Goal: Task Accomplishment & Management: Use online tool/utility

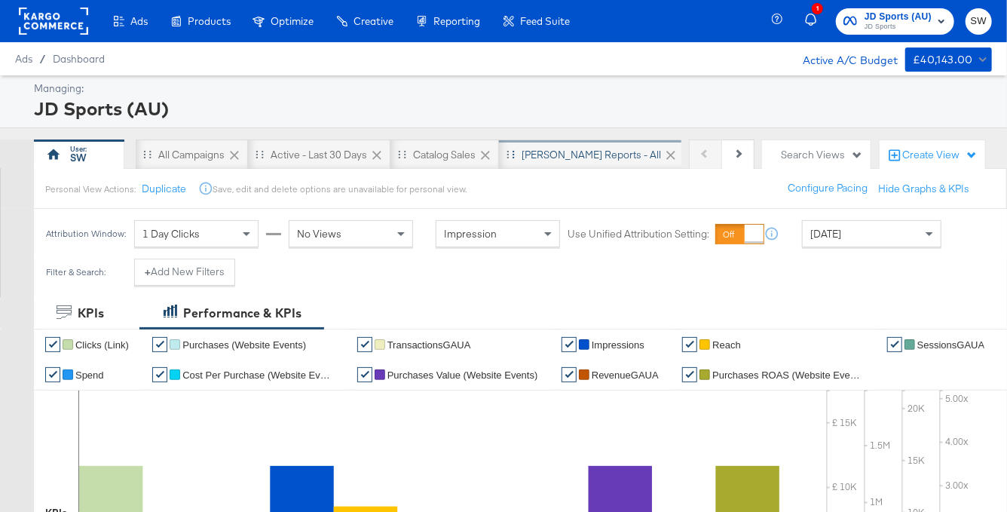
click at [599, 149] on div "SA - JD Reports - All" at bounding box center [591, 155] width 139 height 14
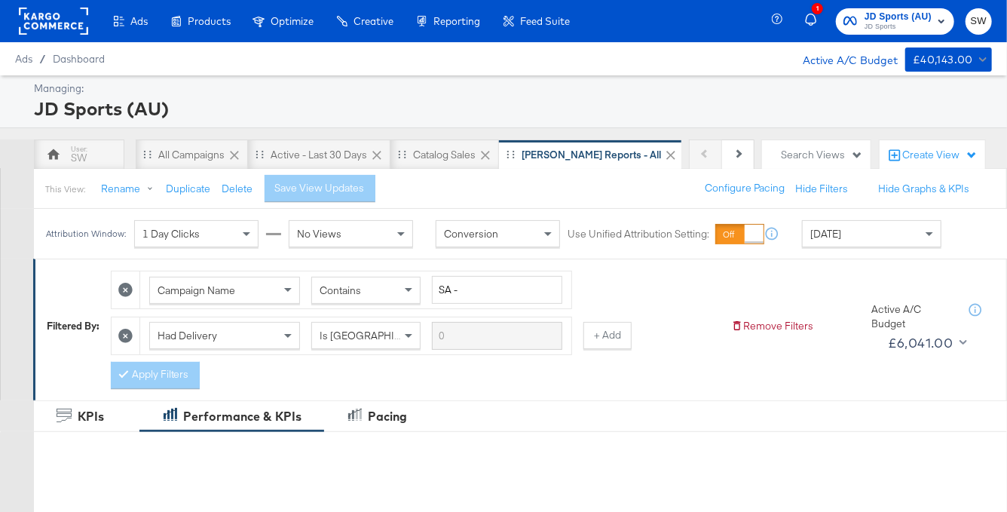
click at [841, 230] on span "[DATE]" at bounding box center [825, 234] width 31 height 14
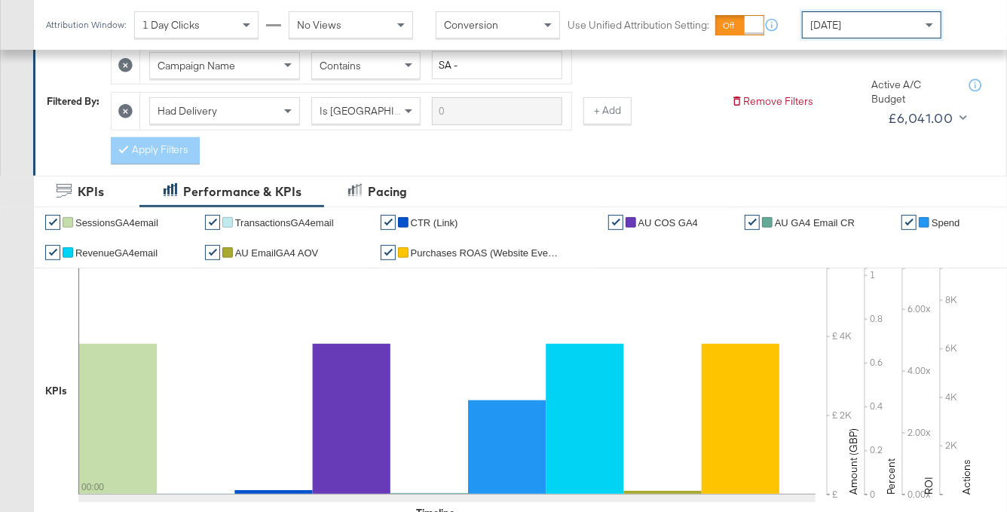
scroll to position [63, 0]
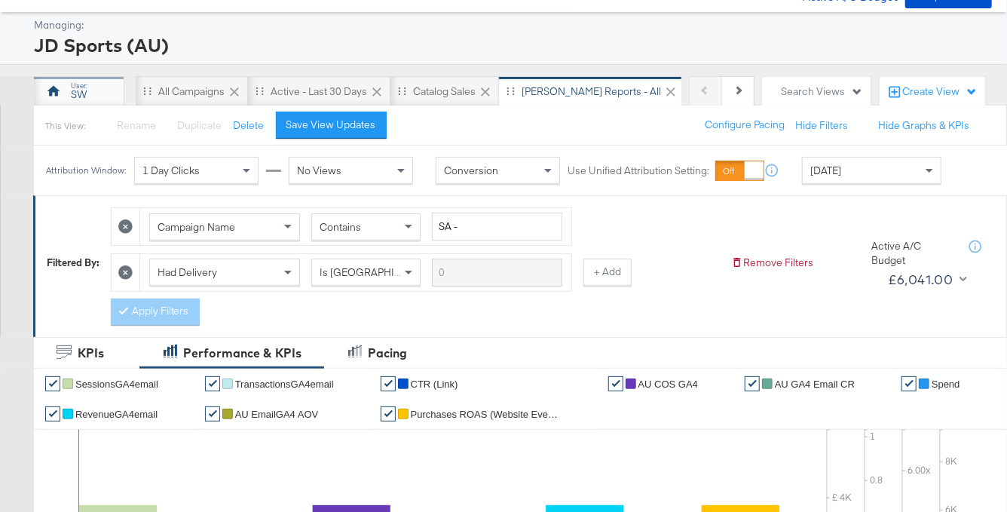
click at [65, 87] on div "SW" at bounding box center [79, 91] width 90 height 30
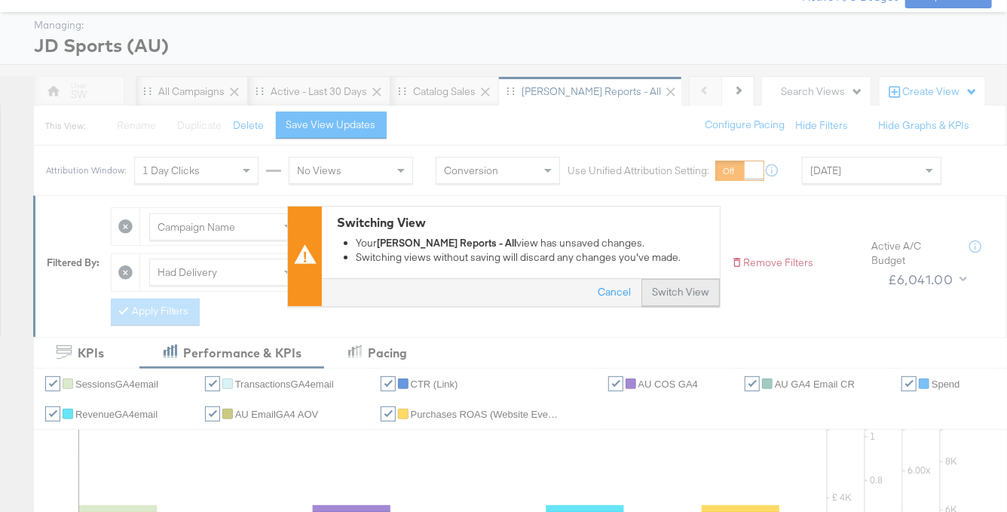
click at [703, 289] on button "Switch View" at bounding box center [680, 292] width 78 height 27
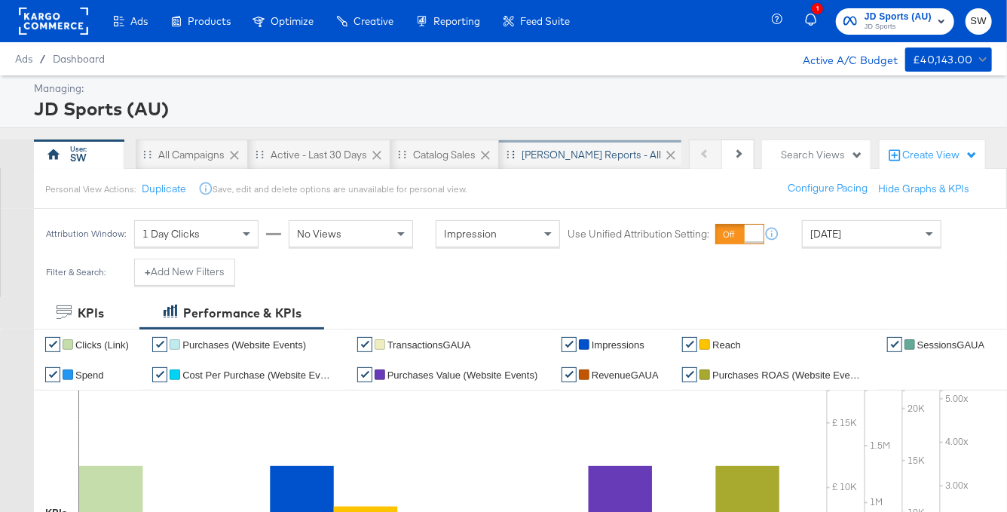
click at [568, 150] on div "SA - JD Reports - All" at bounding box center [591, 155] width 139 height 14
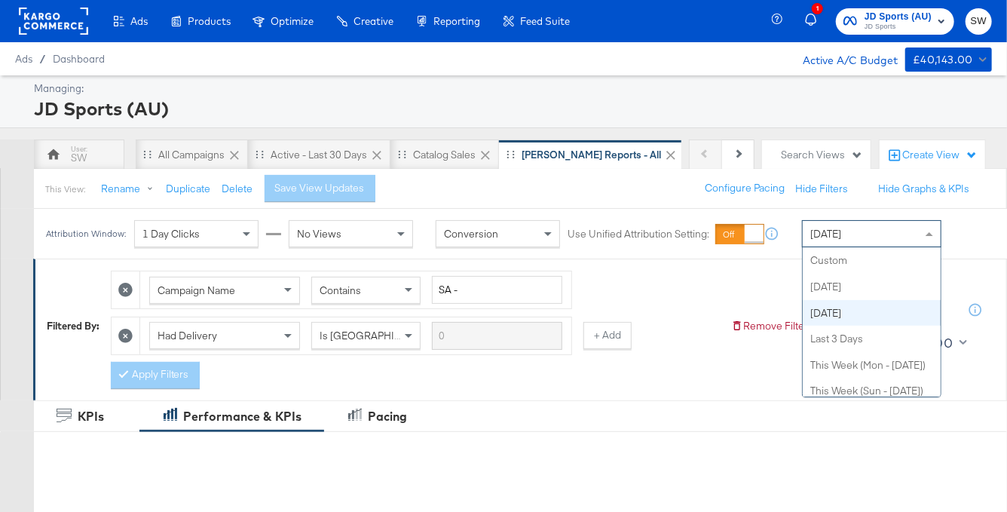
click at [860, 237] on div "[DATE]" at bounding box center [872, 234] width 138 height 26
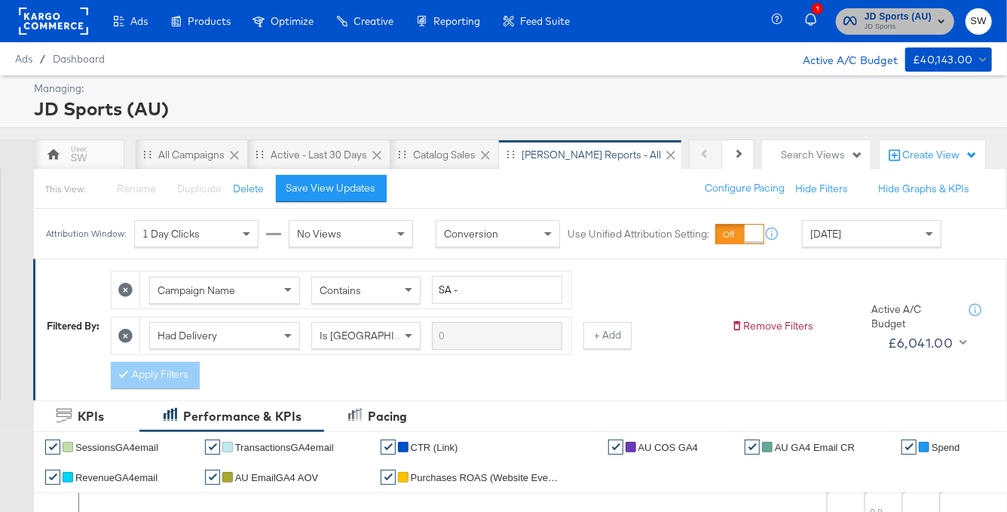
click at [885, 22] on span "JD Sports" at bounding box center [897, 27] width 67 height 12
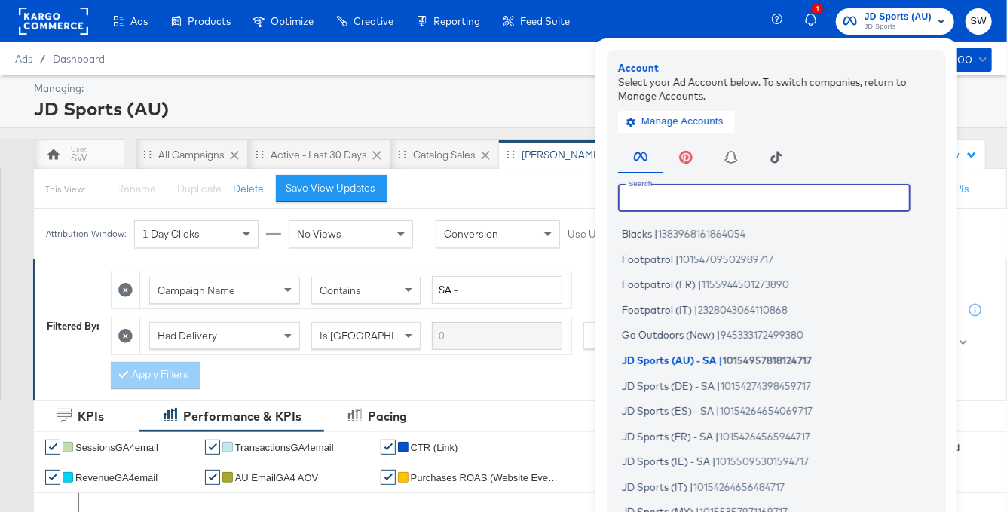
click at [797, 192] on input "text" at bounding box center [764, 197] width 292 height 27
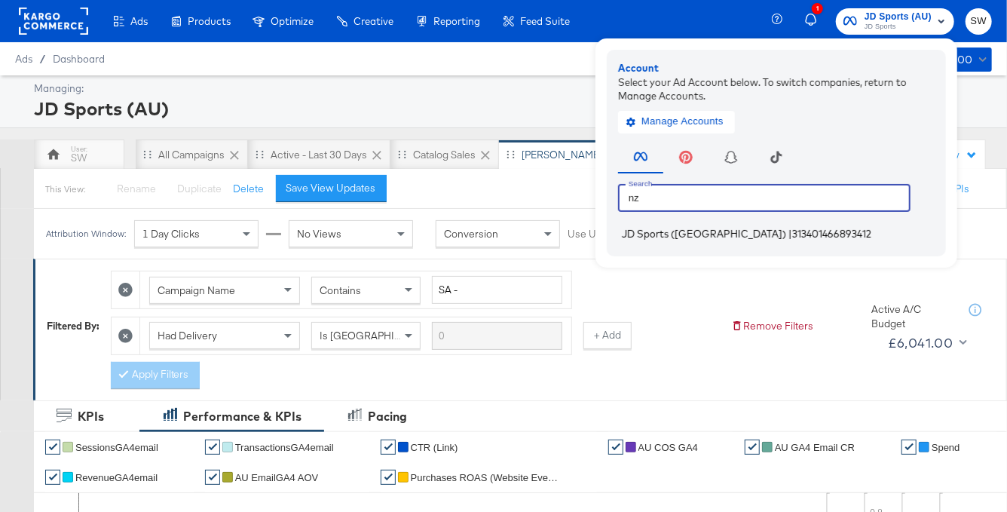
type input "nz"
click at [792, 238] on span "313401466893412" at bounding box center [831, 234] width 79 height 12
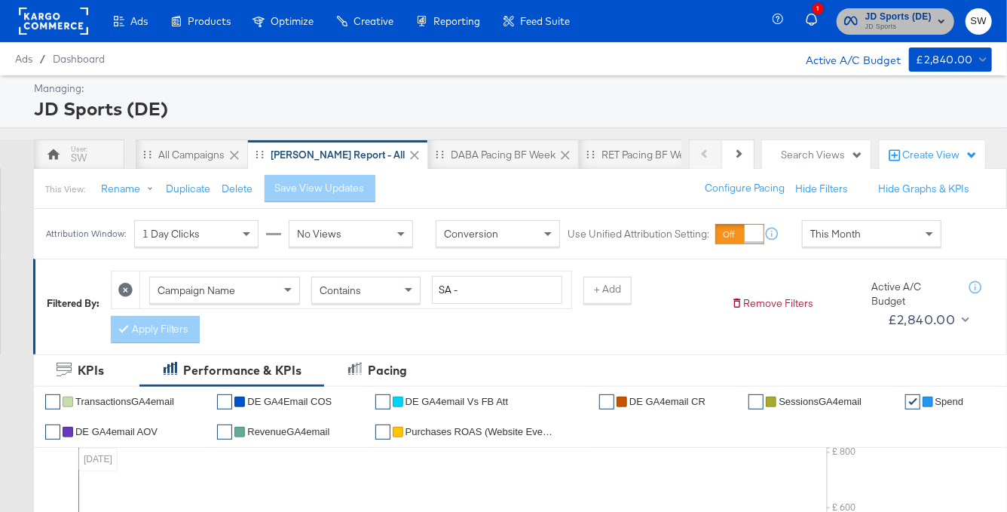
click at [913, 16] on span "JD Sports (DE)" at bounding box center [898, 17] width 66 height 16
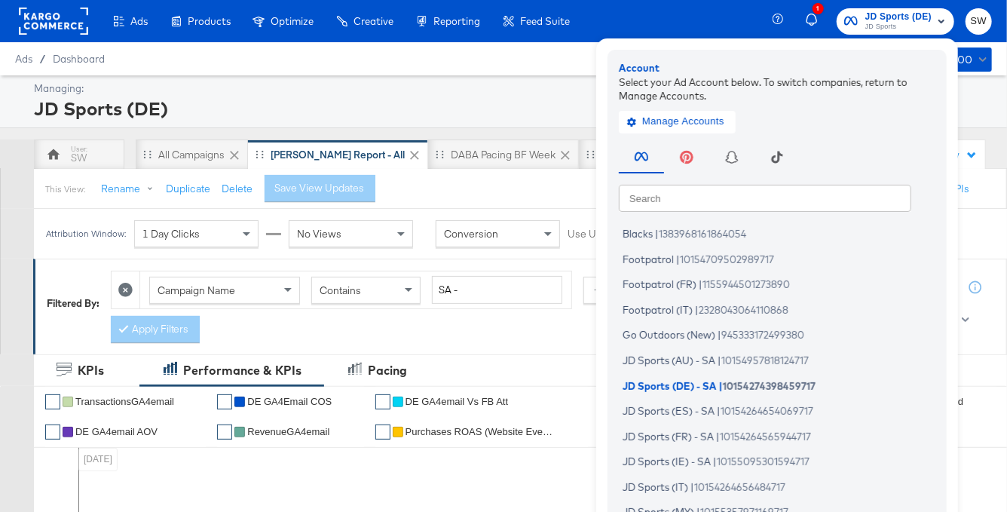
click at [790, 197] on input "text" at bounding box center [765, 197] width 292 height 27
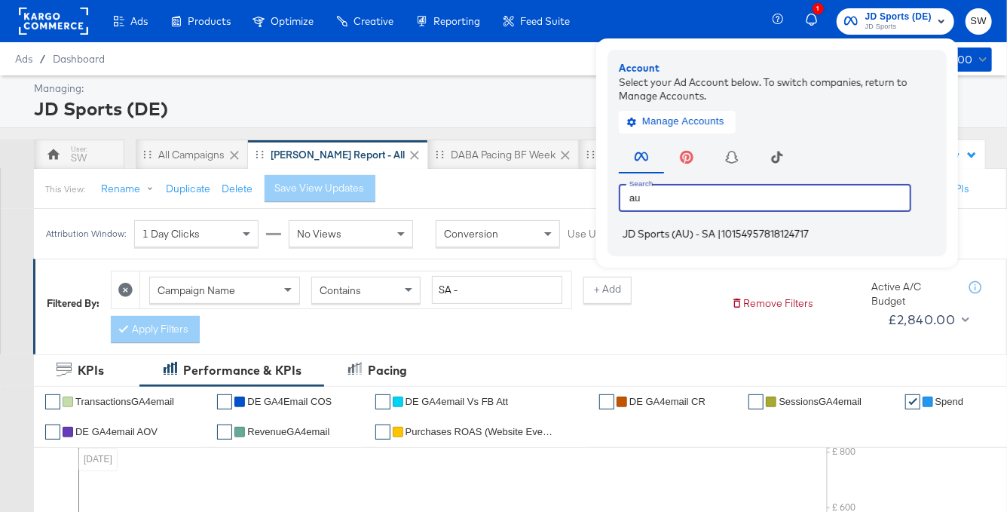
type input "au"
click at [778, 237] on span "10154957818124717" at bounding box center [764, 234] width 87 height 12
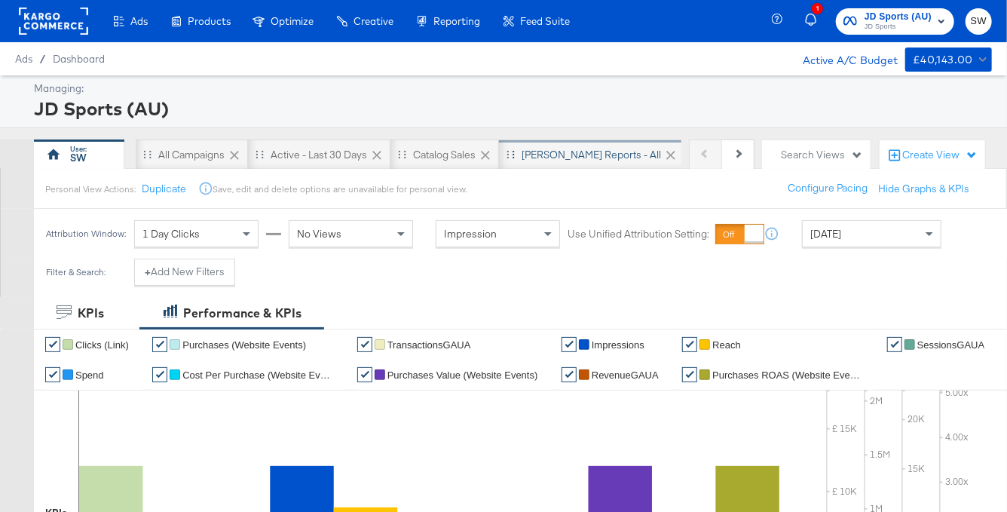
click at [554, 164] on div "SA - JD Reports - All" at bounding box center [591, 154] width 185 height 30
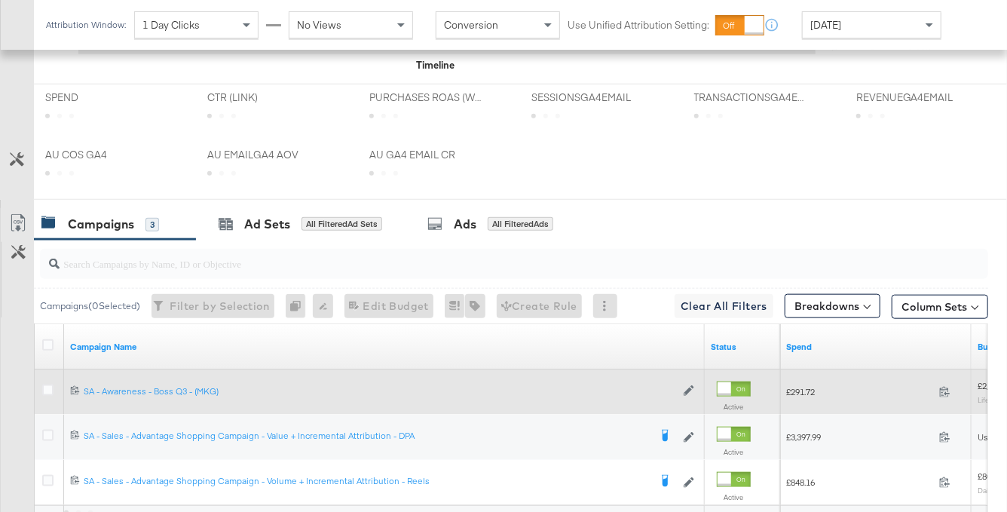
scroll to position [819, 0]
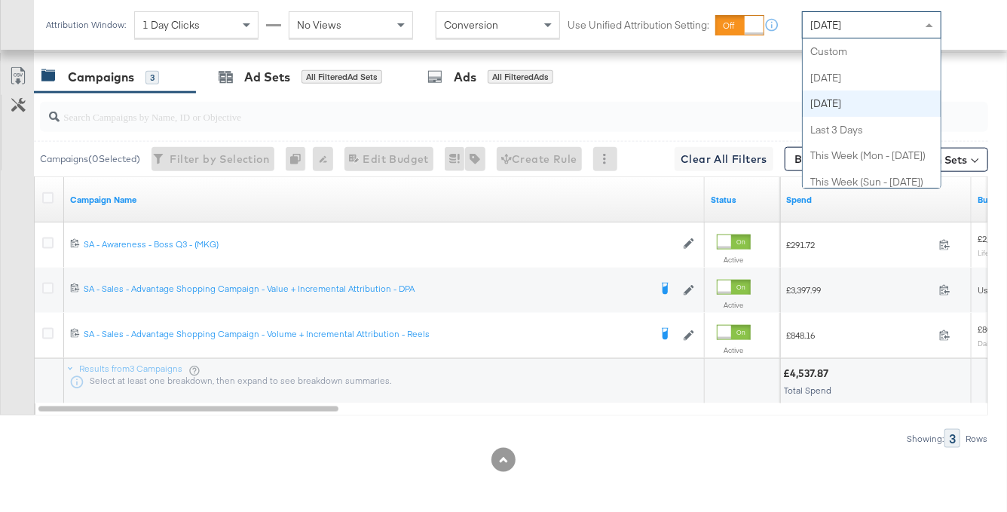
click at [886, 28] on div "[DATE]" at bounding box center [872, 25] width 138 height 26
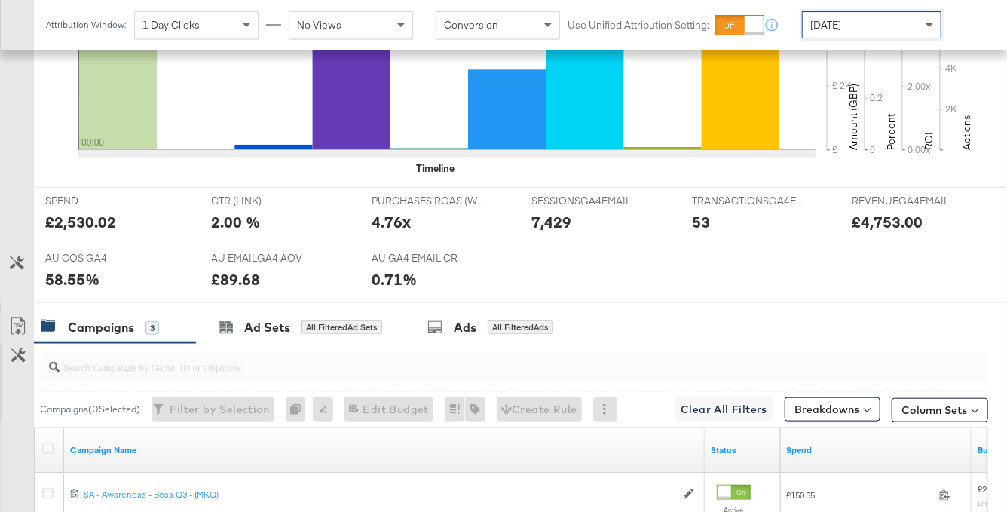
scroll to position [0, 0]
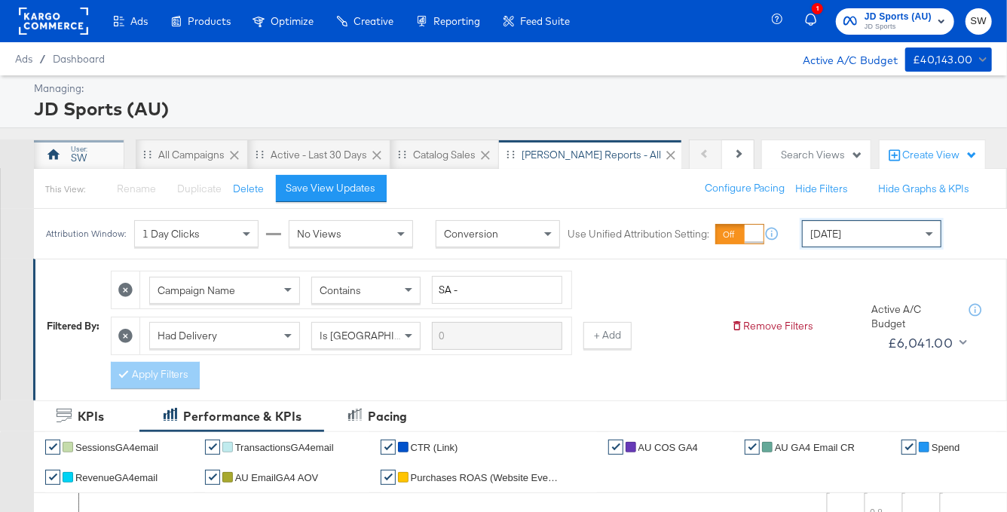
click at [71, 151] on div "SW" at bounding box center [79, 158] width 16 height 14
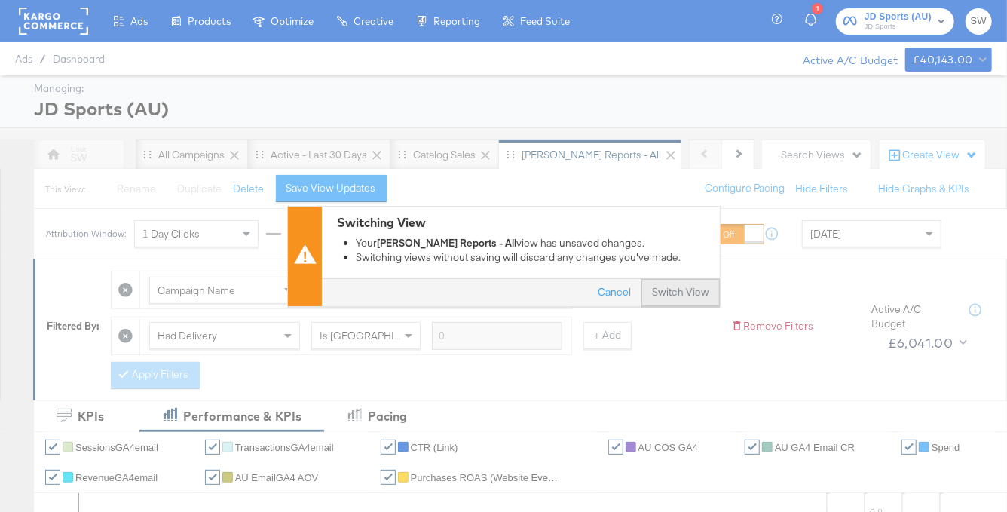
click at [678, 289] on button "Switch View" at bounding box center [680, 292] width 78 height 27
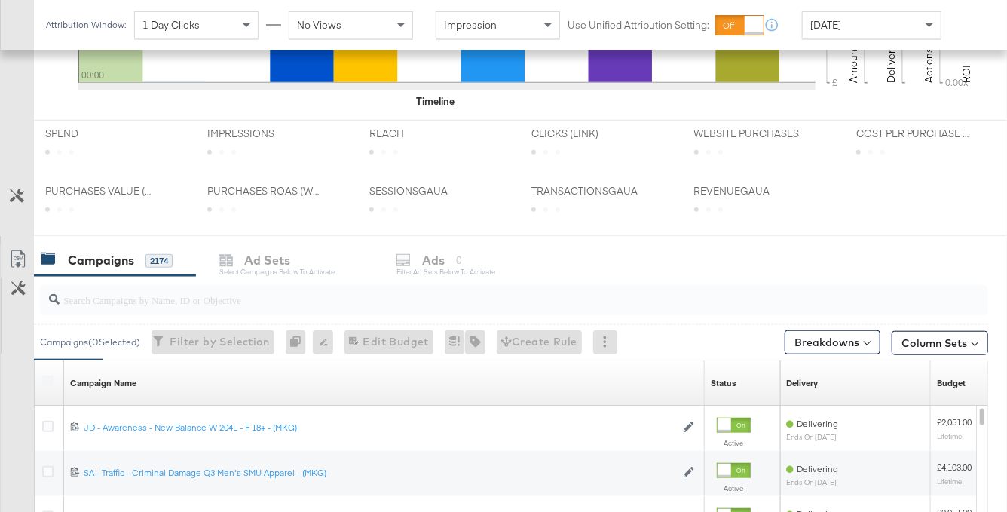
scroll to position [681, 0]
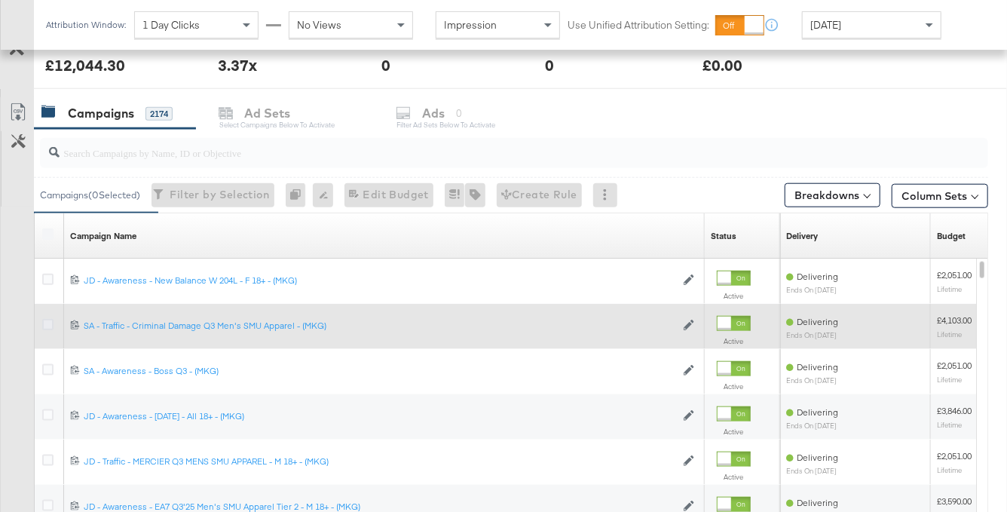
click at [51, 320] on icon at bounding box center [47, 324] width 11 height 11
click at [0, 0] on input "checkbox" at bounding box center [0, 0] width 0 height 0
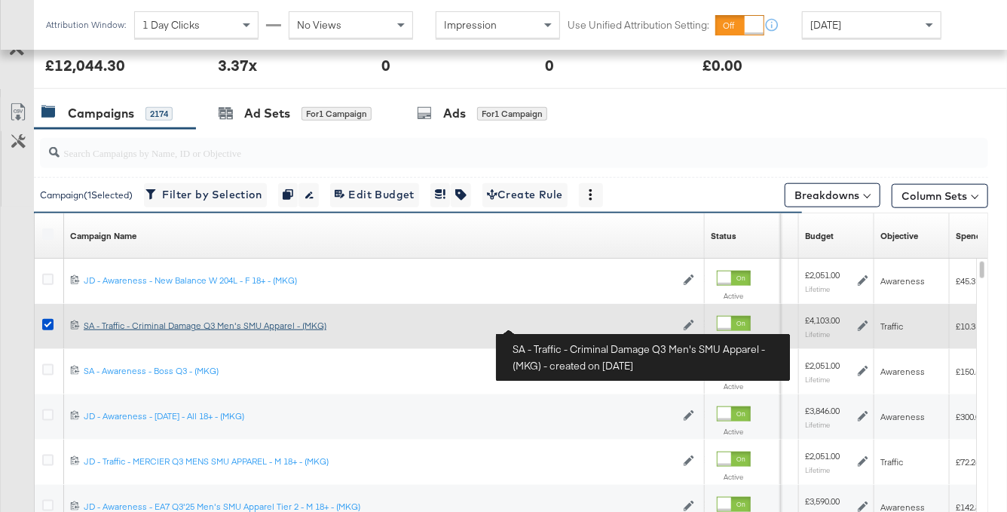
scroll to position [0, 0]
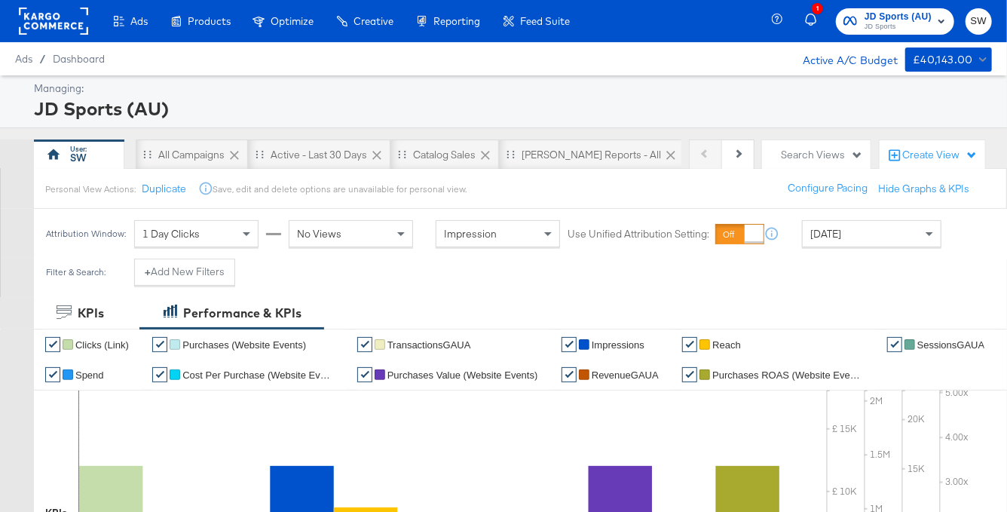
click at [904, 21] on span "JD Sports" at bounding box center [897, 27] width 67 height 12
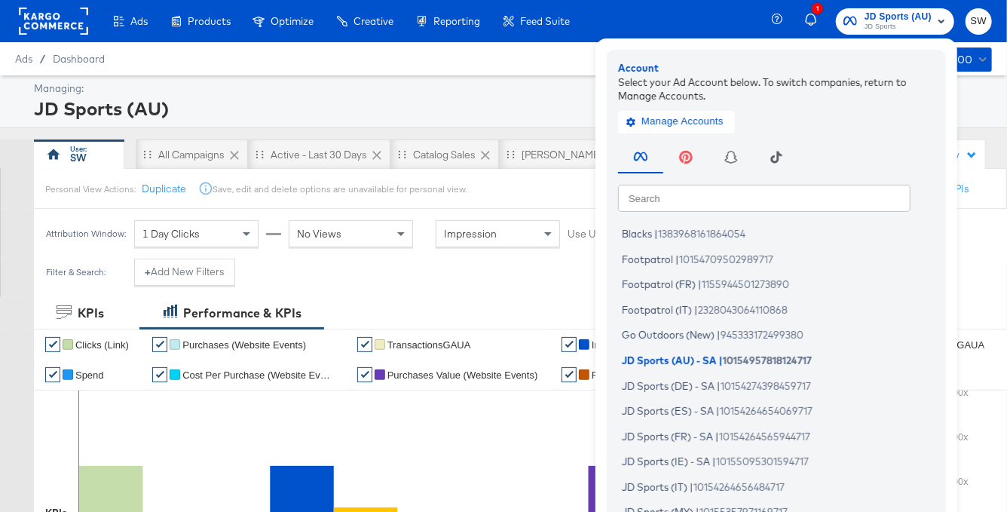
click at [815, 195] on input "text" at bounding box center [764, 197] width 292 height 27
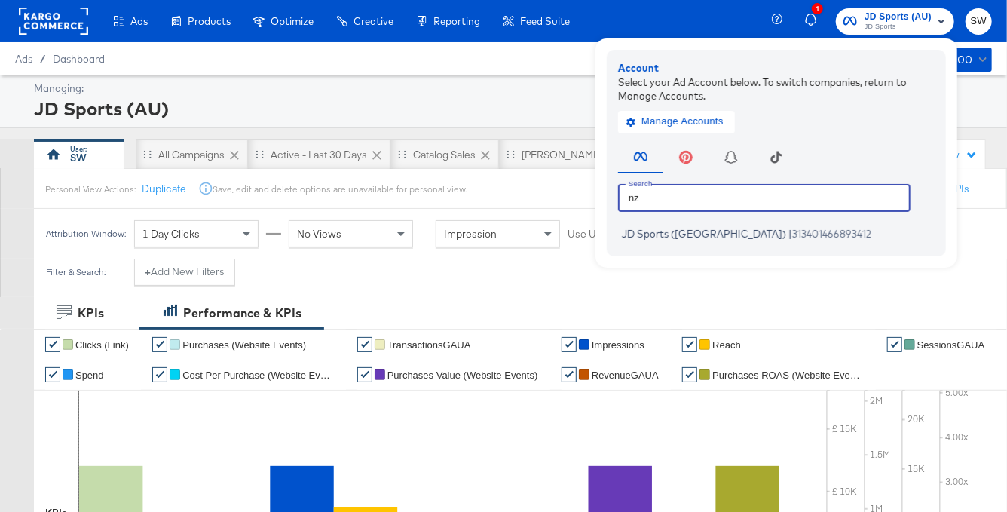
type input "nz"
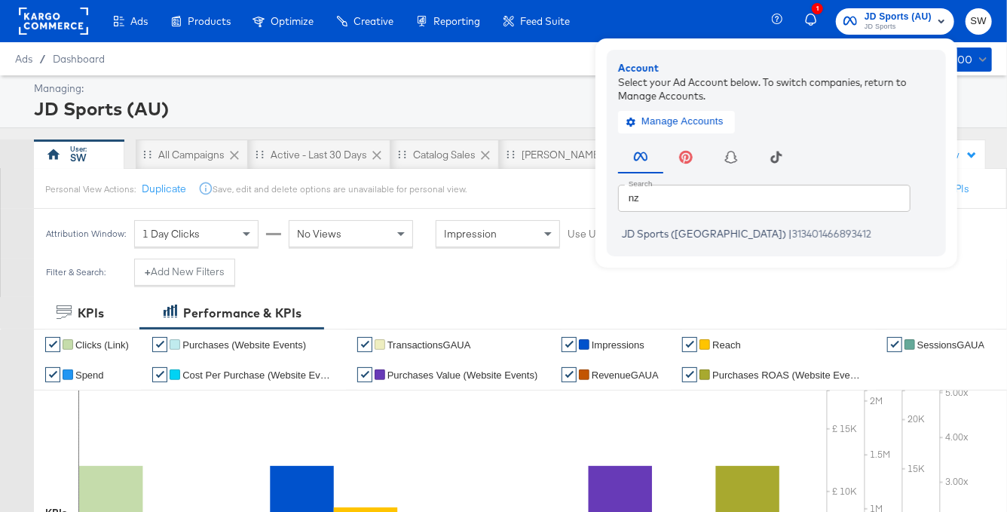
click at [776, 219] on div "JD Sports (NZ) | 313401466893412" at bounding box center [780, 232] width 324 height 26
click at [792, 232] on span "313401466893412" at bounding box center [831, 234] width 79 height 12
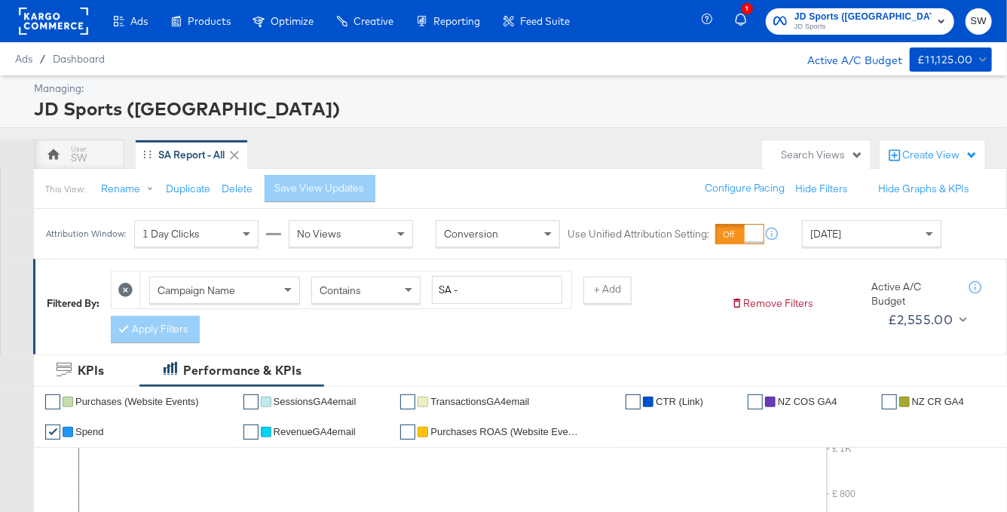
click at [862, 234] on div "[DATE]" at bounding box center [872, 234] width 138 height 26
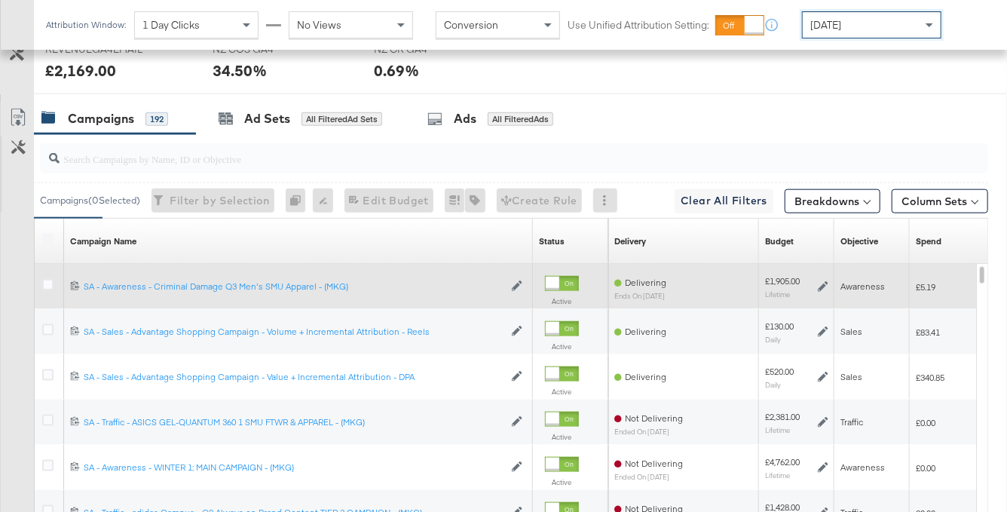
scroll to position [879, 0]
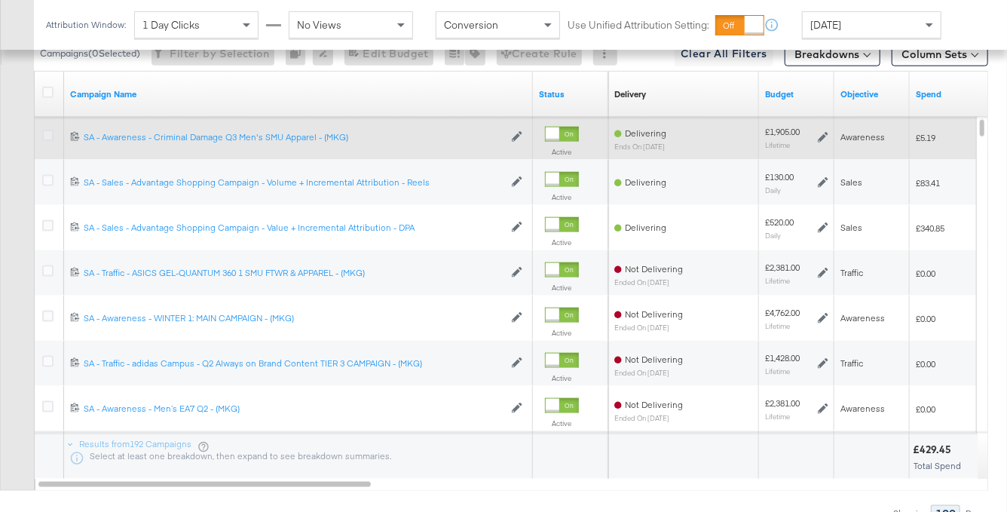
click at [47, 135] on icon at bounding box center [47, 135] width 11 height 11
click at [0, 0] on input "checkbox" at bounding box center [0, 0] width 0 height 0
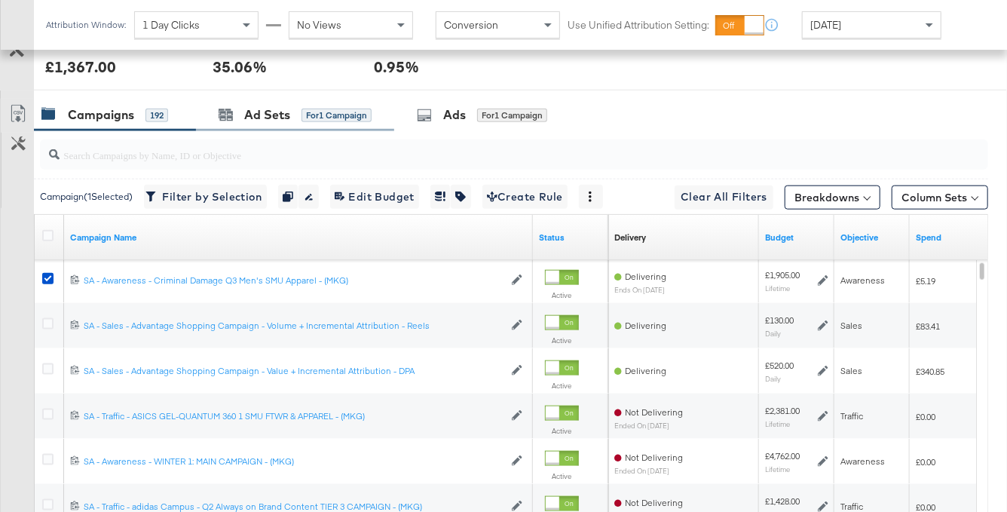
scroll to position [720, 0]
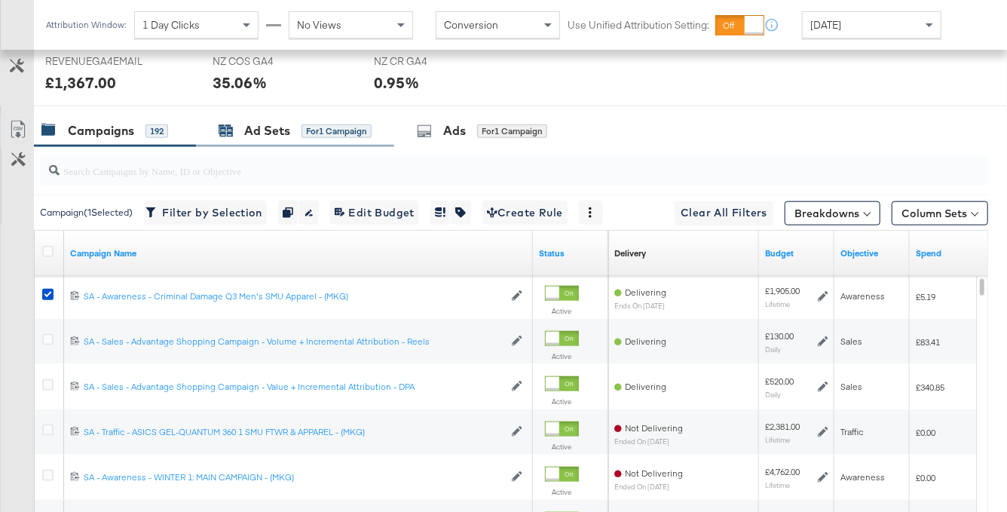
click at [269, 130] on div "Ad Sets" at bounding box center [267, 130] width 46 height 17
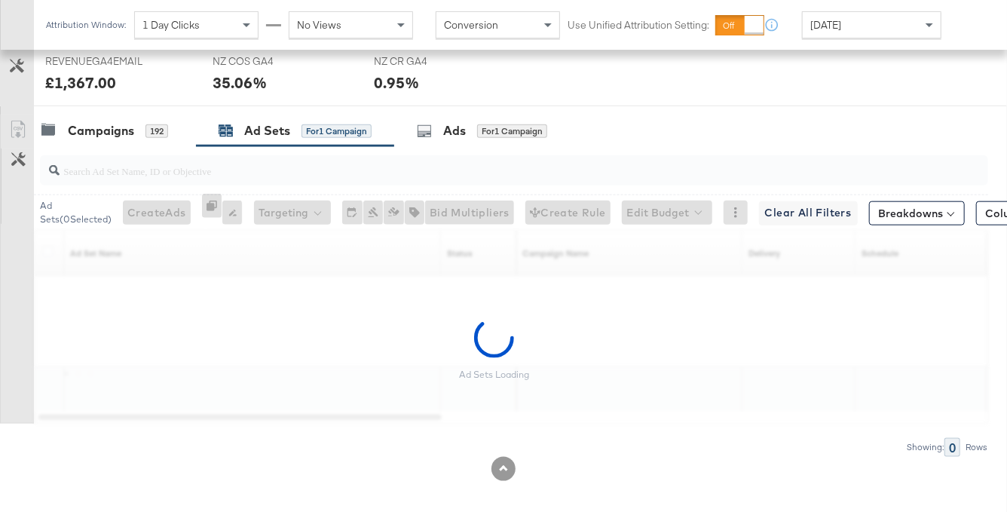
scroll to position [684, 0]
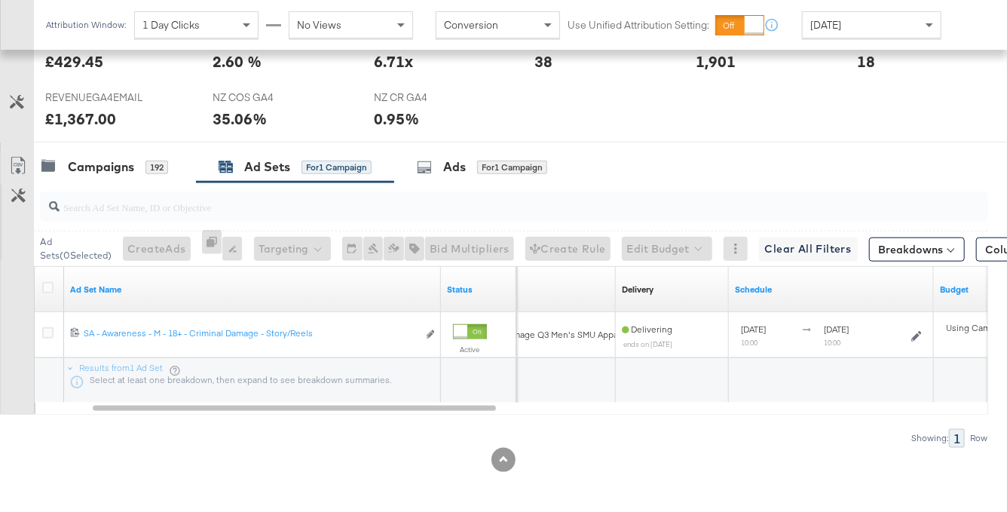
click at [130, 145] on div at bounding box center [503, 148] width 1007 height 12
click at [136, 164] on div "Campaigns 192" at bounding box center [104, 166] width 127 height 17
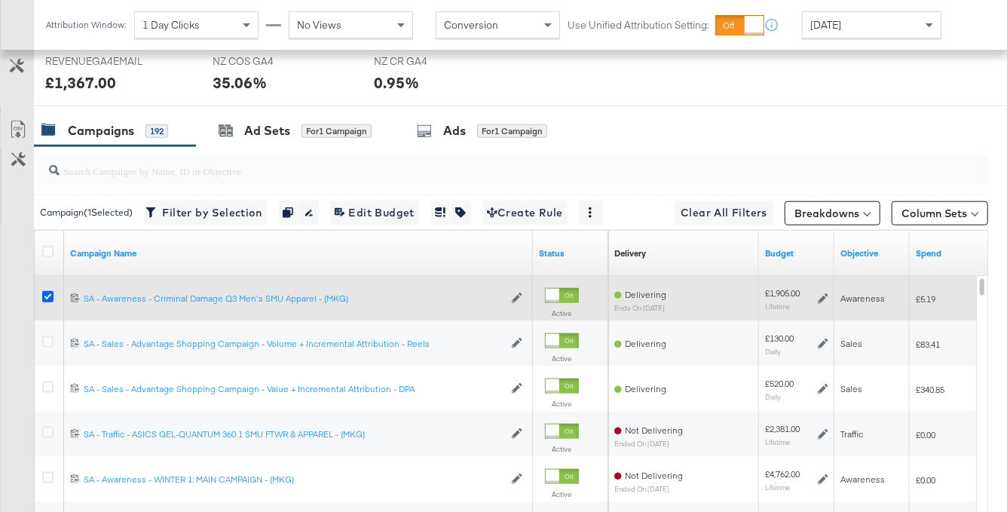
click at [44, 296] on icon at bounding box center [47, 296] width 11 height 11
click at [0, 0] on input "checkbox" at bounding box center [0, 0] width 0 height 0
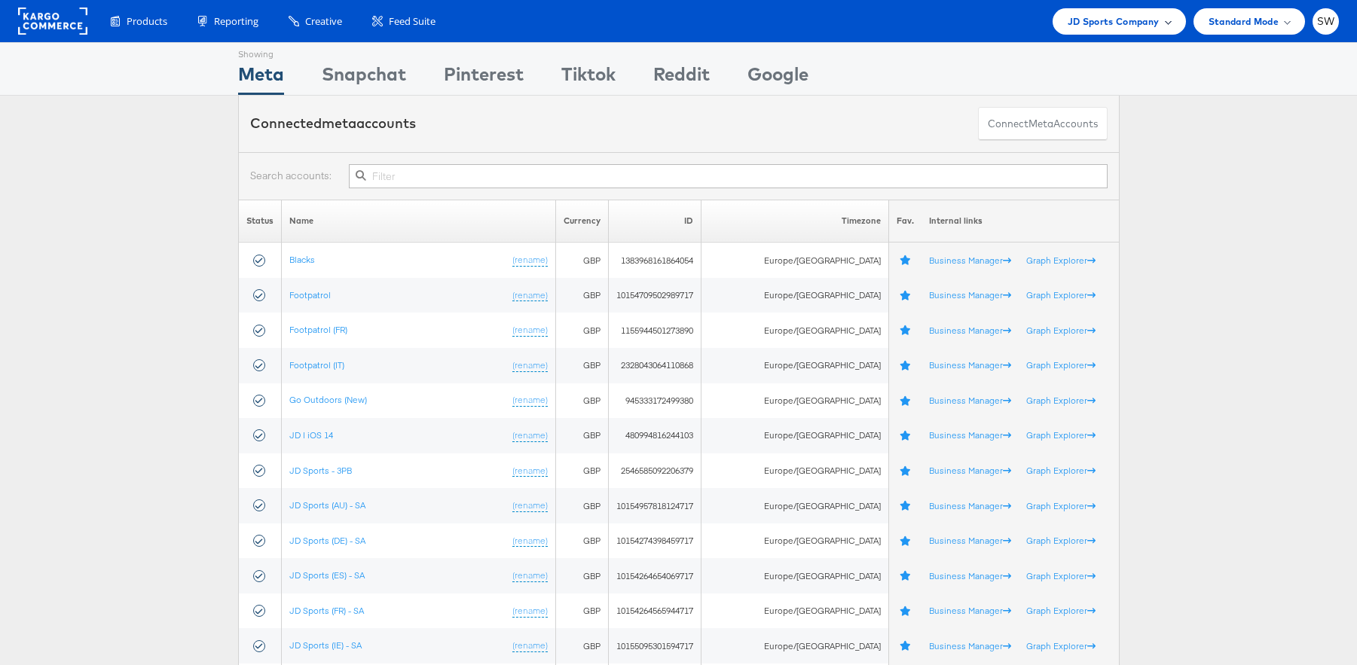
click at [1109, 33] on div "JD Sports Company" at bounding box center [1119, 21] width 133 height 26
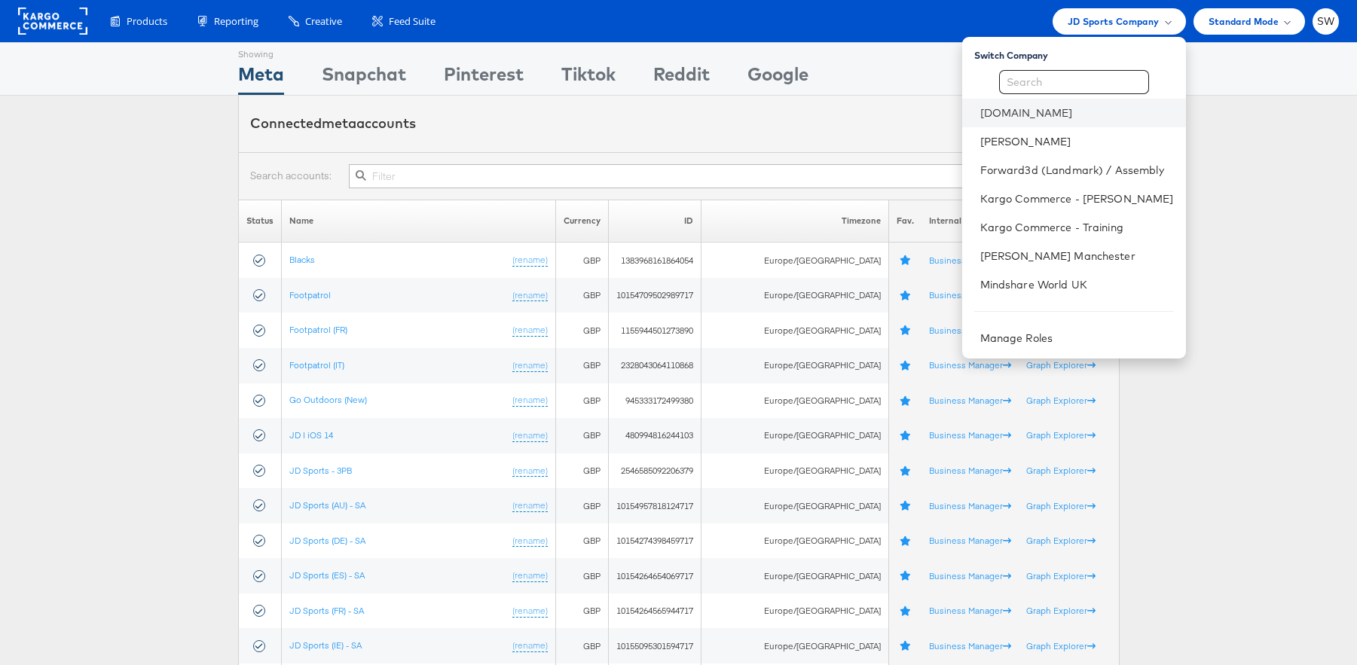
click at [1004, 121] on li "[DOMAIN_NAME]" at bounding box center [1074, 113] width 224 height 29
click at [1011, 110] on link "[DOMAIN_NAME]" at bounding box center [1078, 113] width 194 height 15
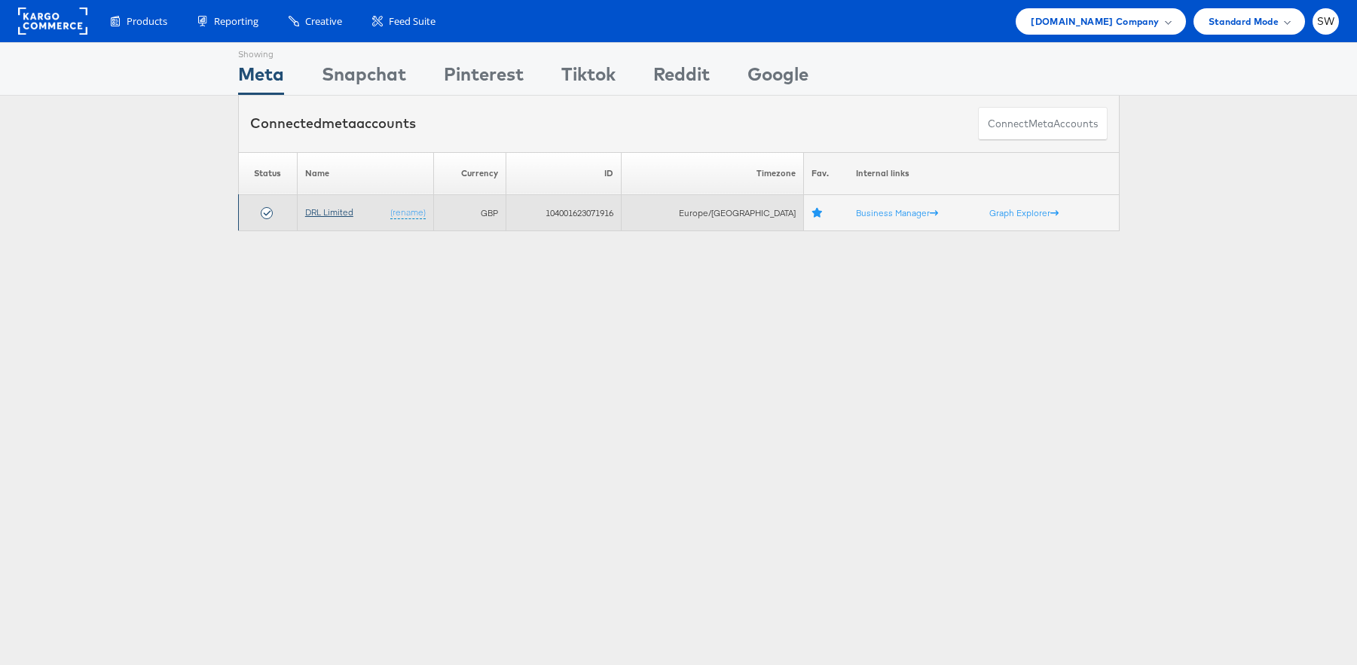
click at [323, 212] on link "DRL Limited" at bounding box center [329, 212] width 48 height 11
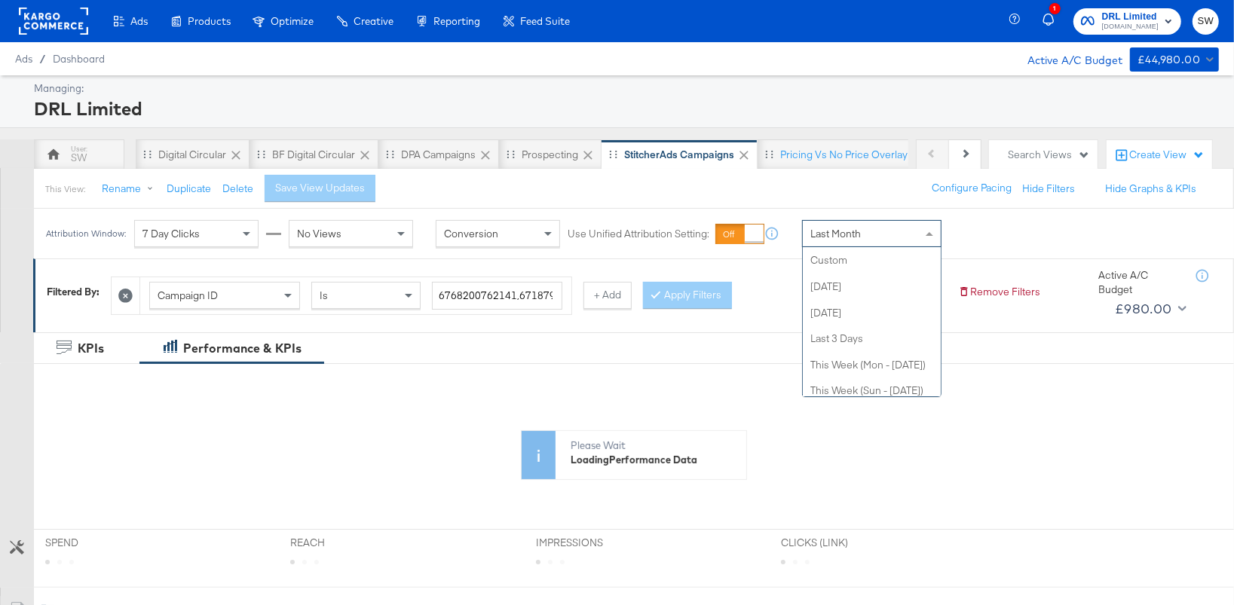
click at [846, 235] on span "Last Month" at bounding box center [835, 234] width 50 height 14
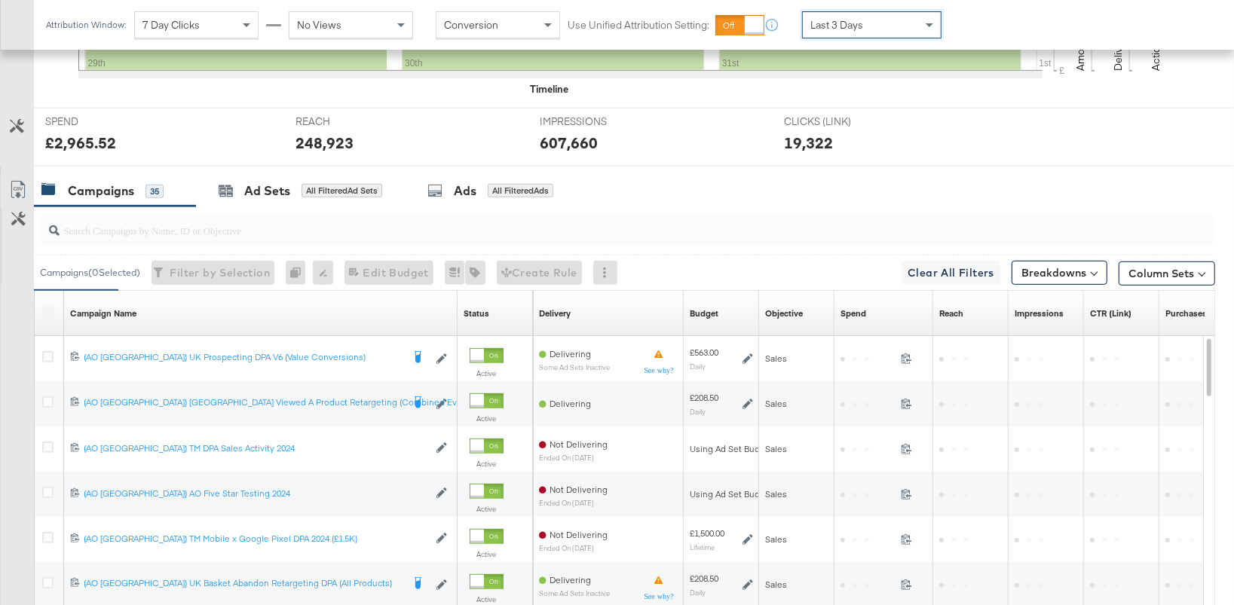
scroll to position [558, 0]
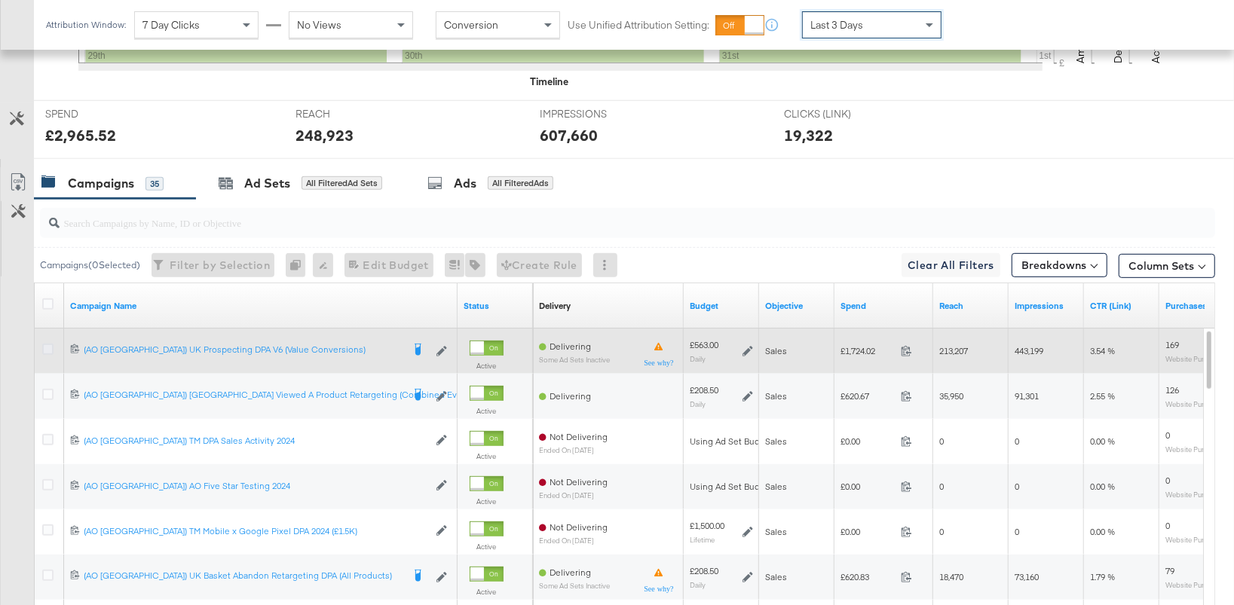
click at [47, 347] on icon at bounding box center [47, 349] width 11 height 11
click at [0, 0] on input "checkbox" at bounding box center [0, 0] width 0 height 0
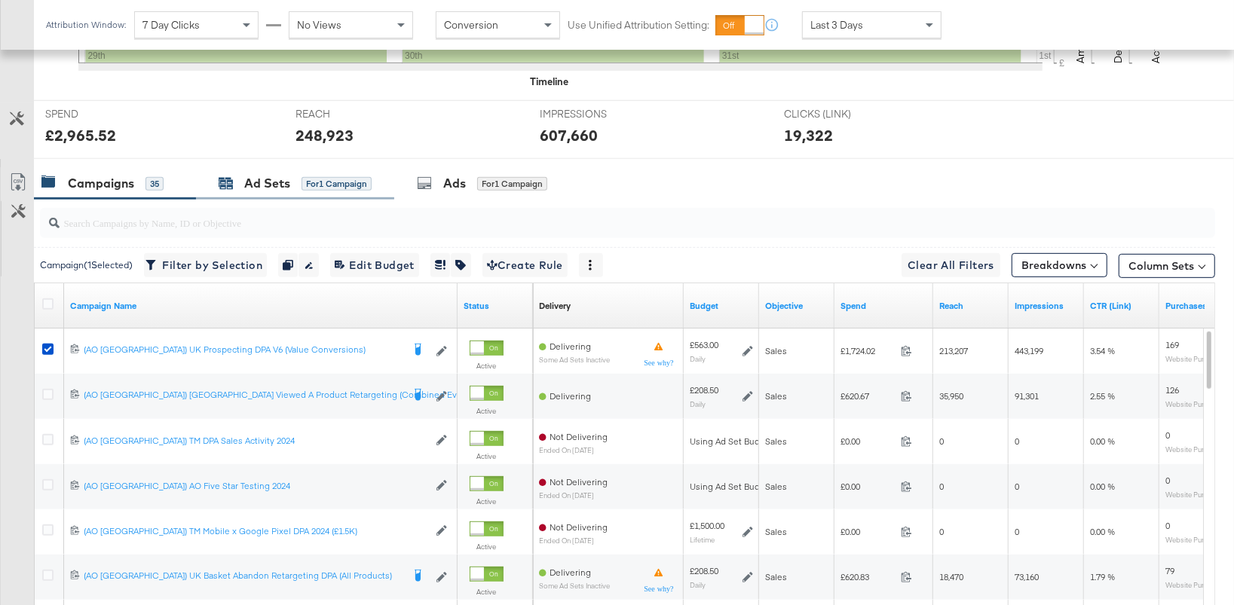
click at [288, 191] on div "Ad Sets" at bounding box center [267, 183] width 46 height 17
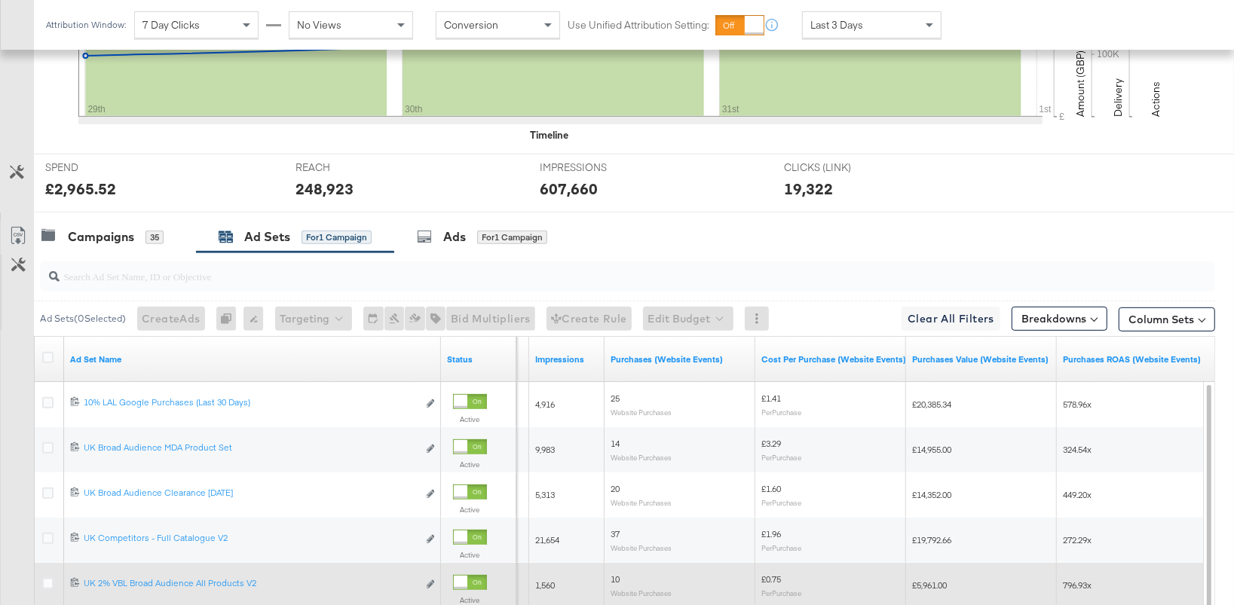
scroll to position [555, 0]
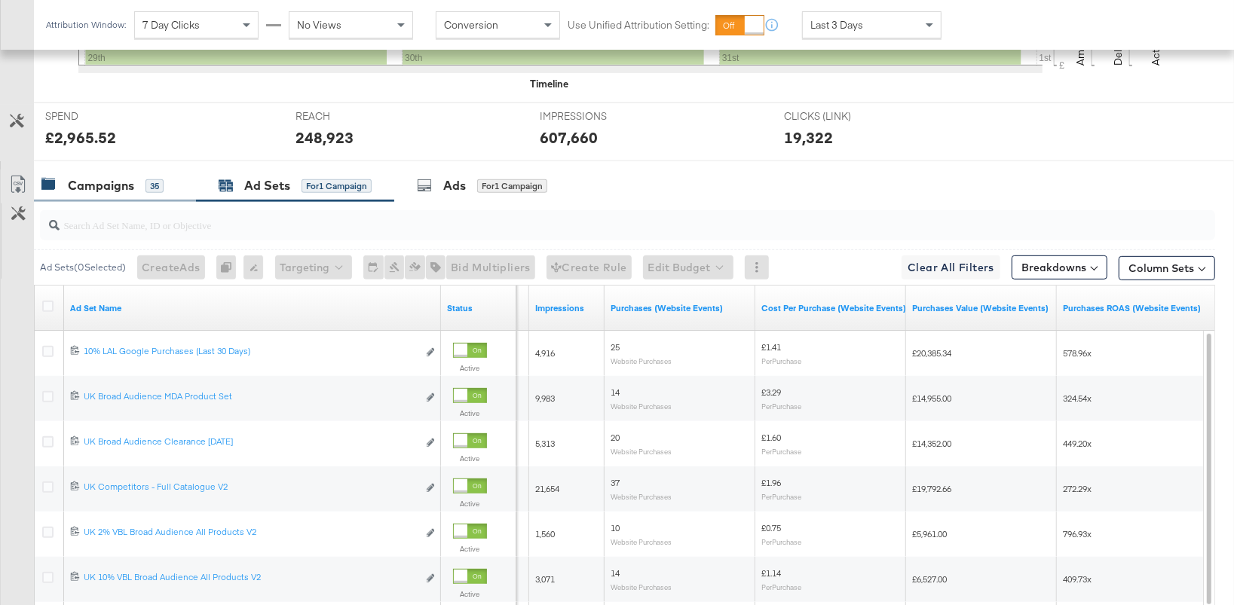
click at [151, 183] on div "35" at bounding box center [154, 186] width 18 height 14
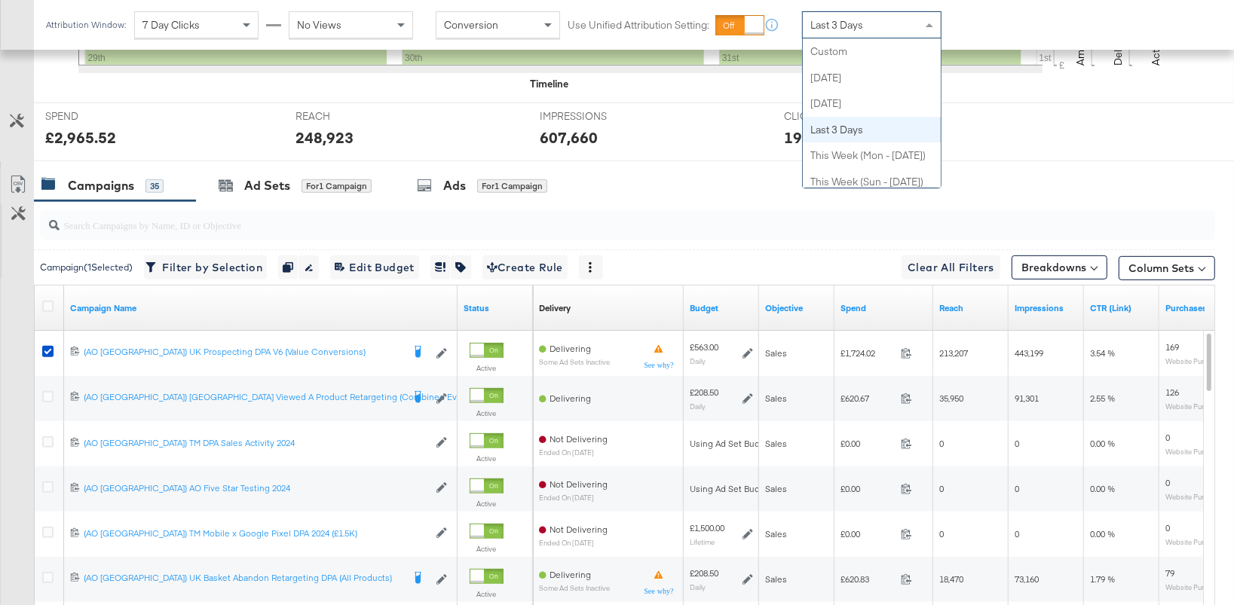
click at [837, 37] on div "Last 3 Days Custom Today Yesterday Last 3 Days This Week (Mon - Today) This Wee…" at bounding box center [871, 24] width 139 height 27
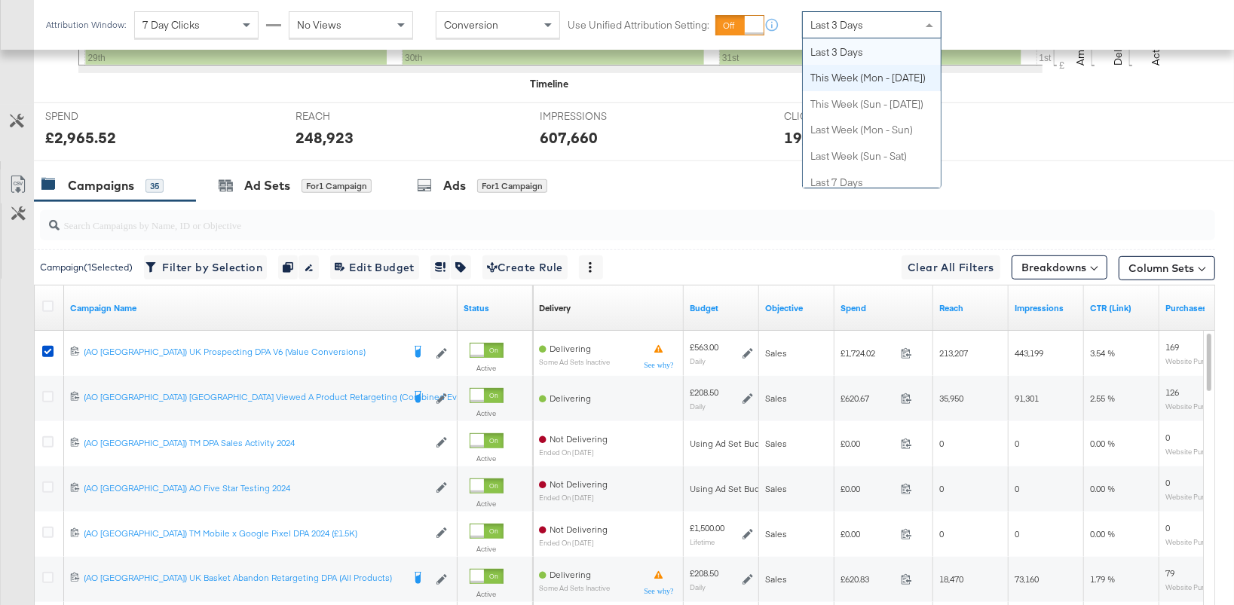
scroll to position [0, 0]
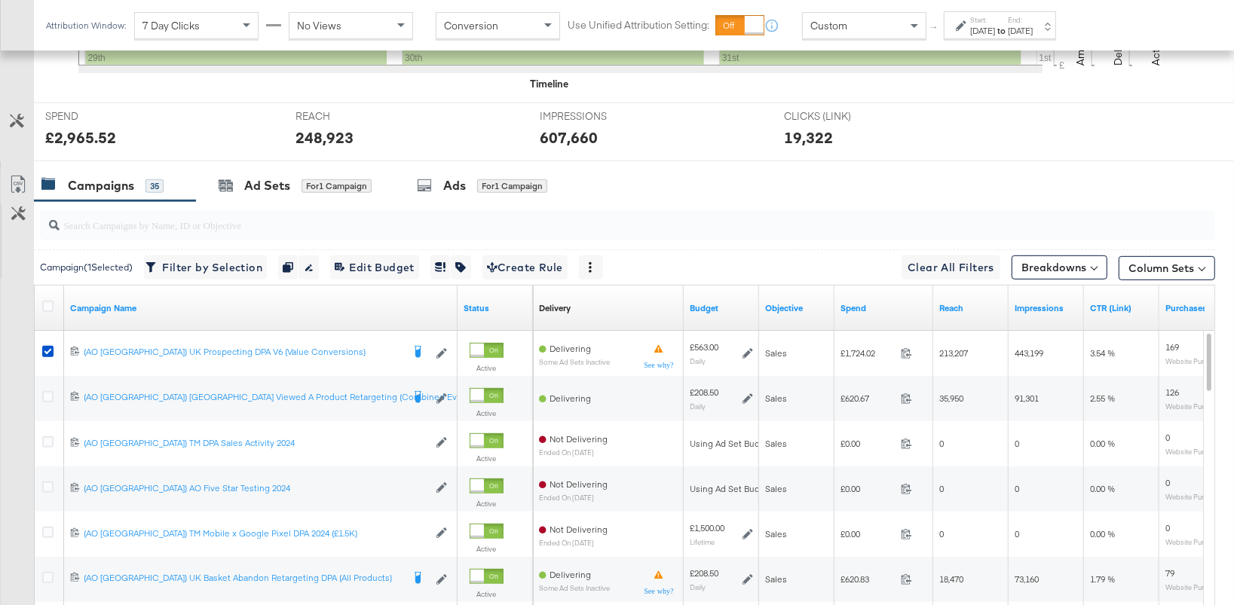
click at [978, 32] on div "Sep 1st 2025" at bounding box center [982, 31] width 25 height 12
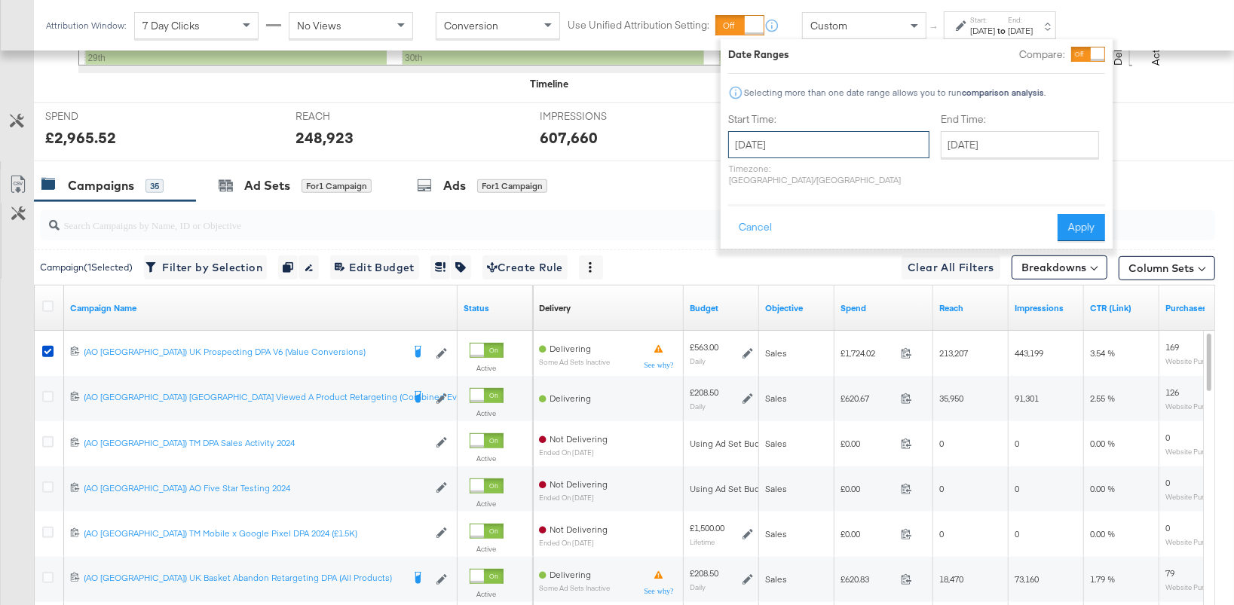
click at [839, 143] on input "September 1st 2025" at bounding box center [828, 144] width 201 height 27
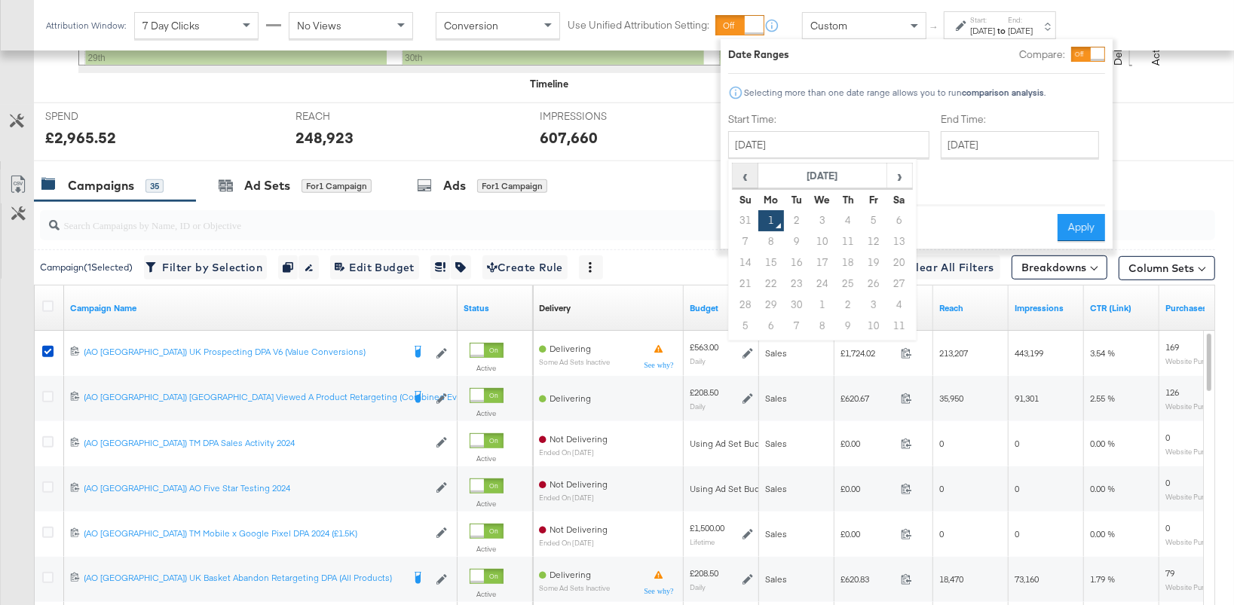
click at [743, 177] on span "‹" at bounding box center [744, 175] width 23 height 23
click at [753, 176] on span "‹" at bounding box center [744, 175] width 23 height 23
click at [901, 182] on span "›" at bounding box center [899, 175] width 23 height 23
click at [869, 221] on td "1" at bounding box center [874, 220] width 26 height 21
type input "August 1st 2025"
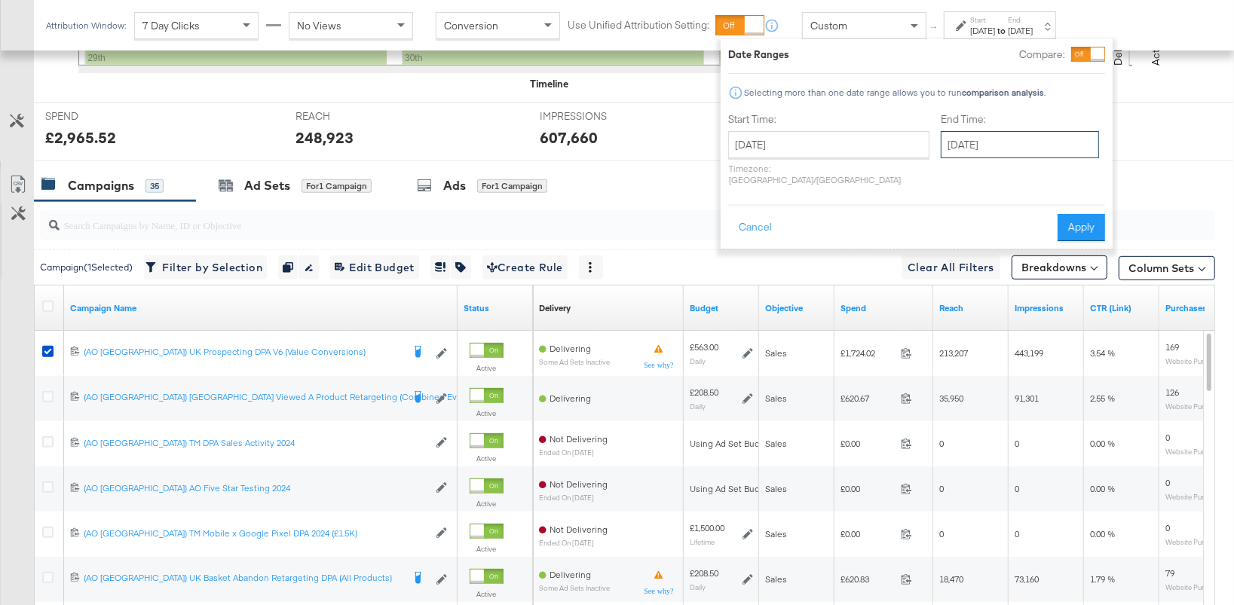
click at [959, 144] on input "September 1st 2025" at bounding box center [1020, 144] width 158 height 27
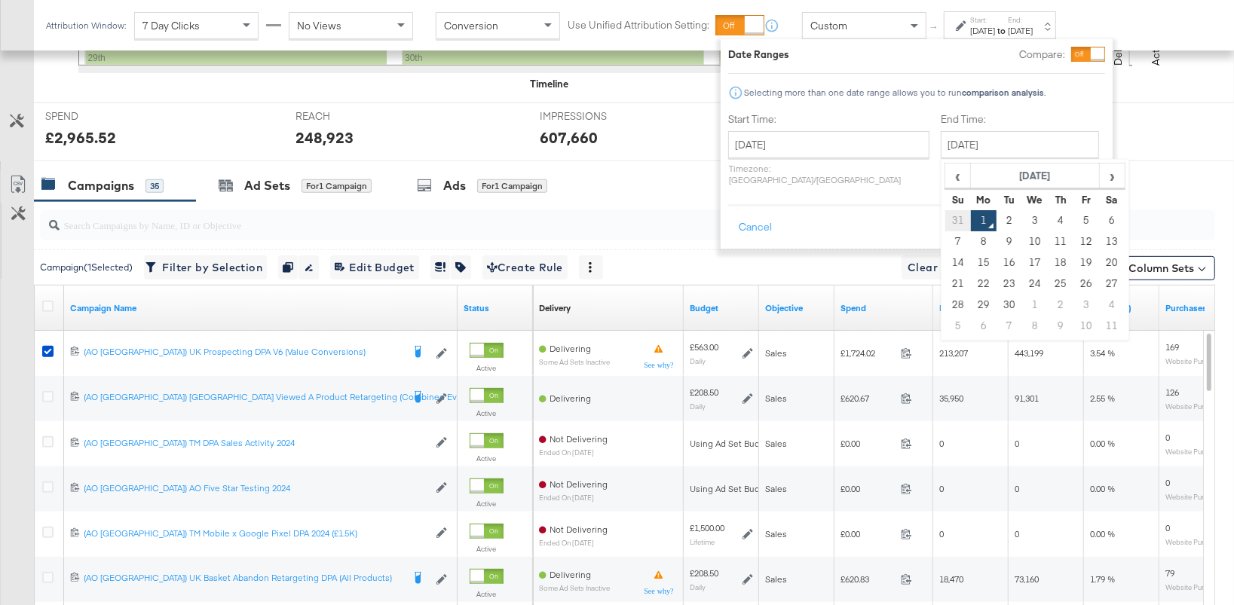
click at [945, 218] on td "31" at bounding box center [958, 220] width 26 height 21
click at [991, 142] on input "August 1st 2025" at bounding box center [1020, 144] width 158 height 27
click at [946, 177] on span "‹" at bounding box center [957, 175] width 23 height 23
click at [1100, 174] on span "›" at bounding box center [1111, 175] width 23 height 23
click at [945, 323] on td "31" at bounding box center [958, 326] width 26 height 21
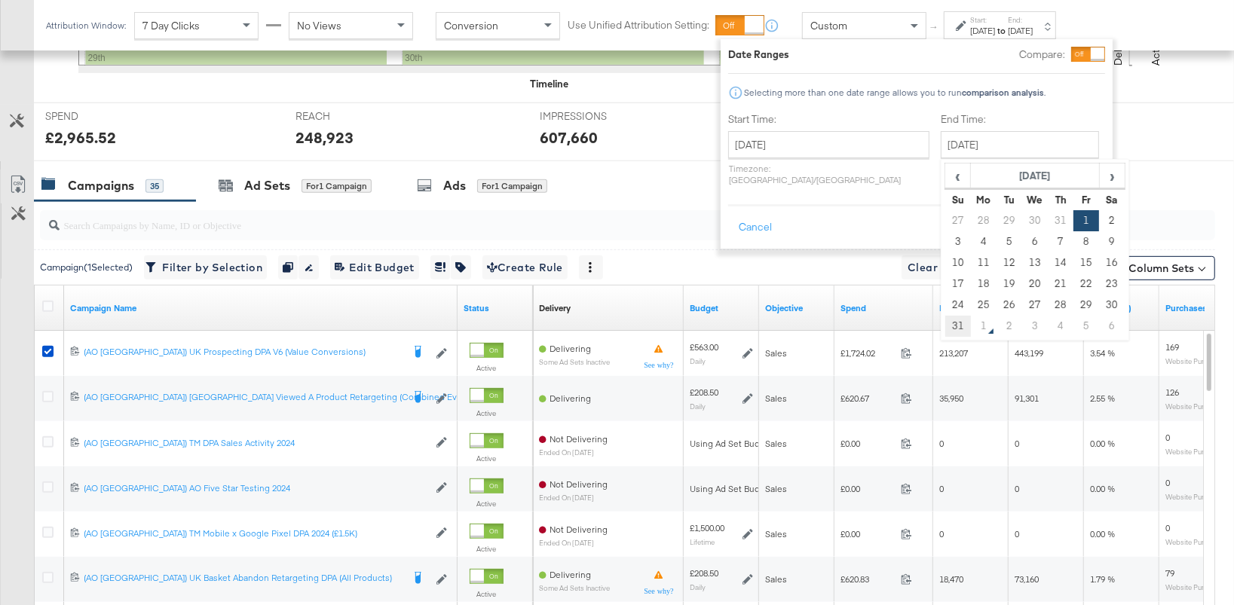
type input "August 31st 2025"
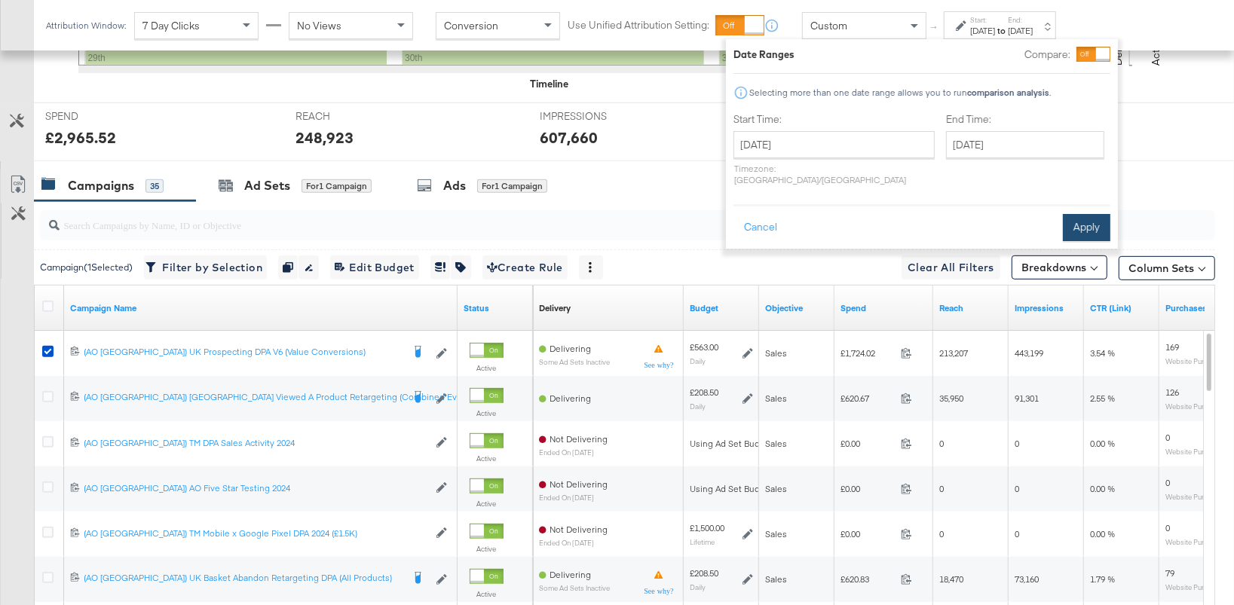
click at [1085, 214] on button "Apply" at bounding box center [1086, 227] width 47 height 27
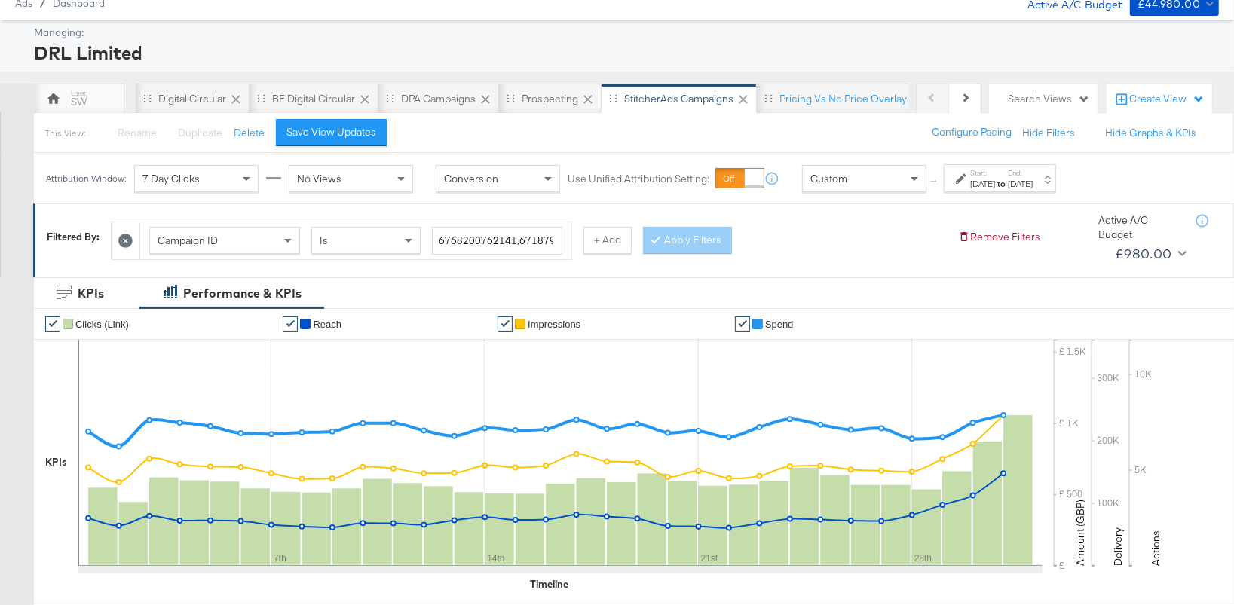
scroll to position [55, 0]
click at [91, 102] on div "SW" at bounding box center [79, 99] width 90 height 30
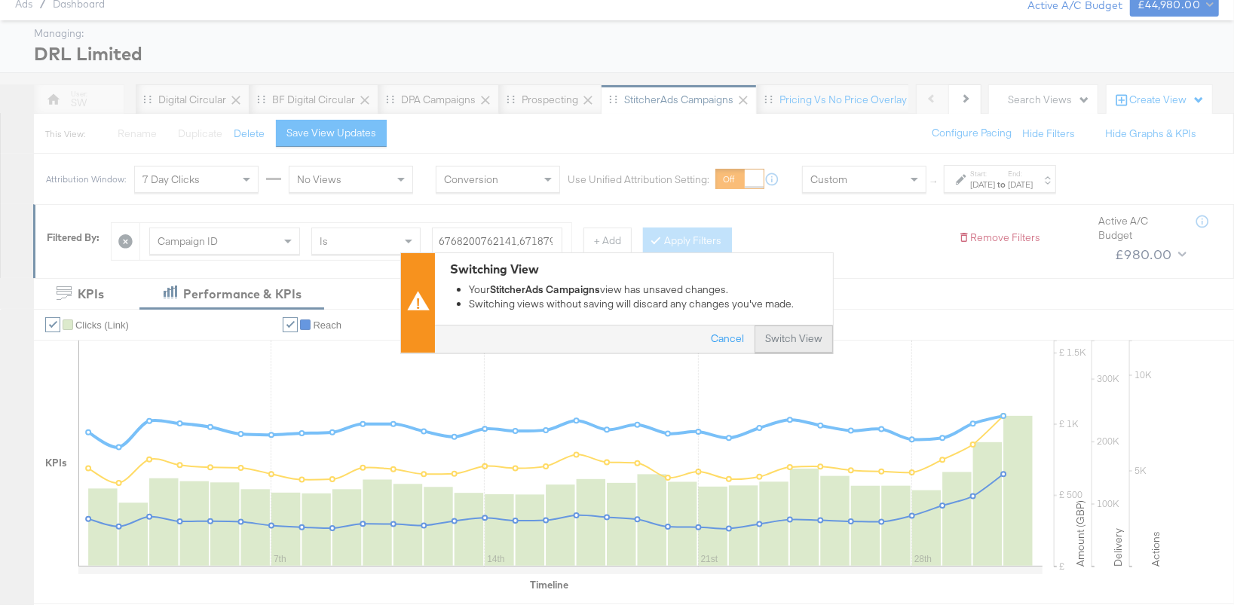
click at [795, 346] on button "Switch View" at bounding box center [793, 339] width 78 height 27
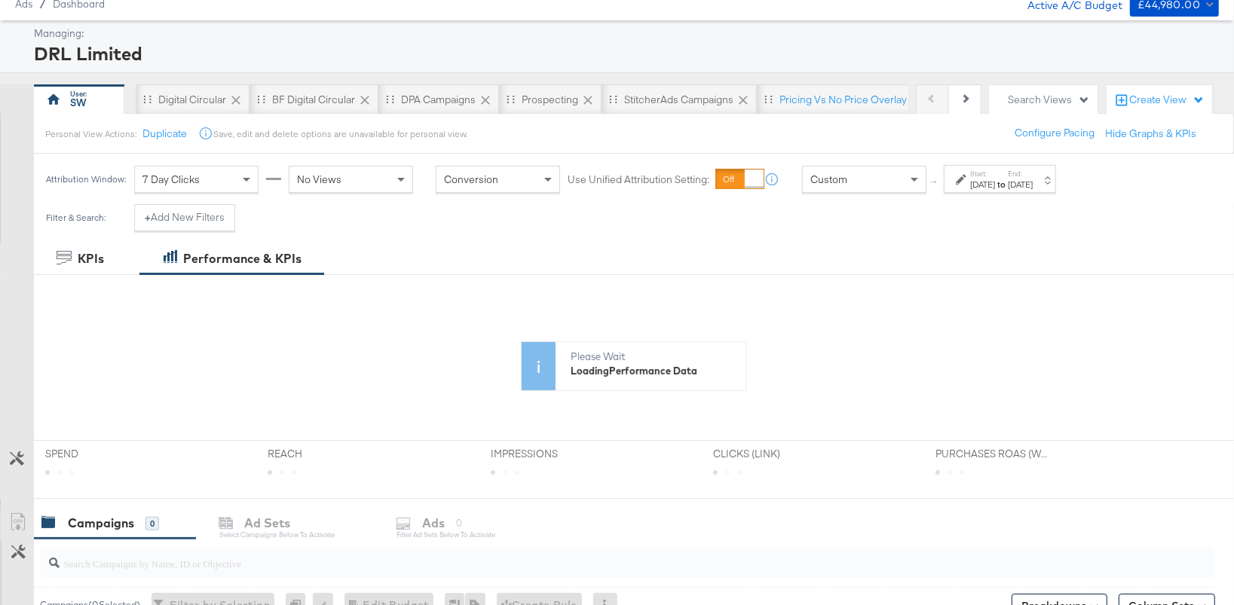
click at [957, 183] on icon at bounding box center [961, 179] width 11 height 11
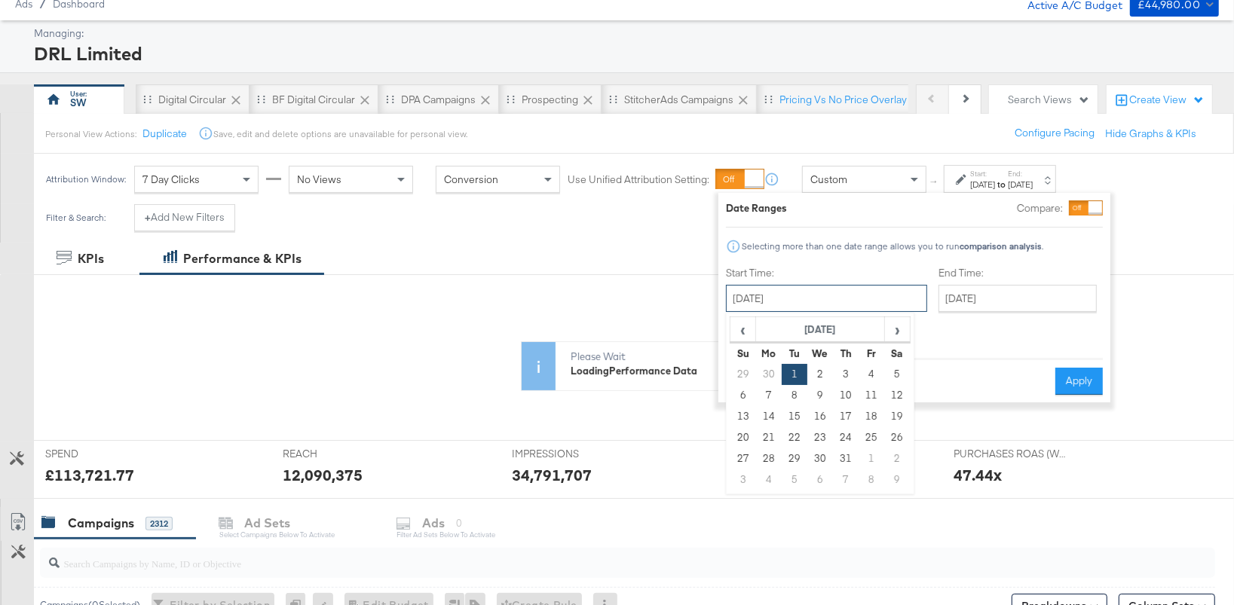
click at [843, 302] on input "July 1st 2025" at bounding box center [826, 298] width 201 height 27
click at [900, 326] on span "›" at bounding box center [897, 329] width 23 height 23
click at [867, 370] on td "1" at bounding box center [871, 374] width 26 height 21
type input "August 1st 2025"
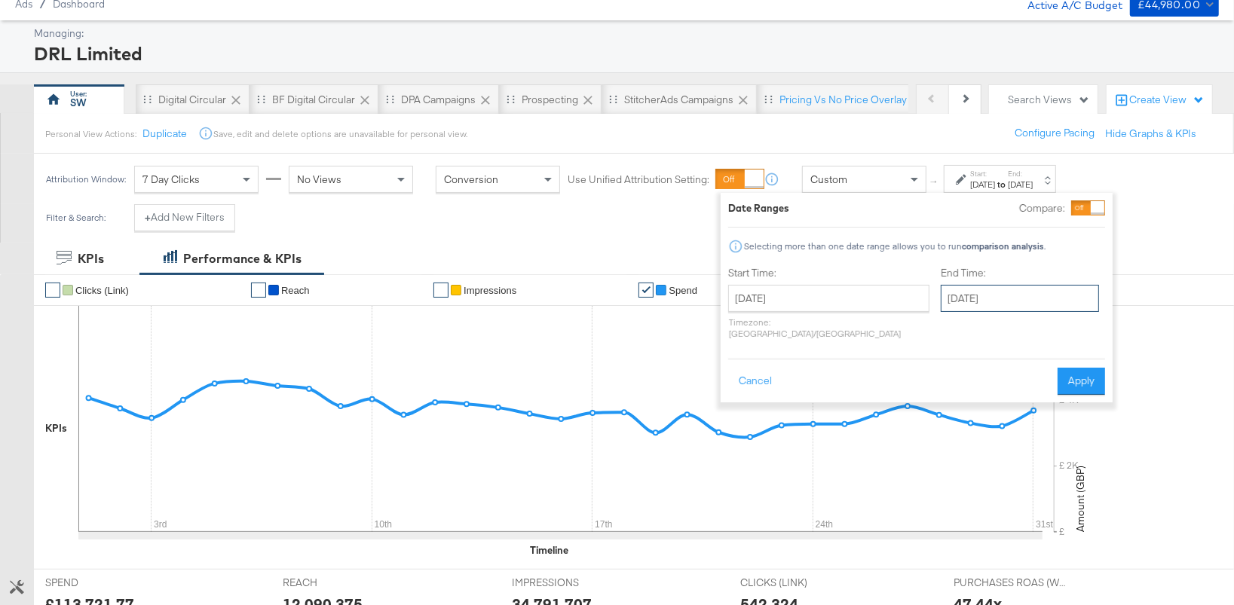
click at [943, 292] on input "August 1st 2025" at bounding box center [1020, 298] width 158 height 27
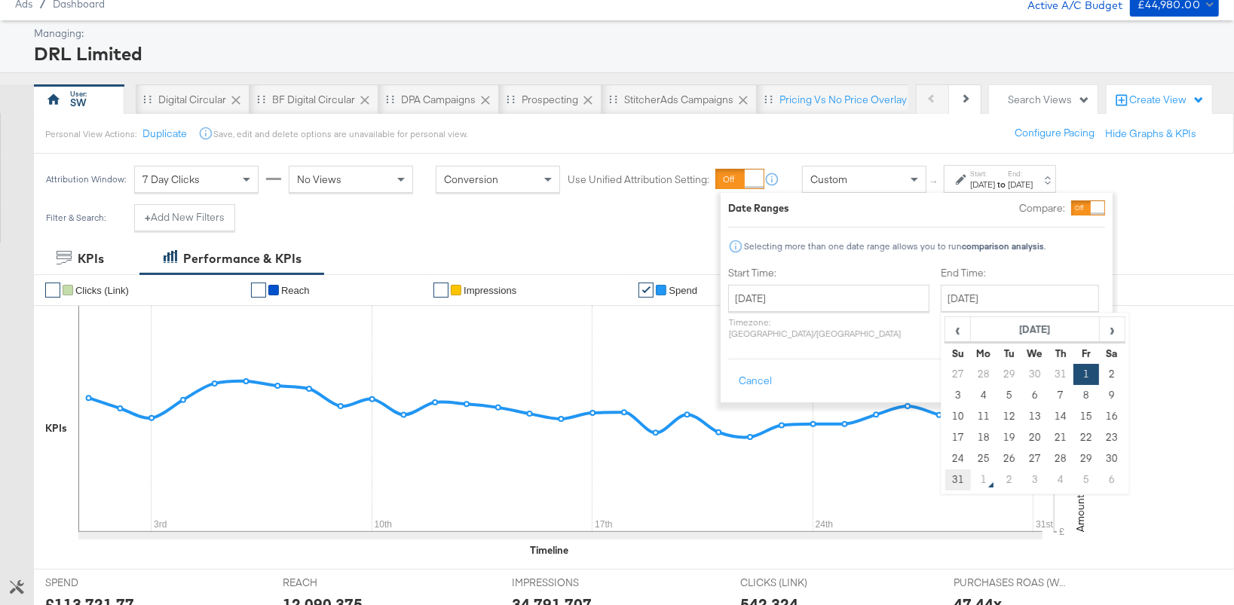
click at [945, 477] on td "31" at bounding box center [958, 480] width 26 height 21
type input "August 31st 2025"
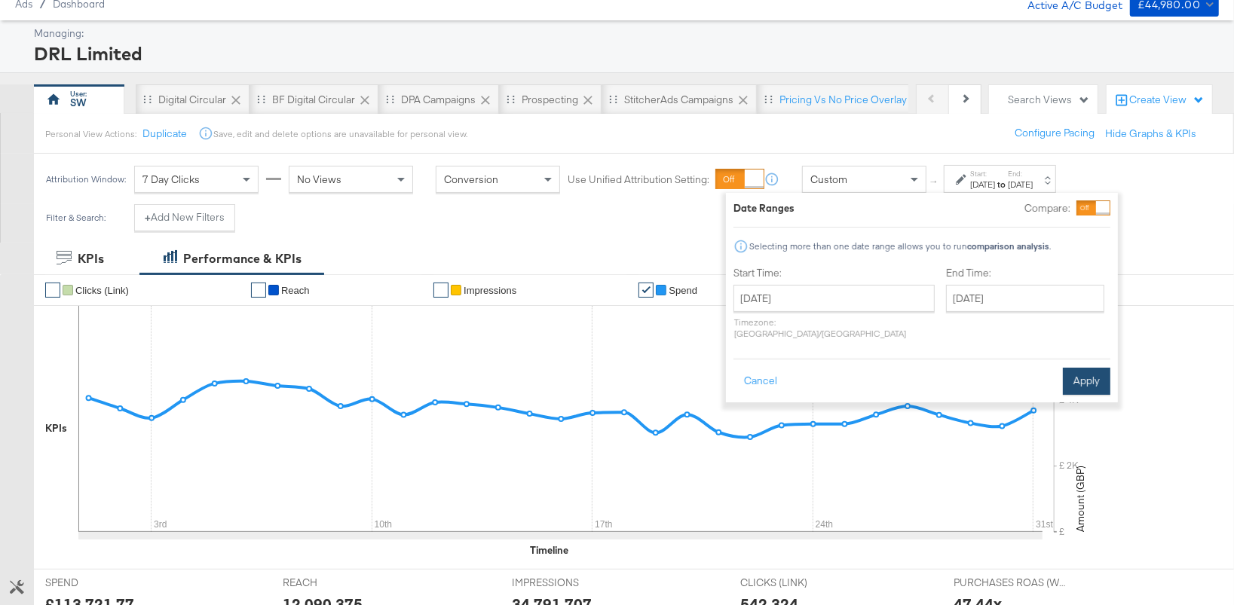
click at [1095, 368] on button "Apply" at bounding box center [1086, 381] width 47 height 27
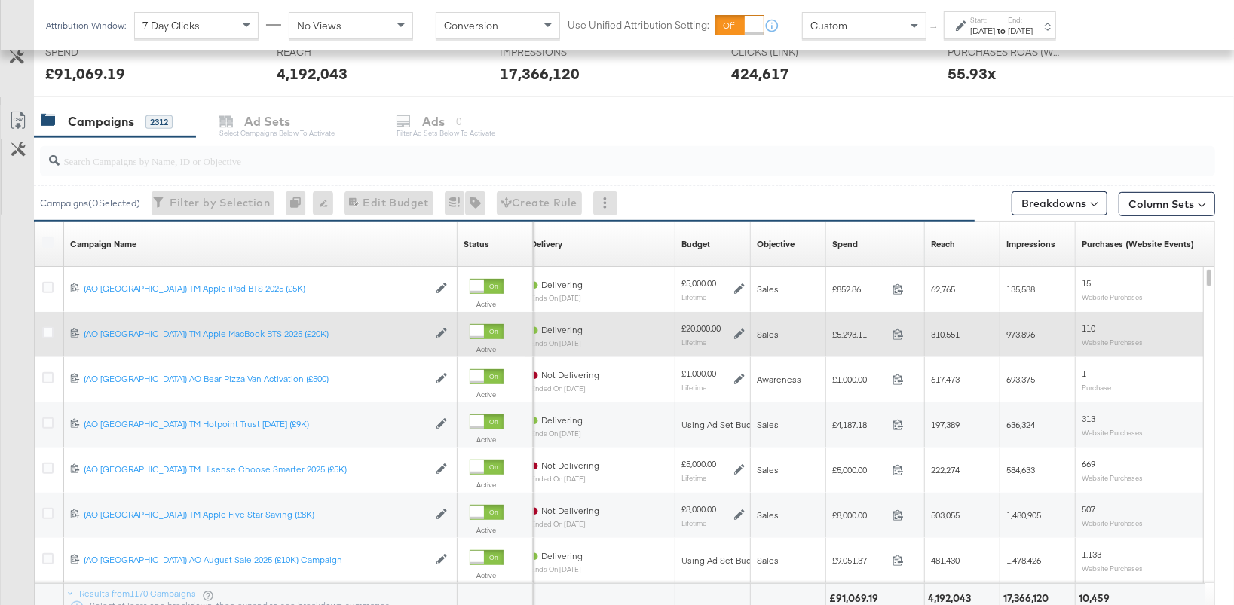
scroll to position [577, 0]
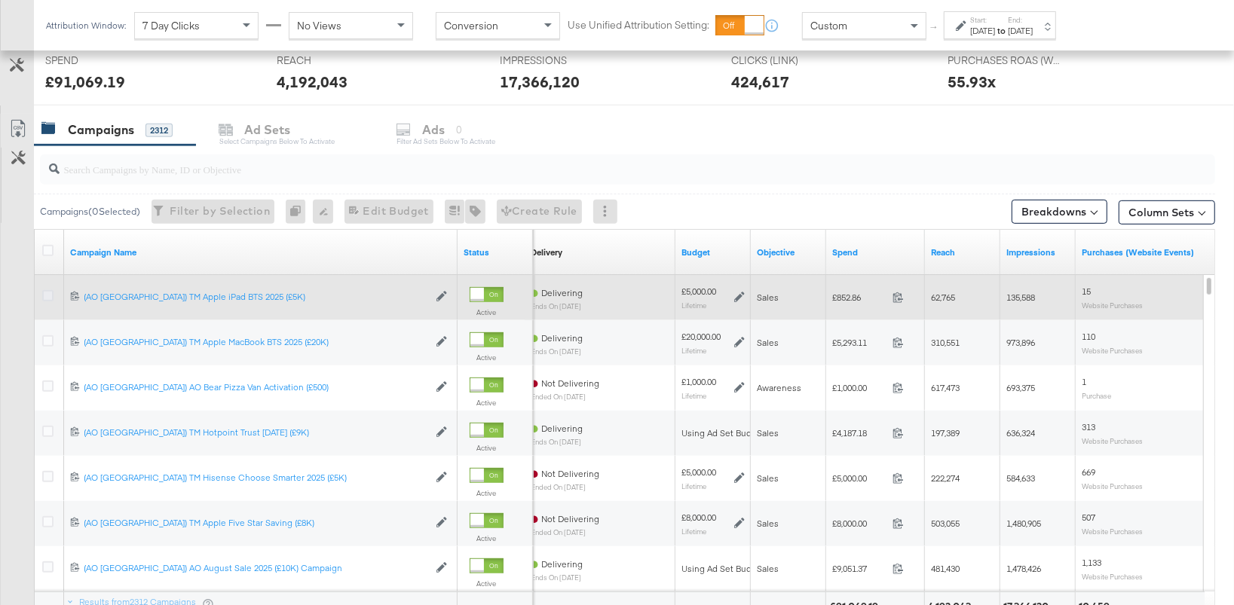
click at [45, 298] on icon at bounding box center [47, 295] width 11 height 11
click at [0, 0] on input "checkbox" at bounding box center [0, 0] width 0 height 0
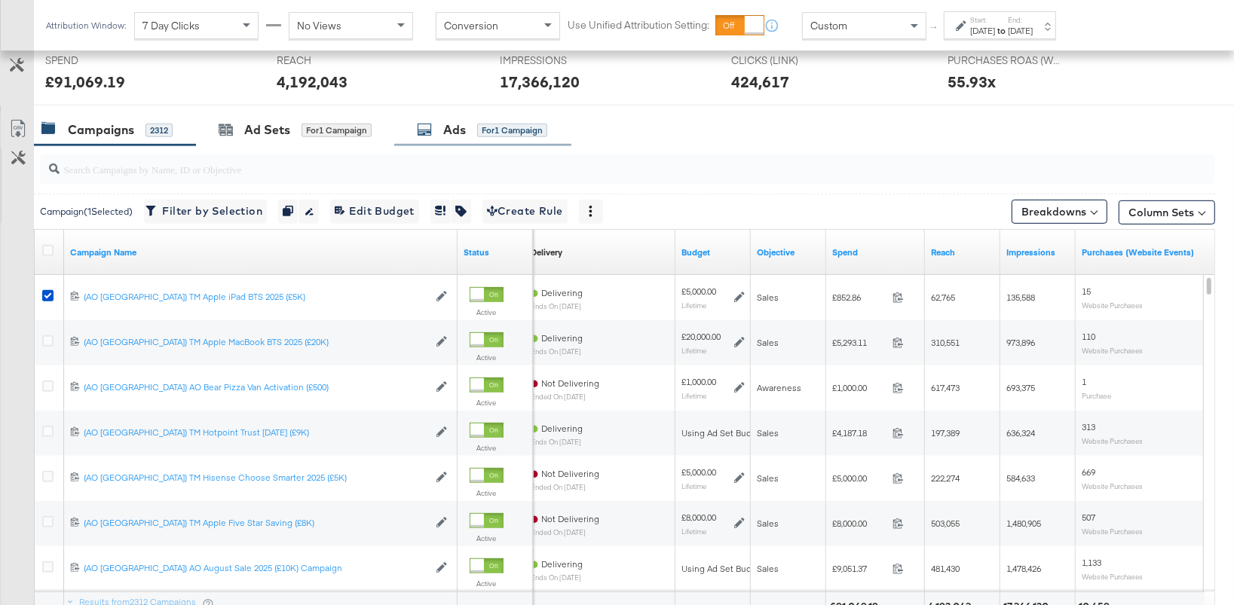
click at [510, 115] on div "Ads for 1 Campaign" at bounding box center [482, 130] width 177 height 32
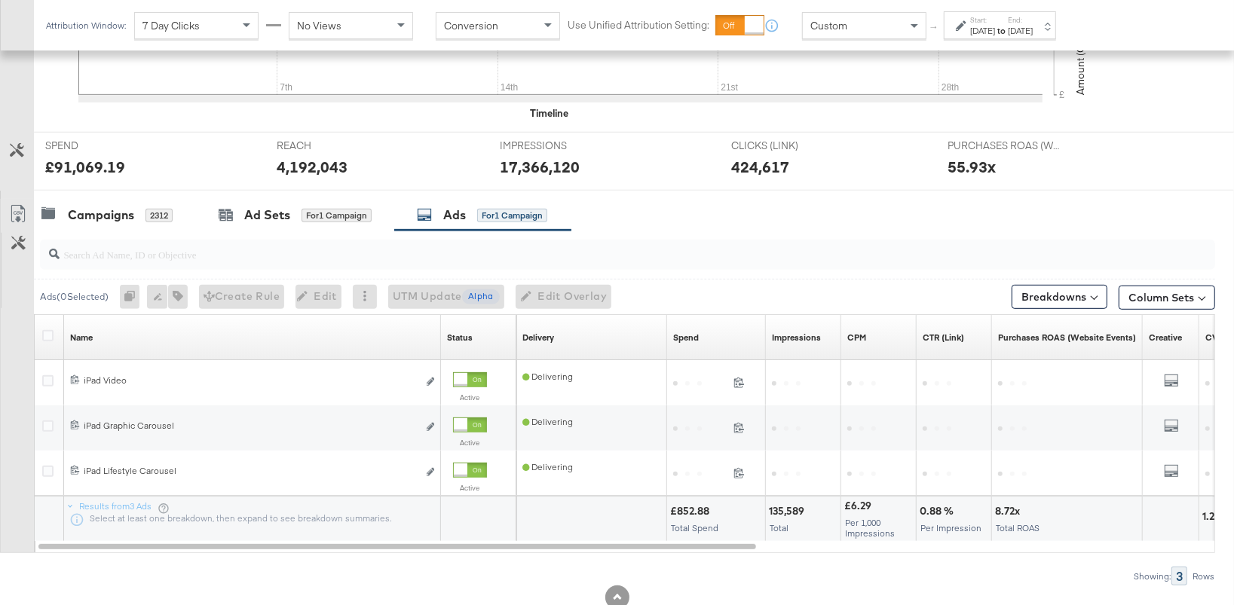
scroll to position [537, 0]
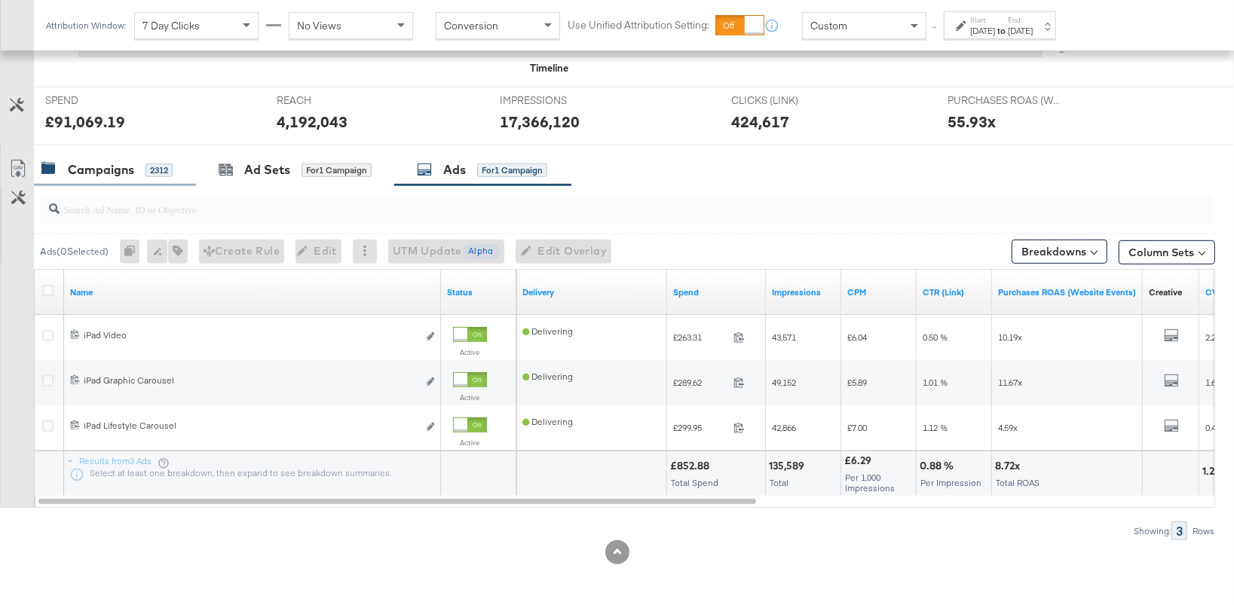
click at [133, 174] on div "Campaigns" at bounding box center [101, 169] width 66 height 17
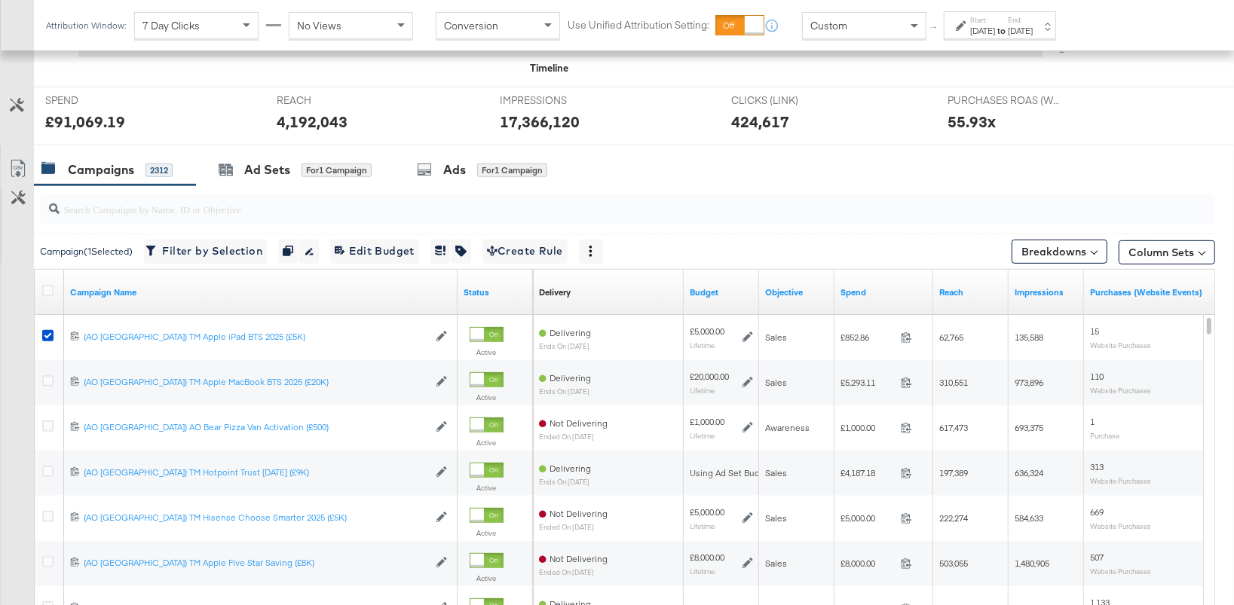
scroll to position [577, 0]
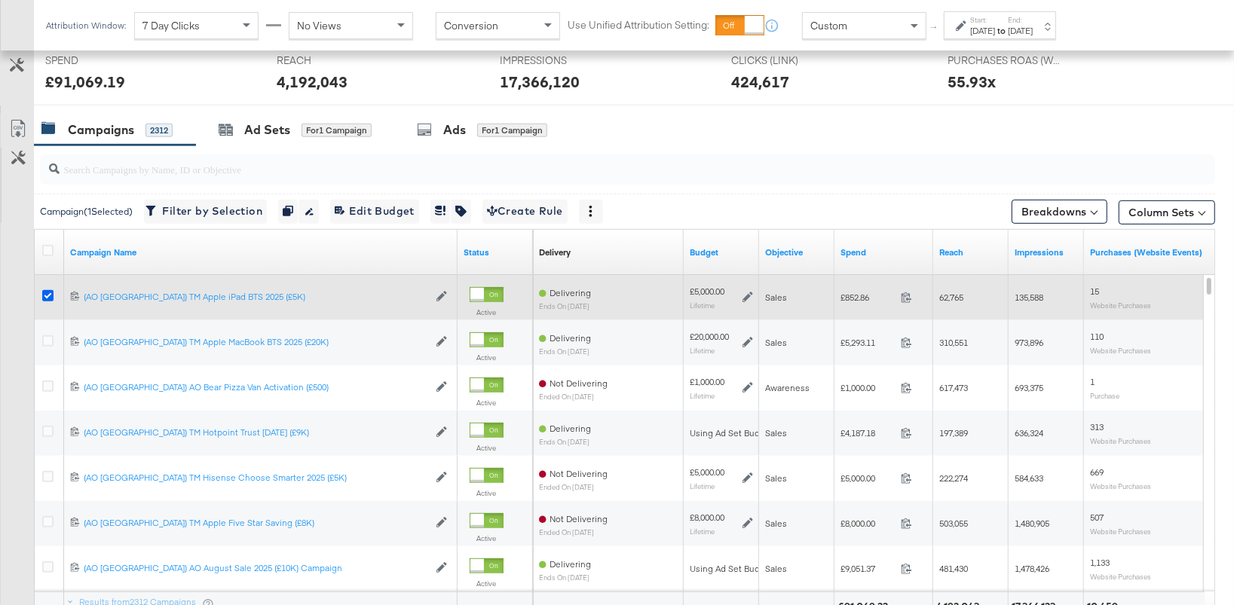
click at [46, 295] on icon at bounding box center [47, 295] width 11 height 11
click at [0, 0] on input "checkbox" at bounding box center [0, 0] width 0 height 0
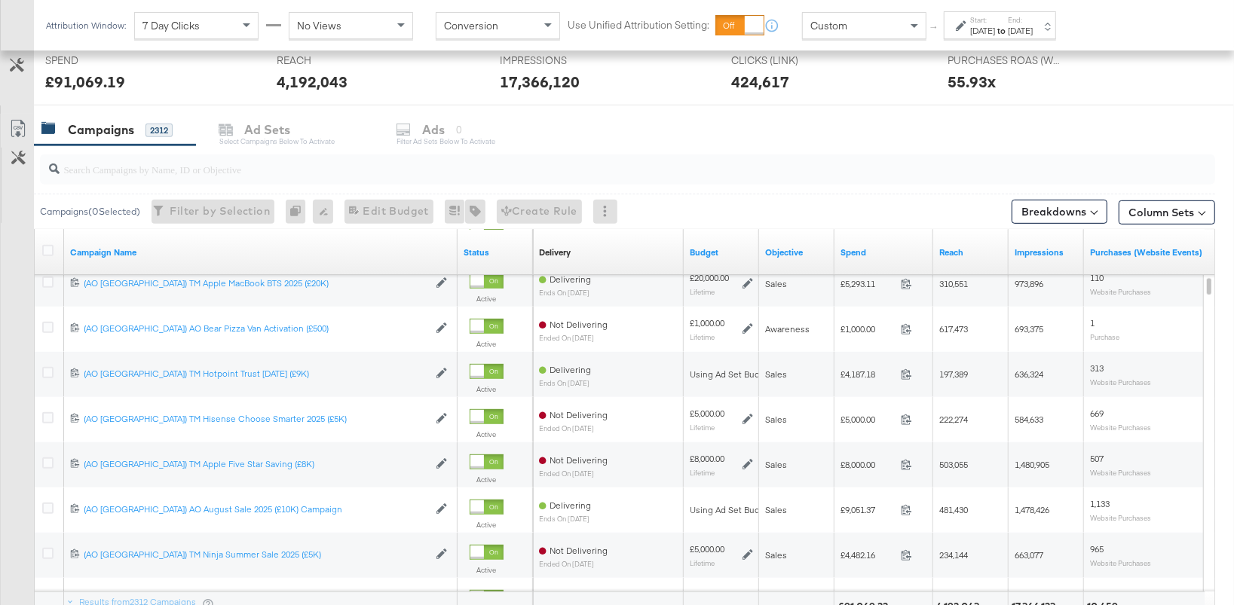
click at [861, 260] on div "Spend" at bounding box center [883, 252] width 99 height 24
click at [861, 247] on link "Spend" at bounding box center [883, 252] width 87 height 12
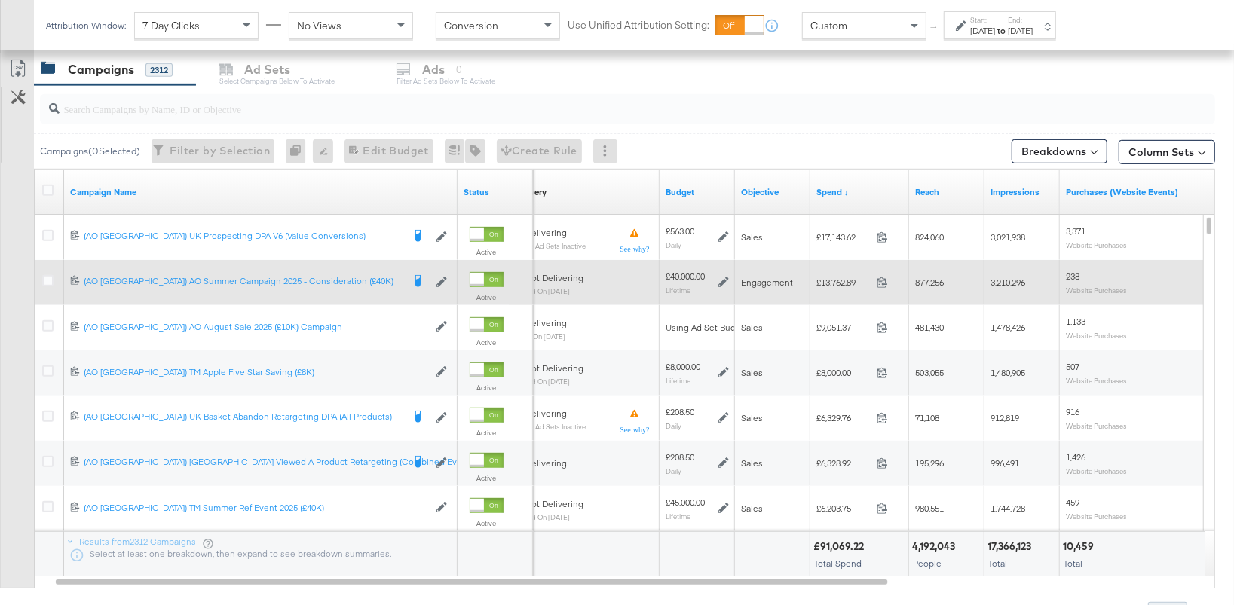
scroll to position [648, 0]
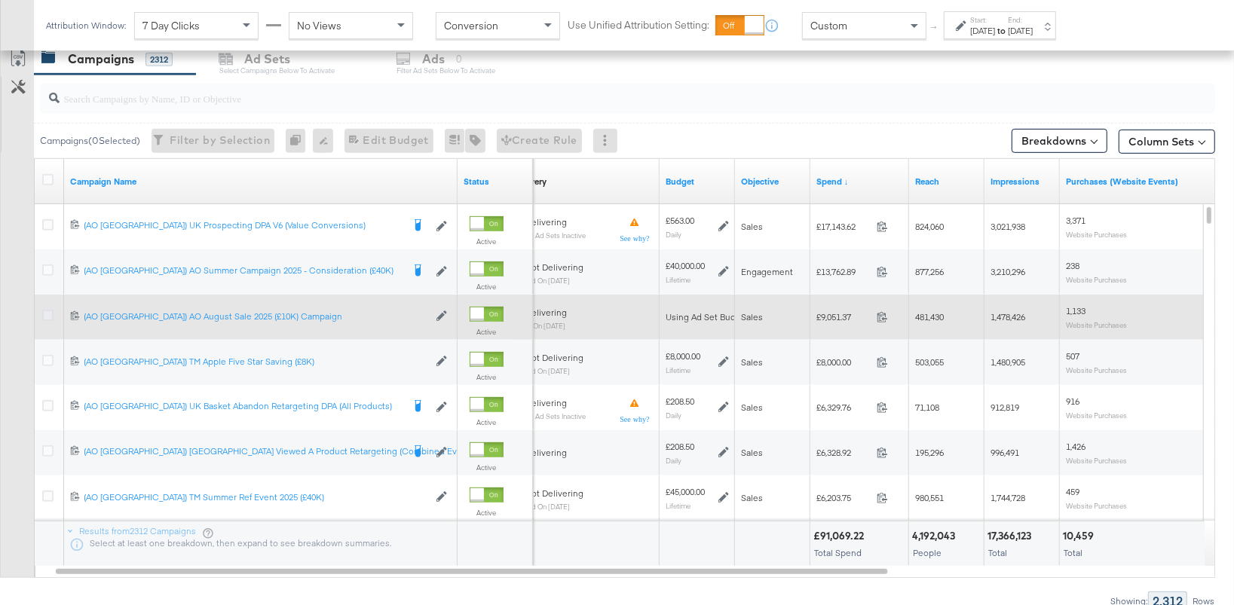
click at [50, 314] on icon at bounding box center [47, 315] width 11 height 11
click at [0, 0] on input "checkbox" at bounding box center [0, 0] width 0 height 0
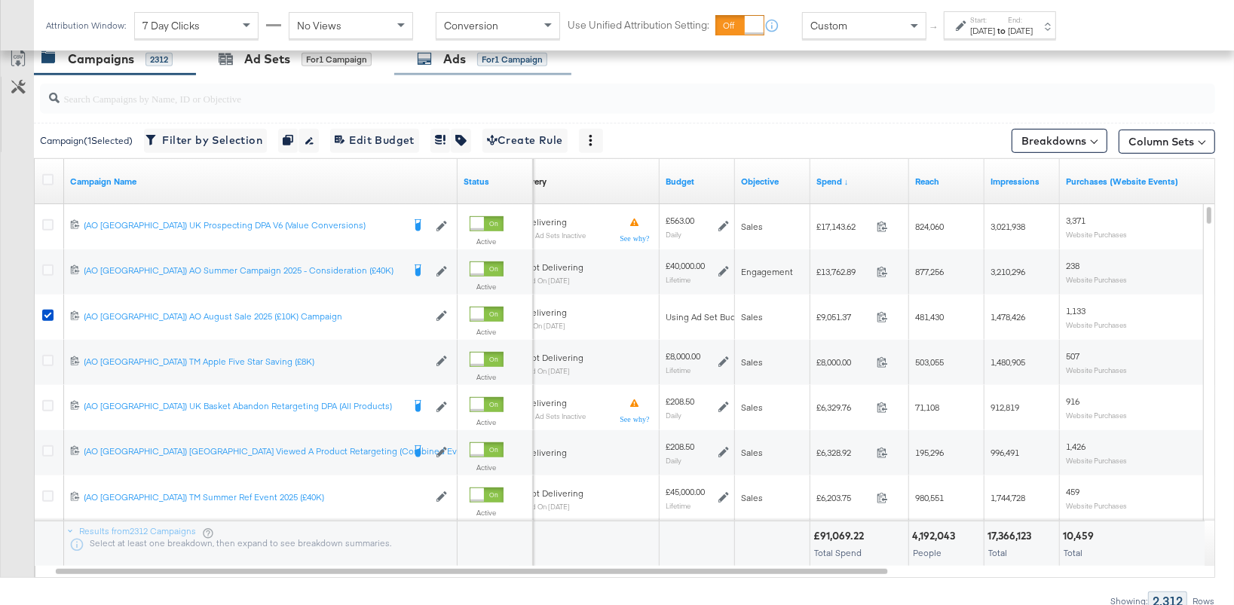
click at [505, 54] on div "for 1 Campaign" at bounding box center [512, 60] width 70 height 14
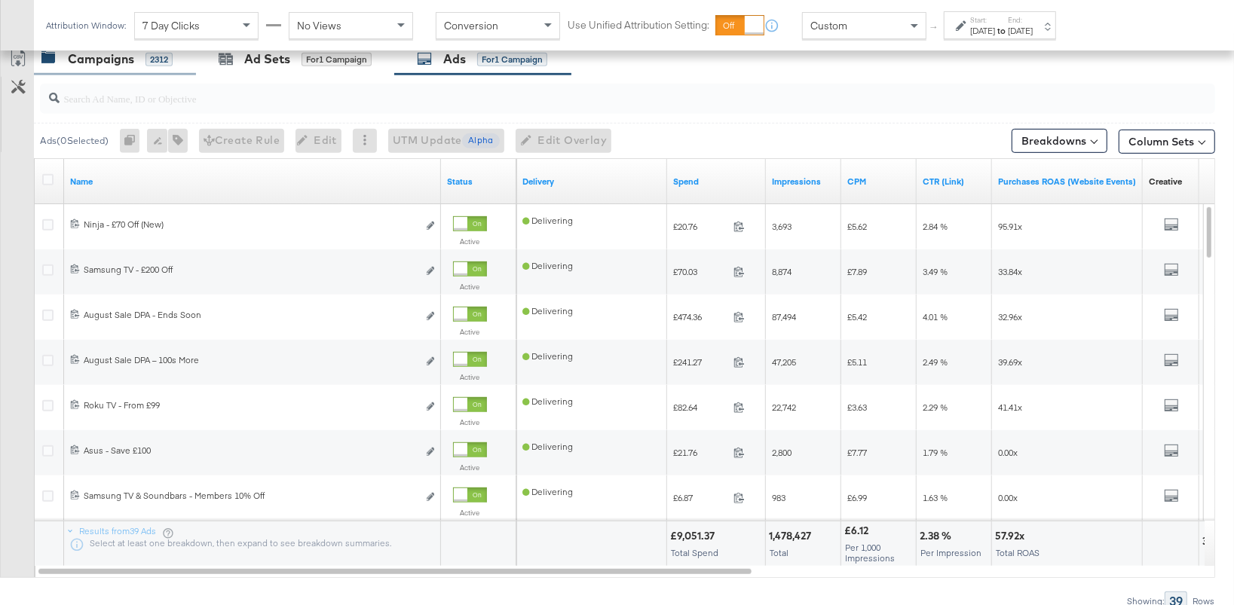
click at [145, 55] on div "2312" at bounding box center [158, 60] width 27 height 14
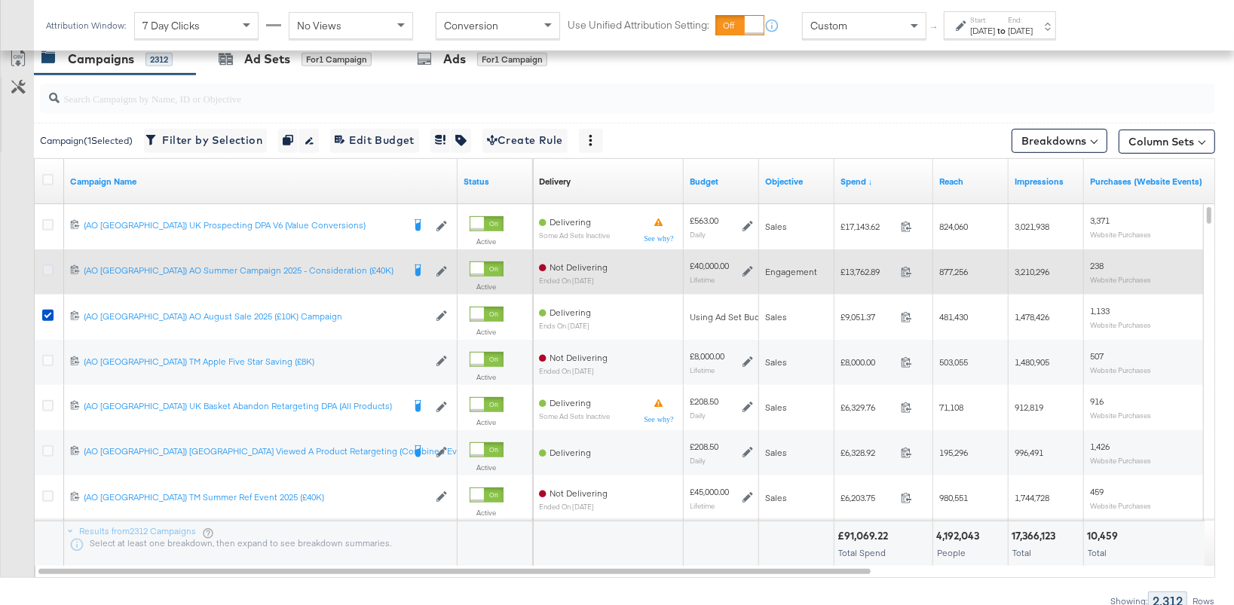
click at [47, 265] on icon at bounding box center [47, 270] width 11 height 11
click at [0, 0] on input "checkbox" at bounding box center [0, 0] width 0 height 0
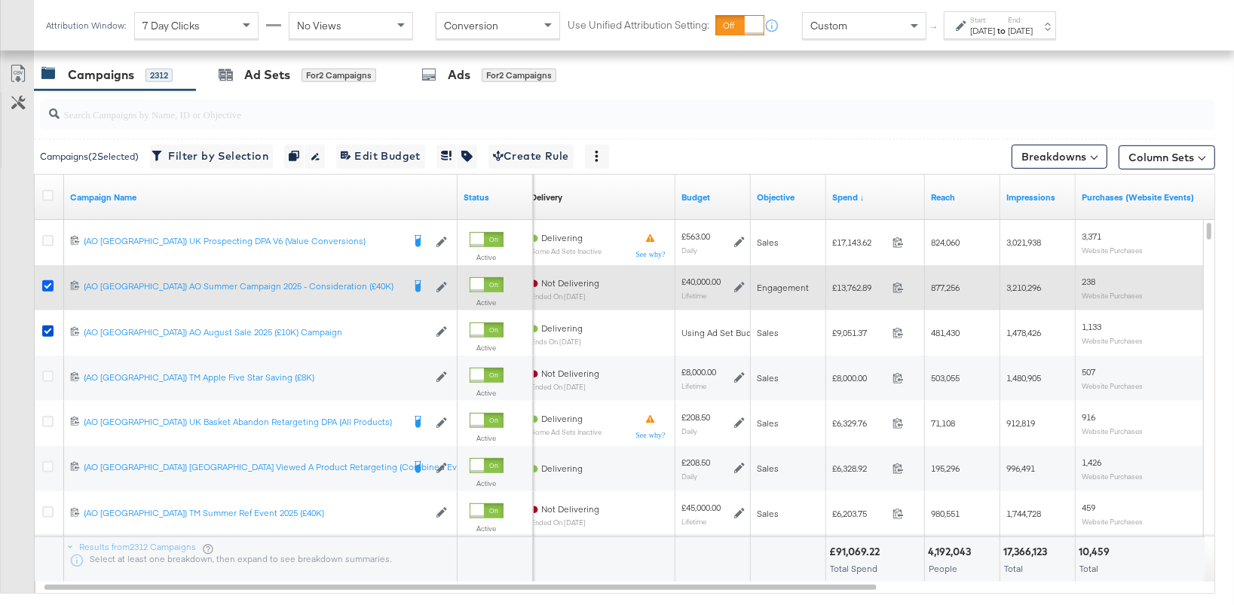
scroll to position [629, 0]
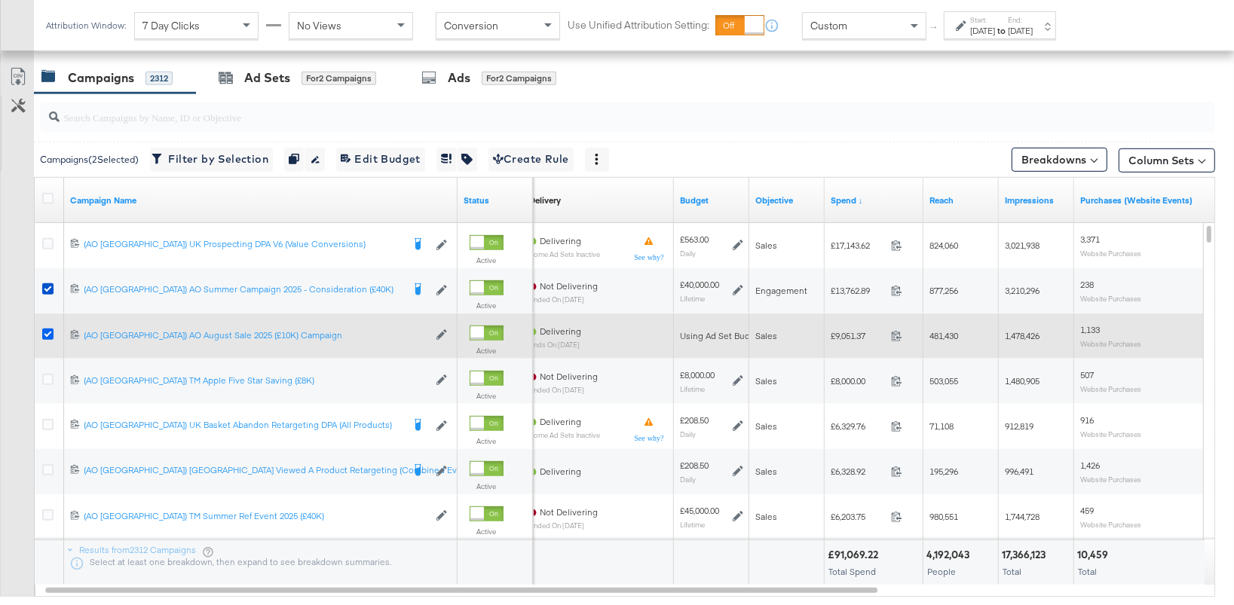
click at [50, 331] on icon at bounding box center [47, 334] width 11 height 11
click at [0, 0] on input "checkbox" at bounding box center [0, 0] width 0 height 0
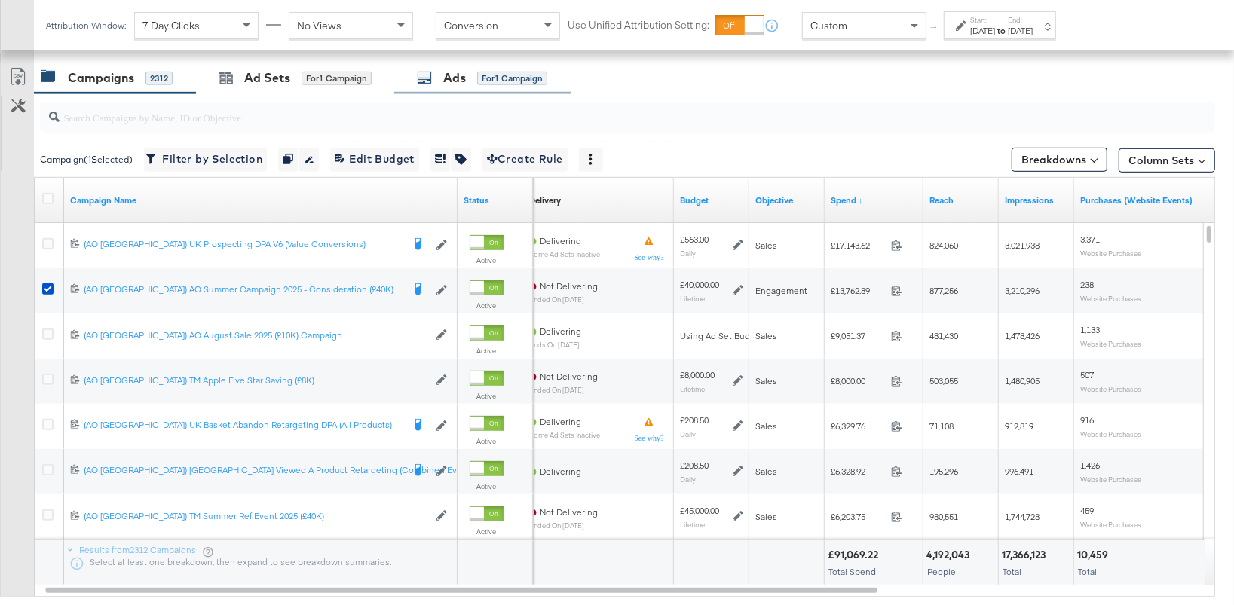
click at [472, 92] on div "Ads for 1 Campaign" at bounding box center [482, 78] width 177 height 32
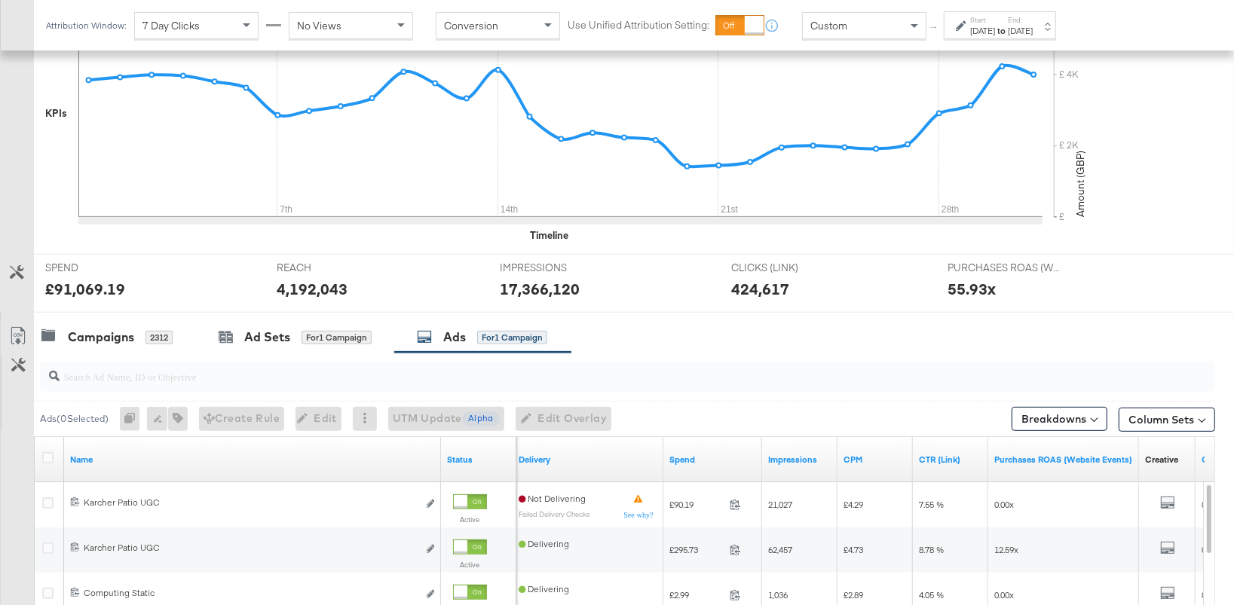
scroll to position [369, 0]
click at [120, 336] on div "Campaigns" at bounding box center [101, 337] width 66 height 17
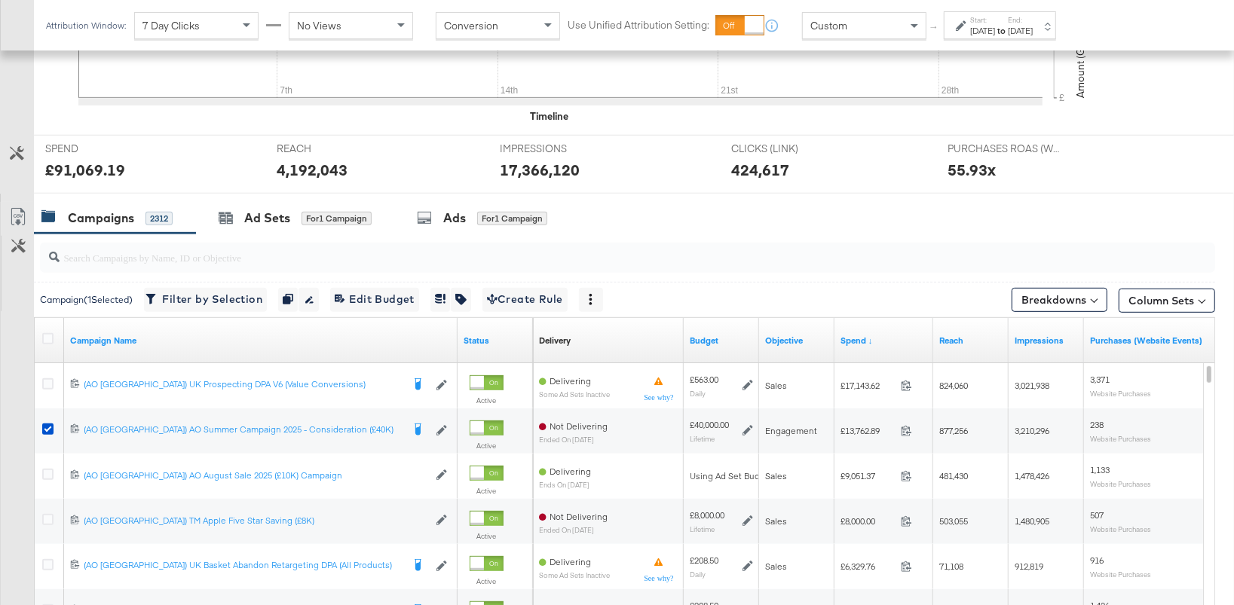
scroll to position [718, 0]
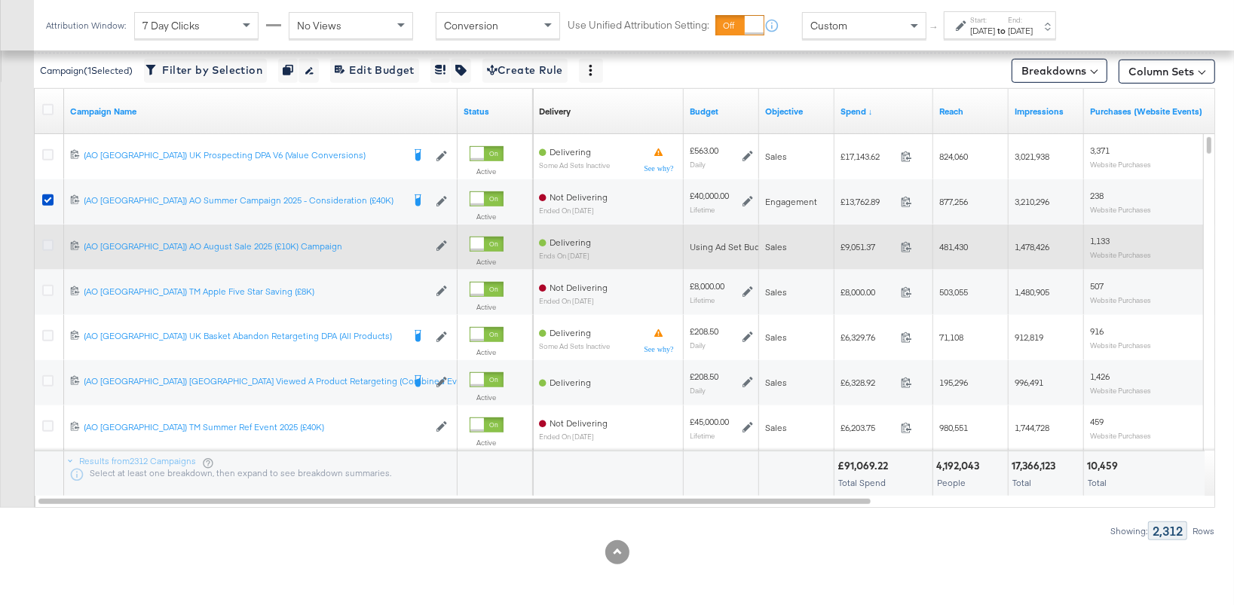
click at [47, 243] on icon at bounding box center [47, 245] width 11 height 11
click at [0, 0] on input "checkbox" at bounding box center [0, 0] width 0 height 0
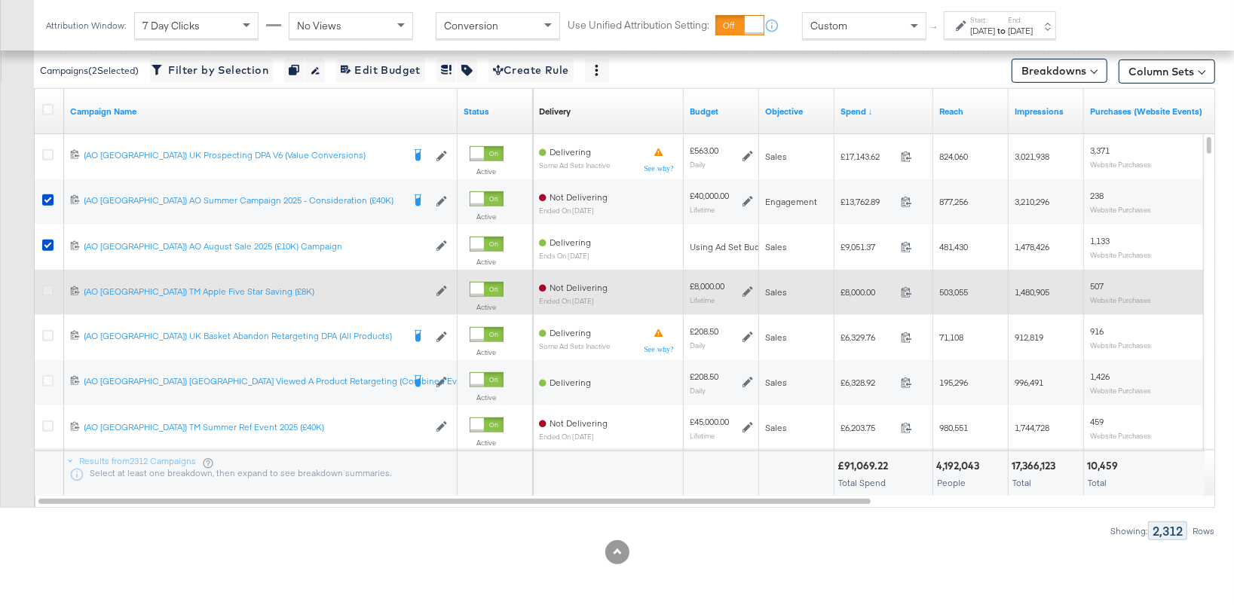
click at [48, 294] on icon at bounding box center [47, 290] width 11 height 11
click at [0, 0] on input "checkbox" at bounding box center [0, 0] width 0 height 0
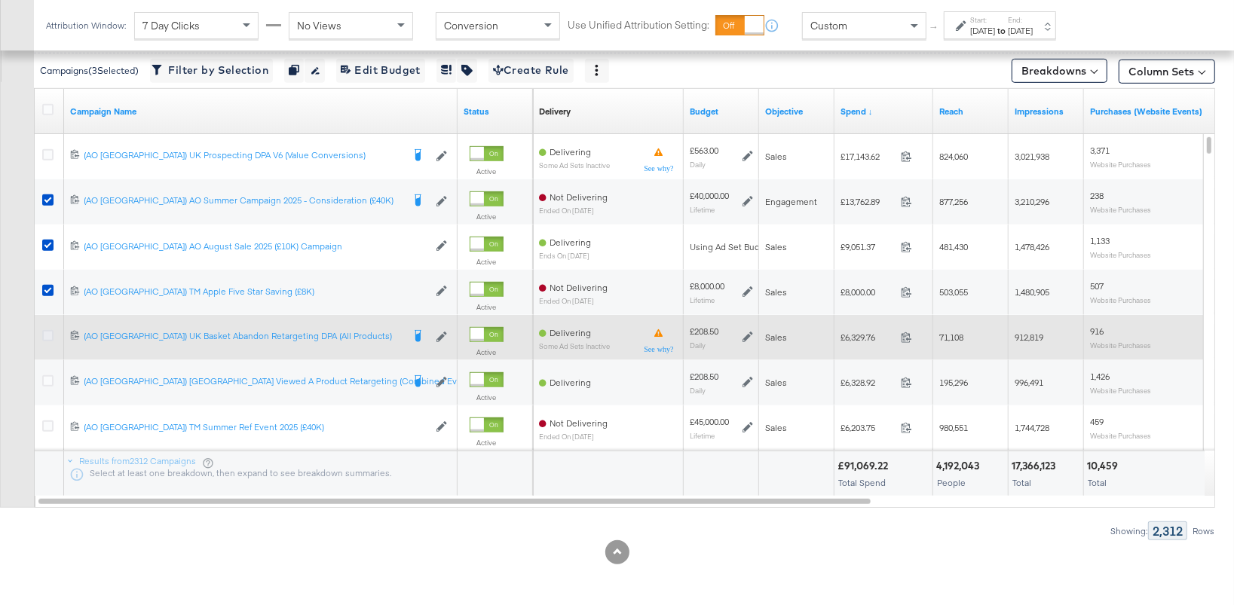
click at [49, 334] on icon at bounding box center [47, 335] width 11 height 11
click at [0, 0] on input "checkbox" at bounding box center [0, 0] width 0 height 0
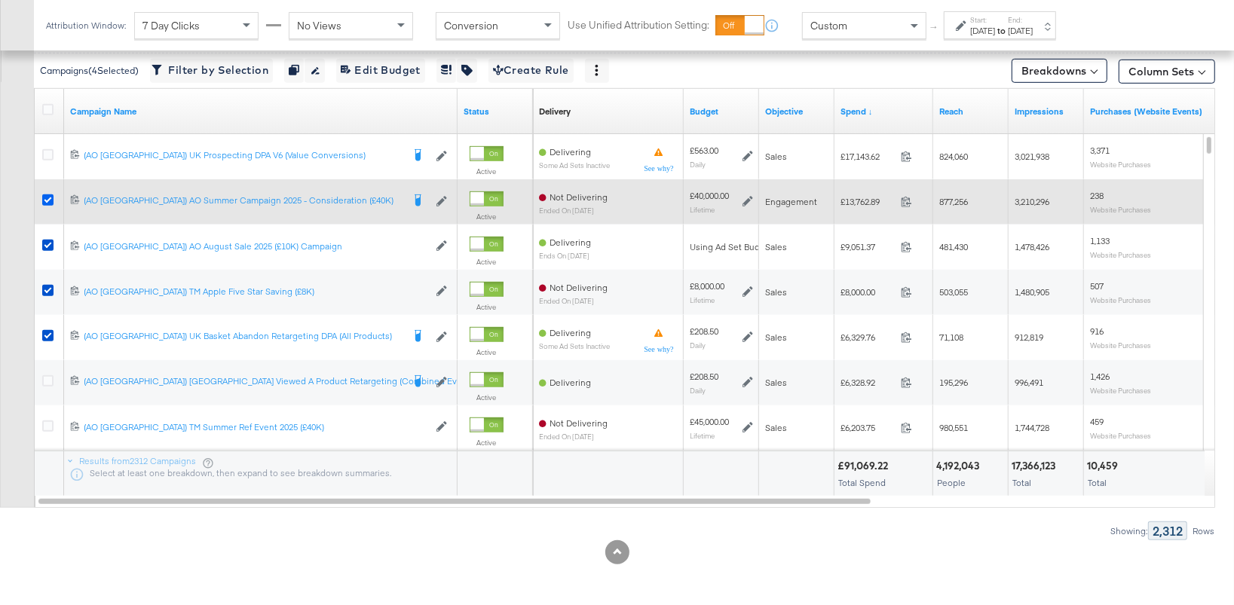
click at [49, 196] on icon at bounding box center [47, 199] width 11 height 11
click at [0, 0] on input "checkbox" at bounding box center [0, 0] width 0 height 0
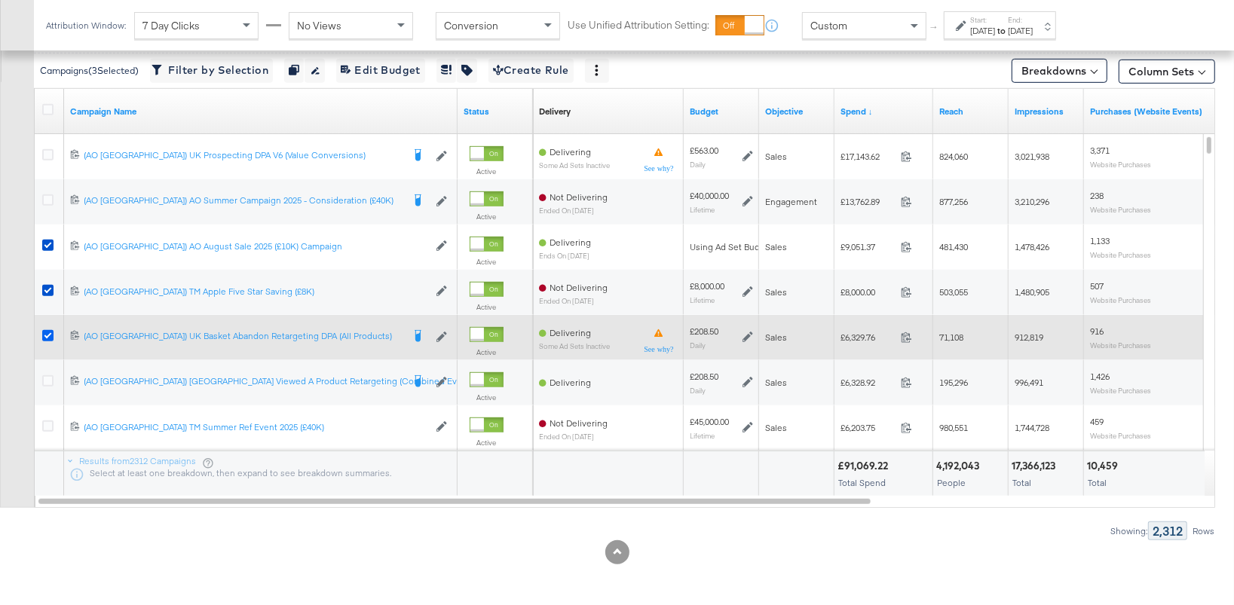
click at [47, 330] on icon at bounding box center [47, 335] width 11 height 11
click at [0, 0] on input "checkbox" at bounding box center [0, 0] width 0 height 0
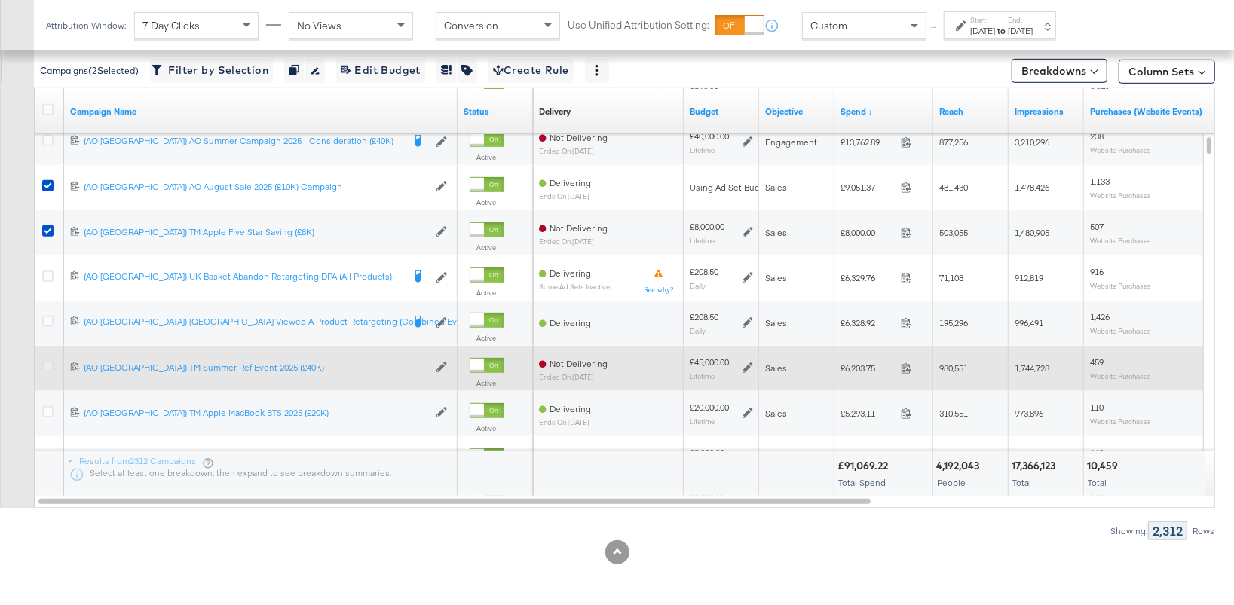
click at [46, 362] on icon at bounding box center [47, 366] width 11 height 11
click at [0, 0] on input "checkbox" at bounding box center [0, 0] width 0 height 0
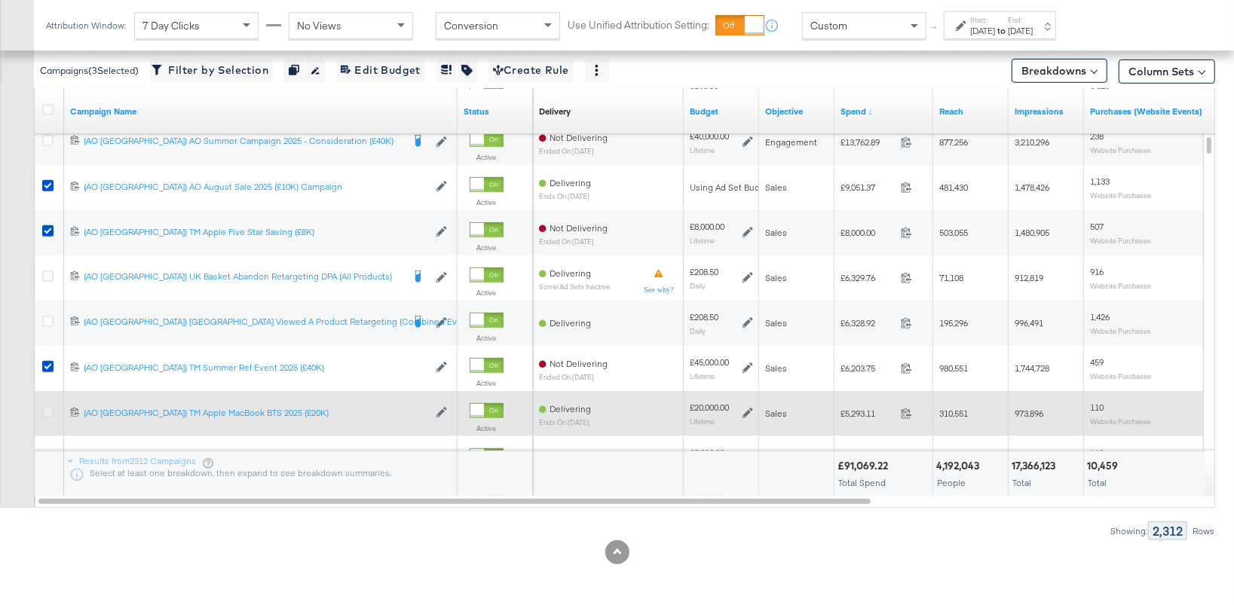
click at [49, 410] on icon at bounding box center [47, 411] width 11 height 11
click at [0, 0] on input "checkbox" at bounding box center [0, 0] width 0 height 0
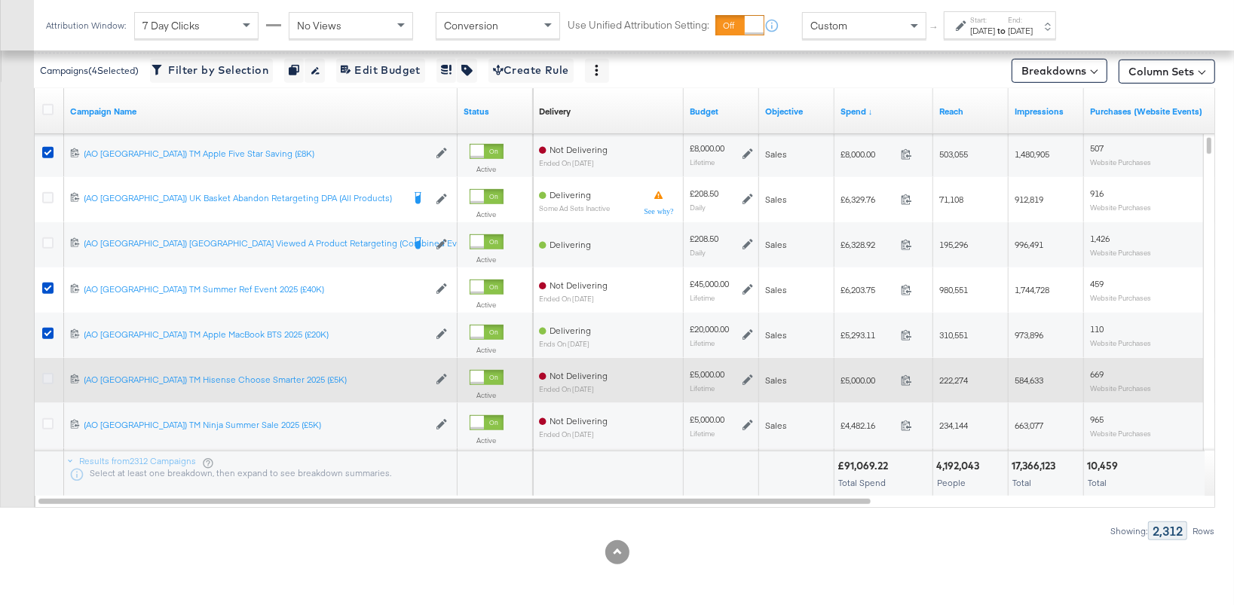
click at [48, 378] on icon at bounding box center [47, 378] width 11 height 11
click at [0, 0] on input "checkbox" at bounding box center [0, 0] width 0 height 0
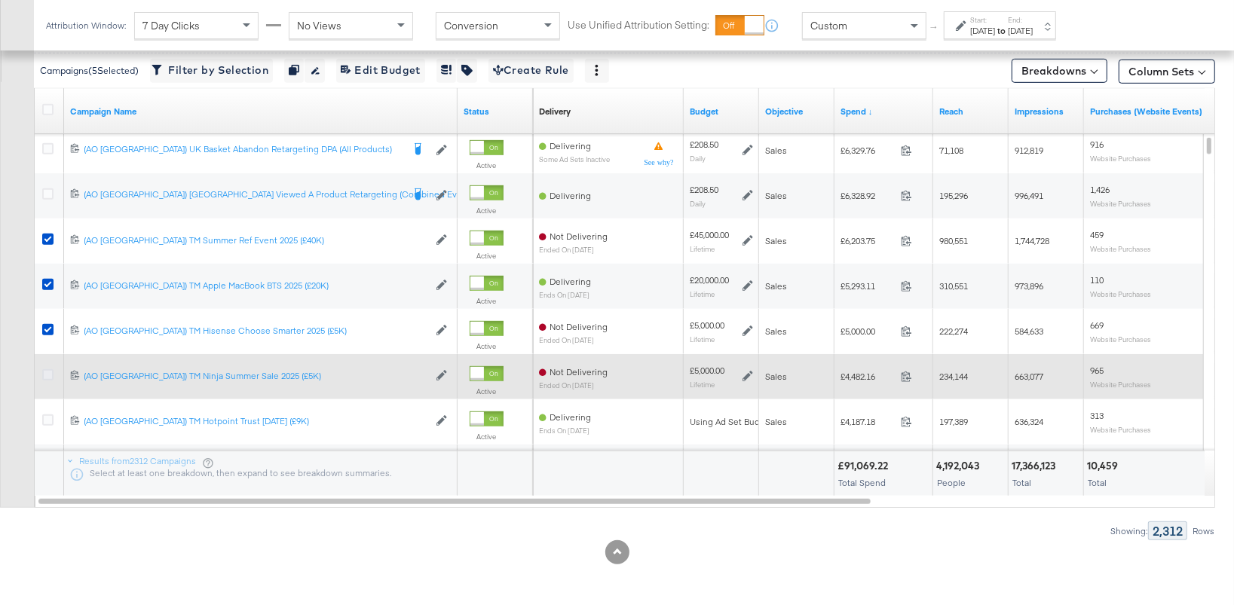
click at [47, 376] on icon at bounding box center [47, 374] width 11 height 11
click at [0, 0] on input "checkbox" at bounding box center [0, 0] width 0 height 0
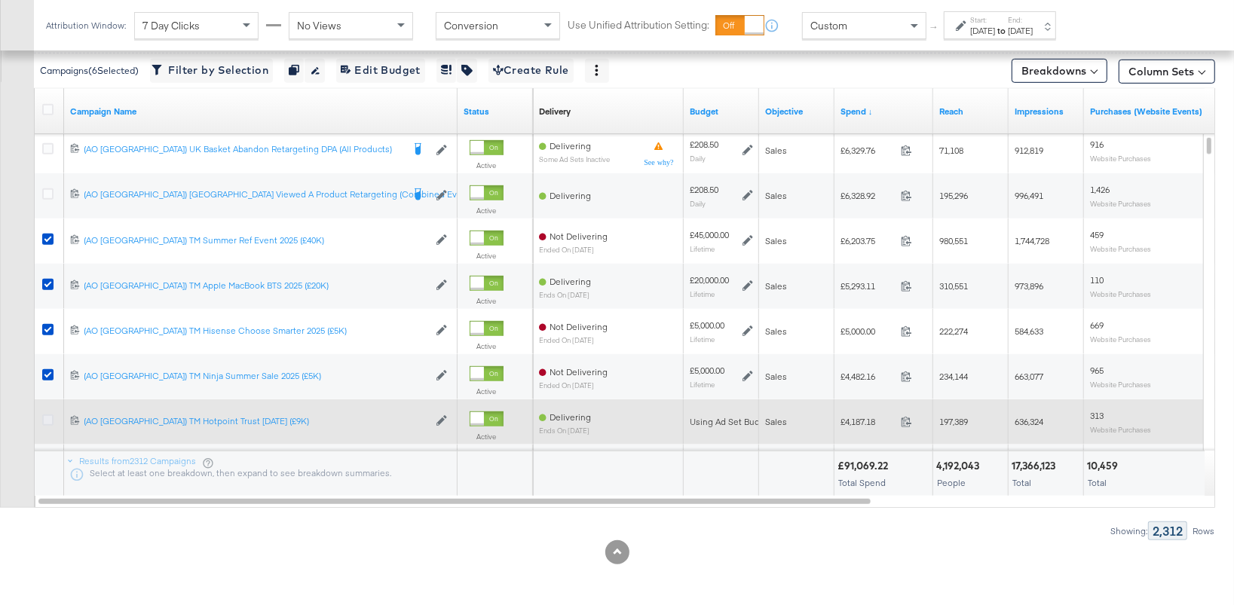
click at [48, 421] on icon at bounding box center [47, 420] width 11 height 11
click at [0, 0] on input "checkbox" at bounding box center [0, 0] width 0 height 0
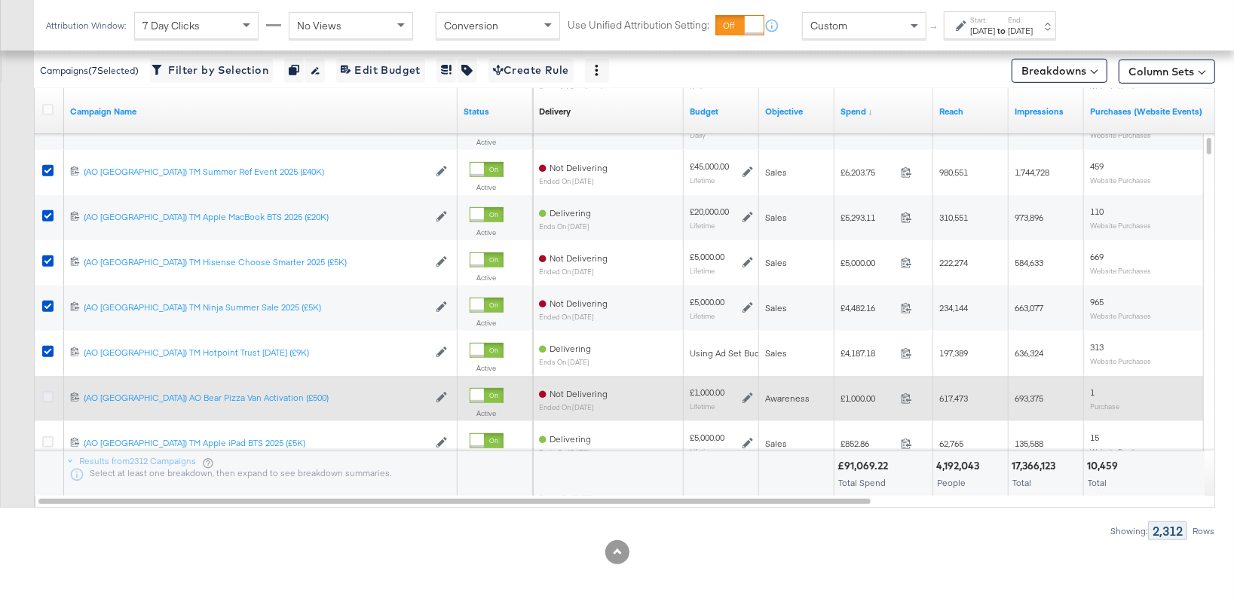
click at [49, 392] on icon at bounding box center [47, 396] width 11 height 11
click at [0, 0] on input "checkbox" at bounding box center [0, 0] width 0 height 0
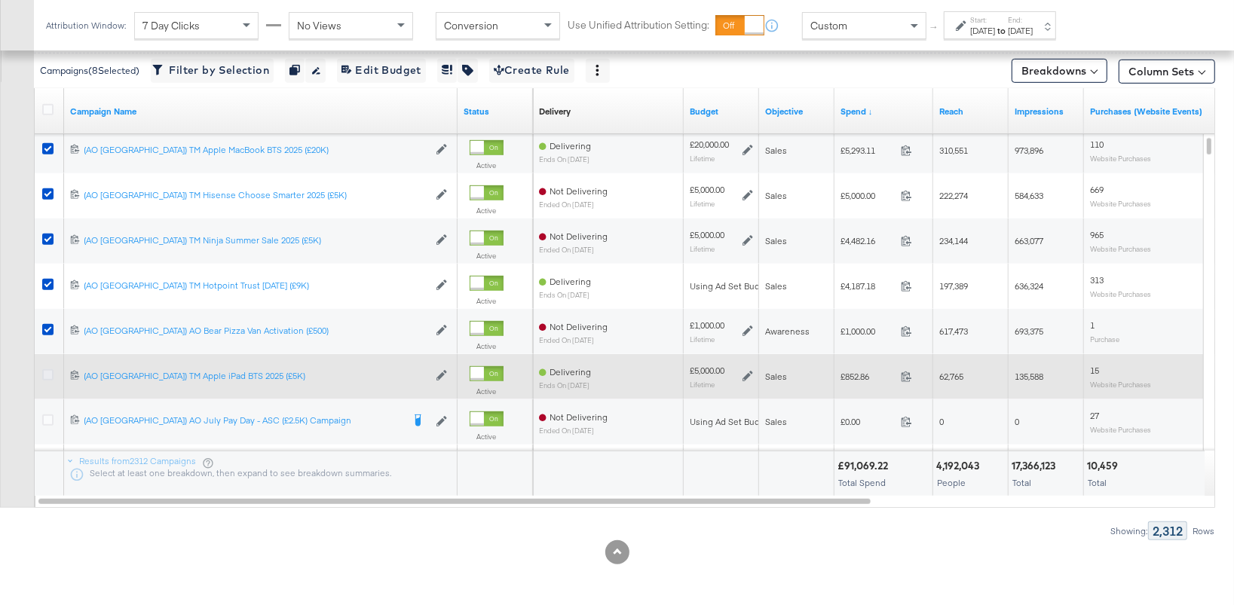
click at [50, 375] on icon at bounding box center [47, 374] width 11 height 11
click at [0, 0] on input "checkbox" at bounding box center [0, 0] width 0 height 0
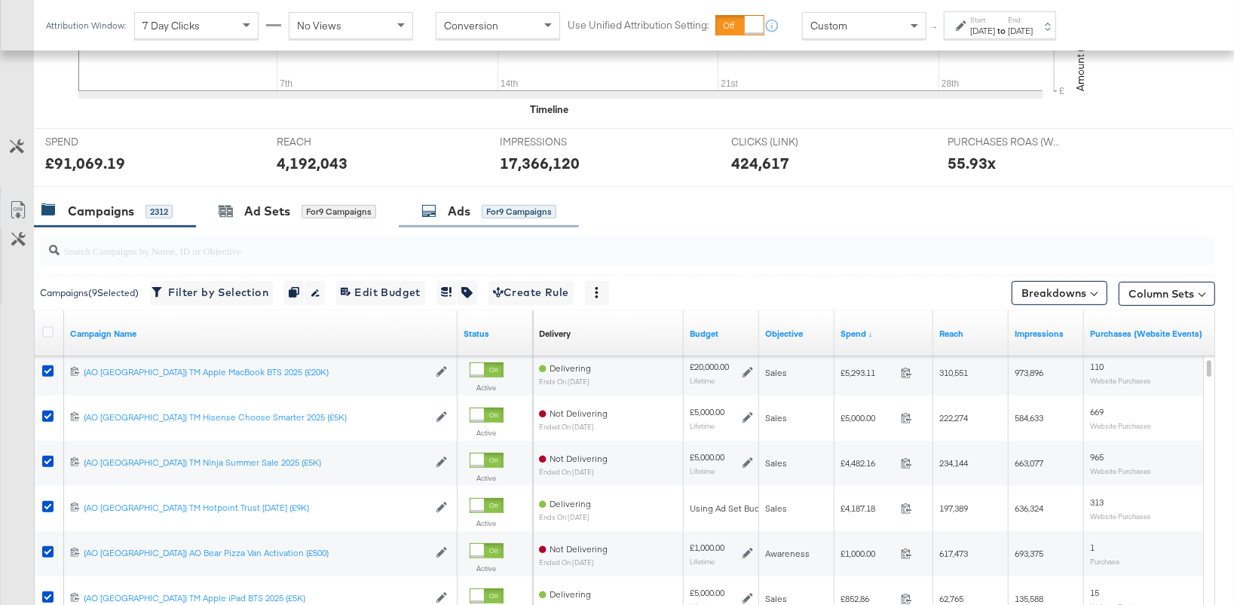
click at [472, 214] on div "Ads for 9 Campaigns" at bounding box center [488, 211] width 135 height 17
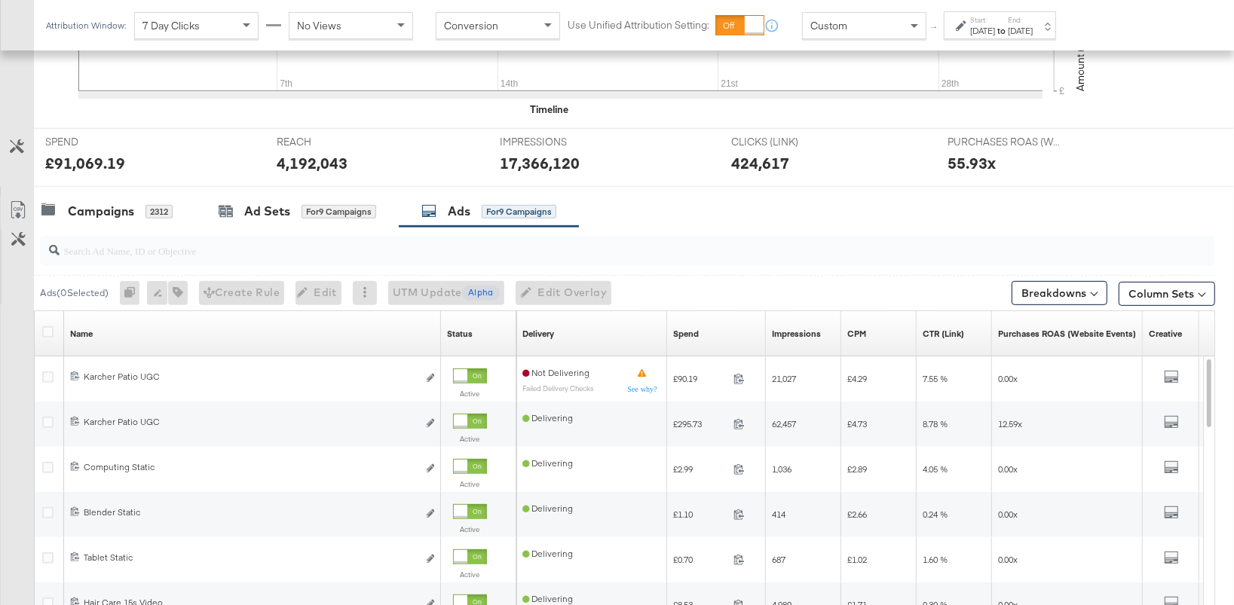
scroll to position [492, 0]
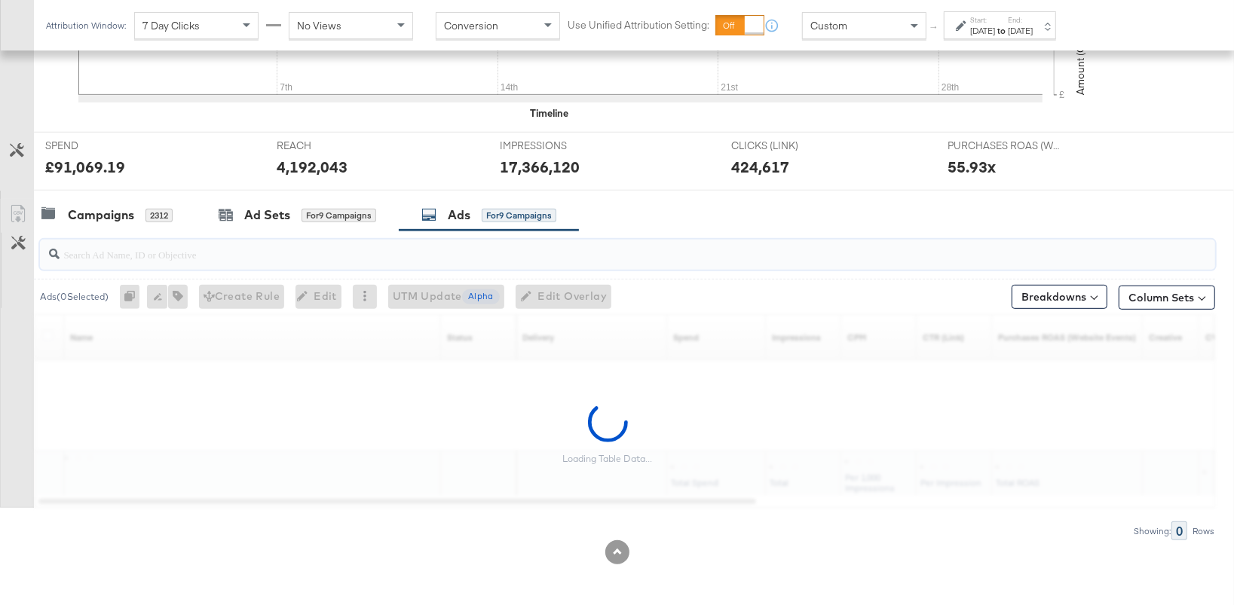
click at [415, 259] on input "search" at bounding box center [584, 248] width 1049 height 29
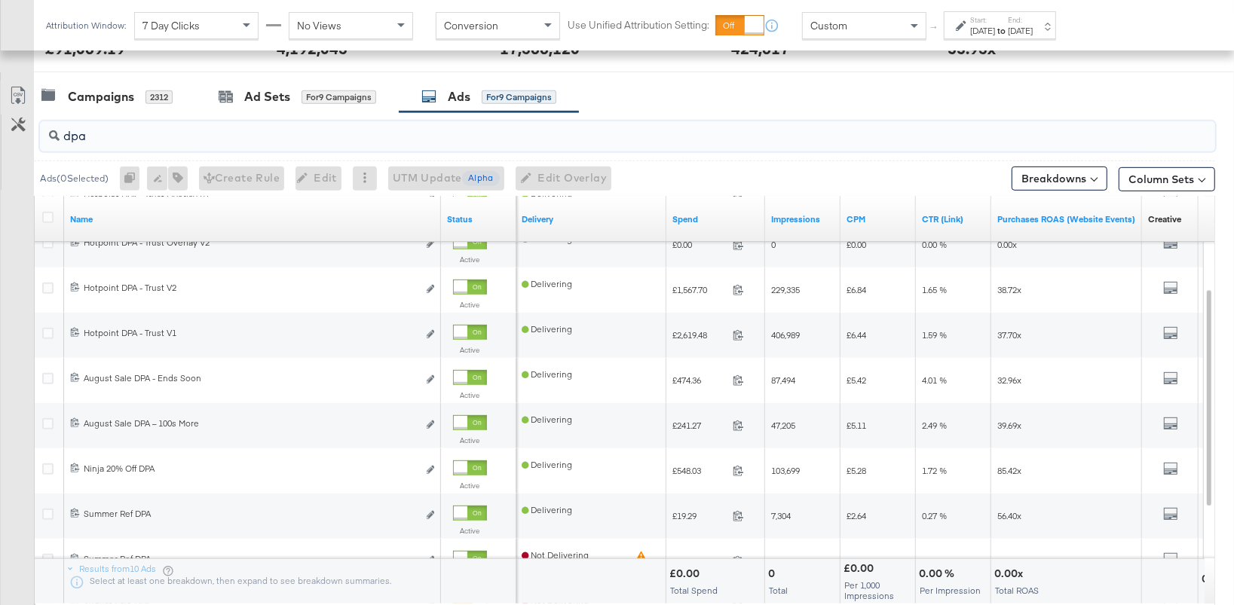
scroll to position [598, 0]
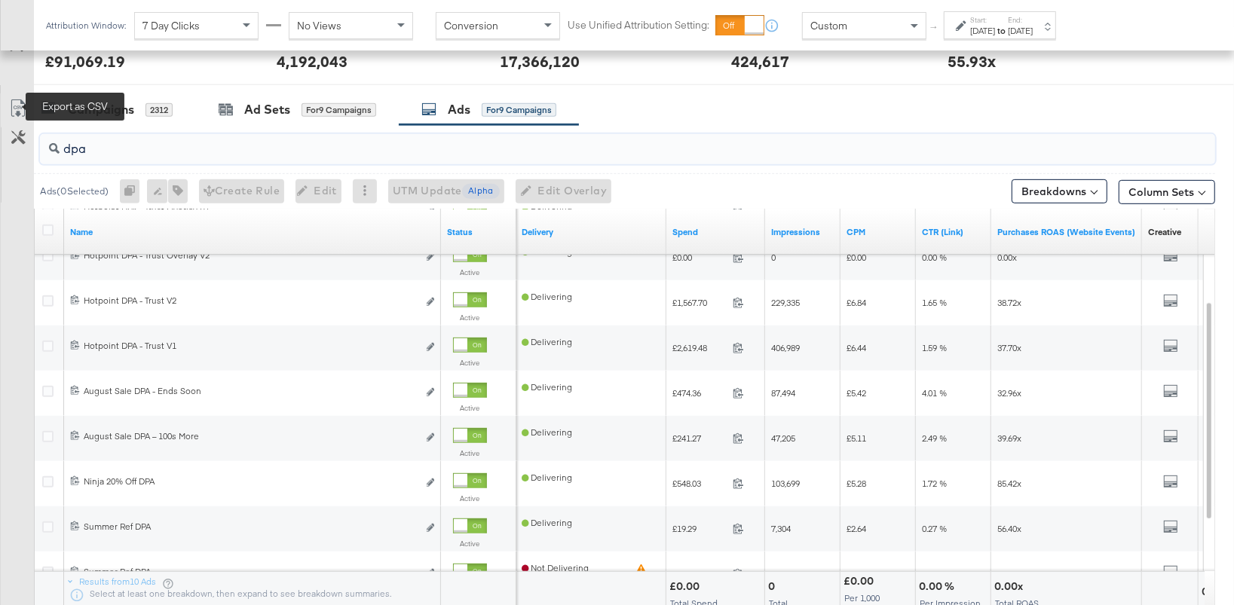
type input "dpa"
click at [22, 104] on icon at bounding box center [18, 108] width 18 height 18
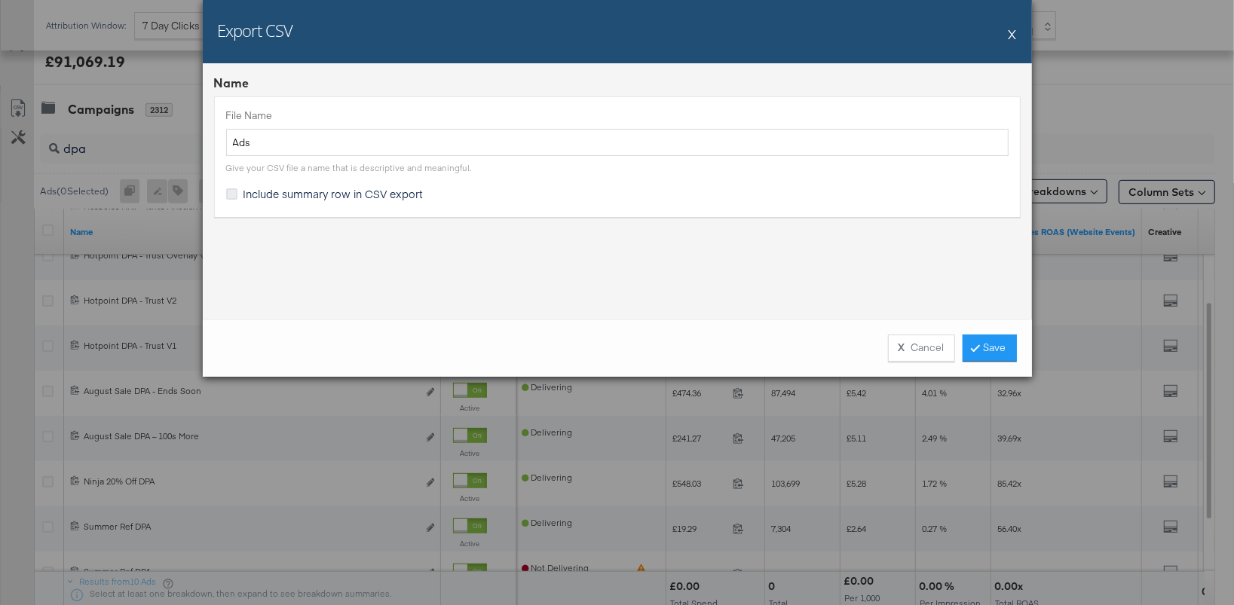
click at [228, 193] on icon at bounding box center [231, 193] width 11 height 11
click at [0, 0] on input "Include summary row in CSV export" at bounding box center [0, 0] width 0 height 0
click at [996, 353] on link "Save" at bounding box center [989, 348] width 54 height 27
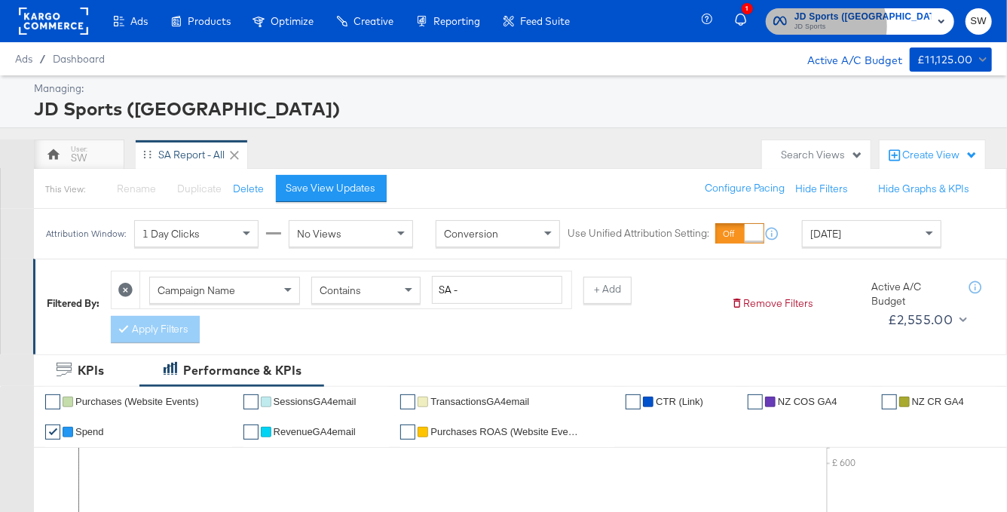
click at [897, 26] on span "JD Sports" at bounding box center [862, 27] width 137 height 12
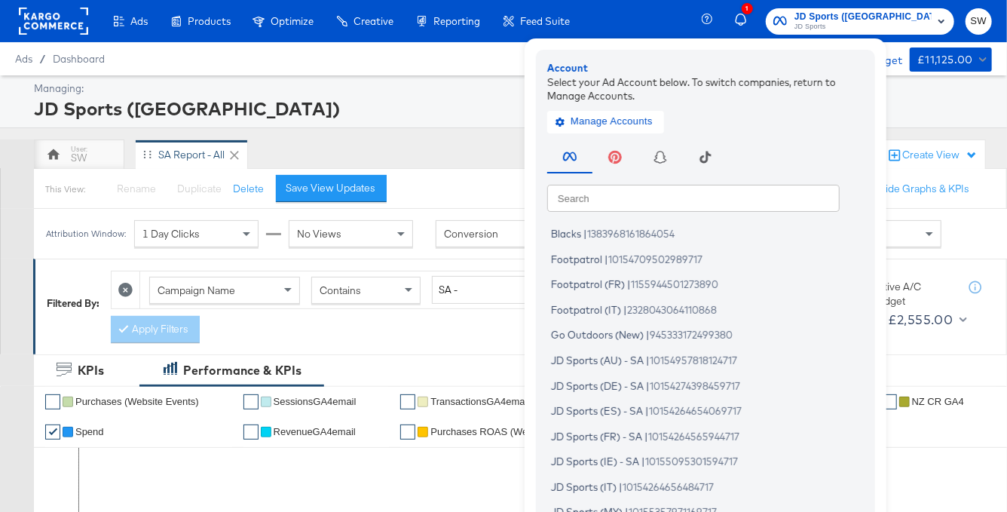
click at [745, 198] on input "text" at bounding box center [693, 197] width 292 height 27
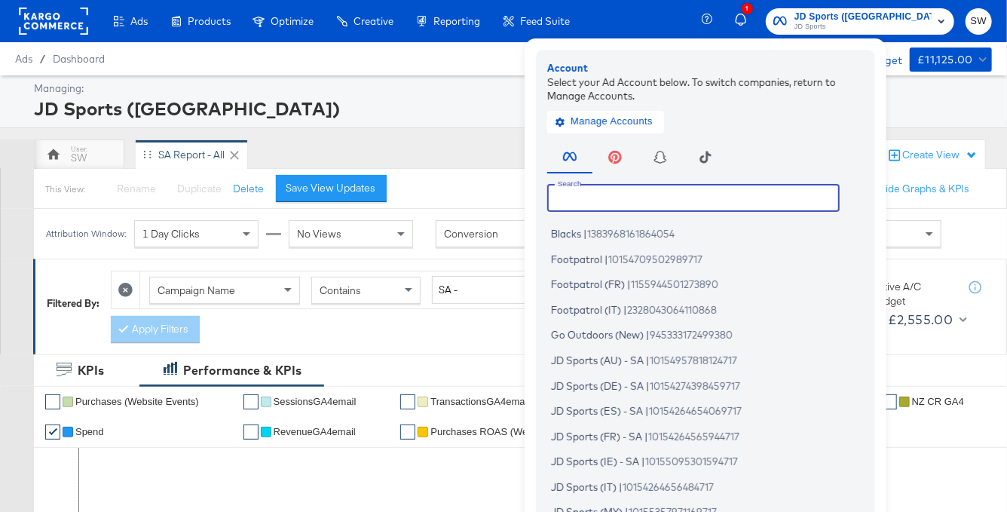
click at [445, 124] on div "Managing: JD Sports (NZ)" at bounding box center [503, 101] width 1007 height 53
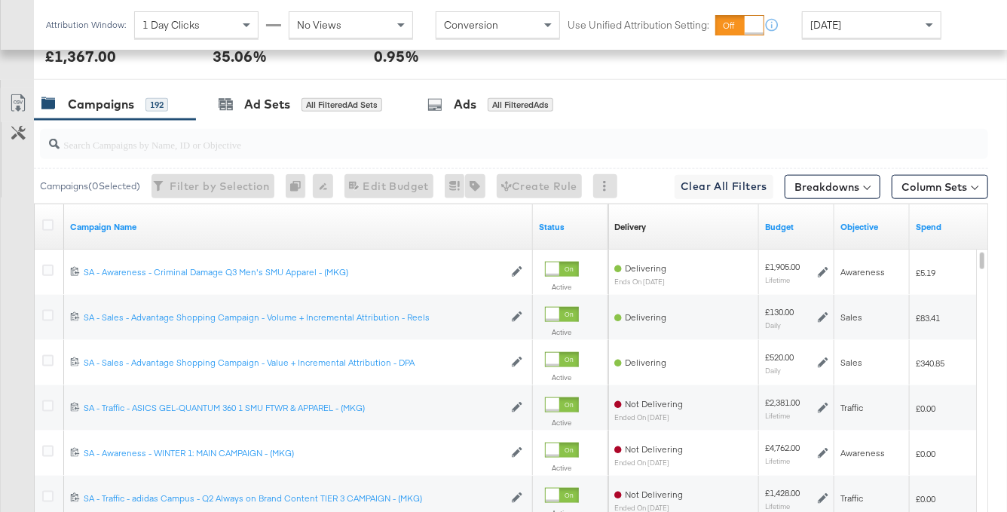
scroll to position [852, 0]
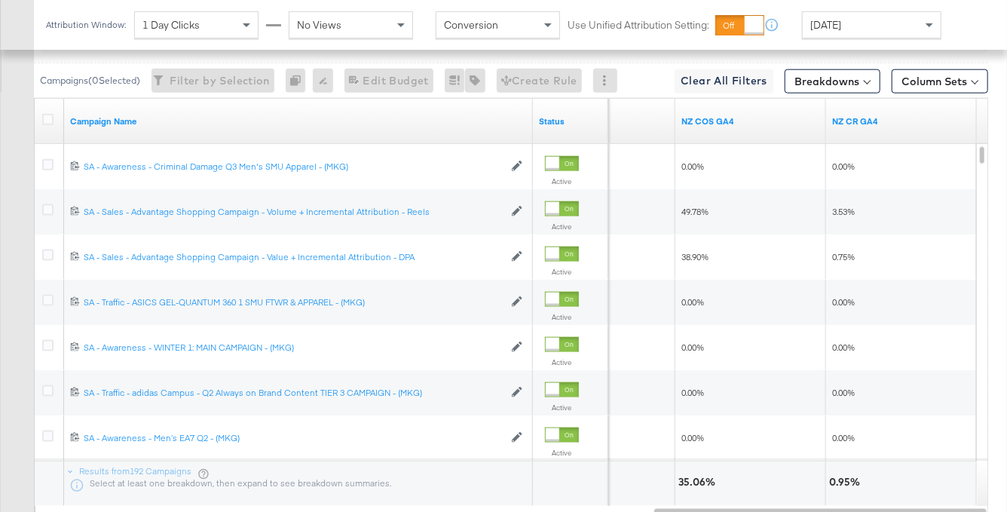
click at [856, 23] on div "Today" at bounding box center [872, 25] width 138 height 26
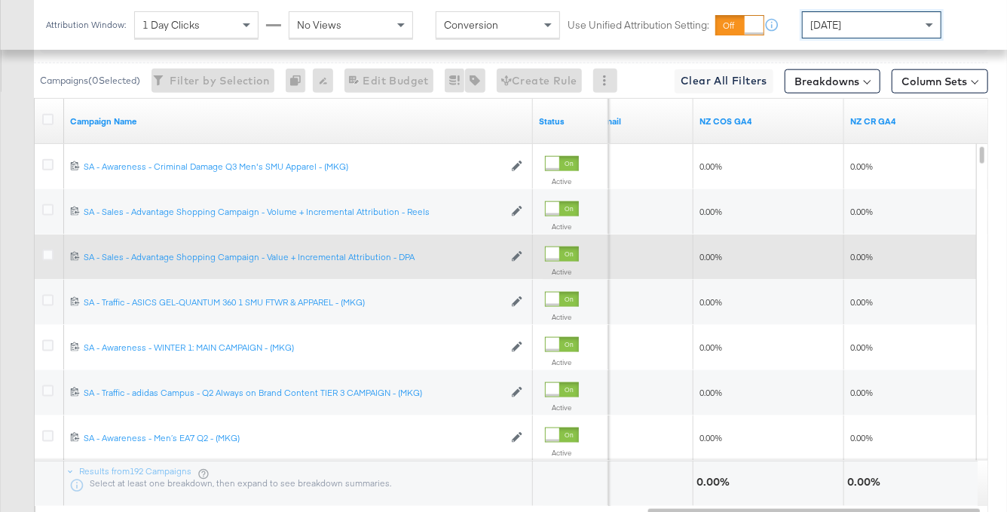
scroll to position [850, 0]
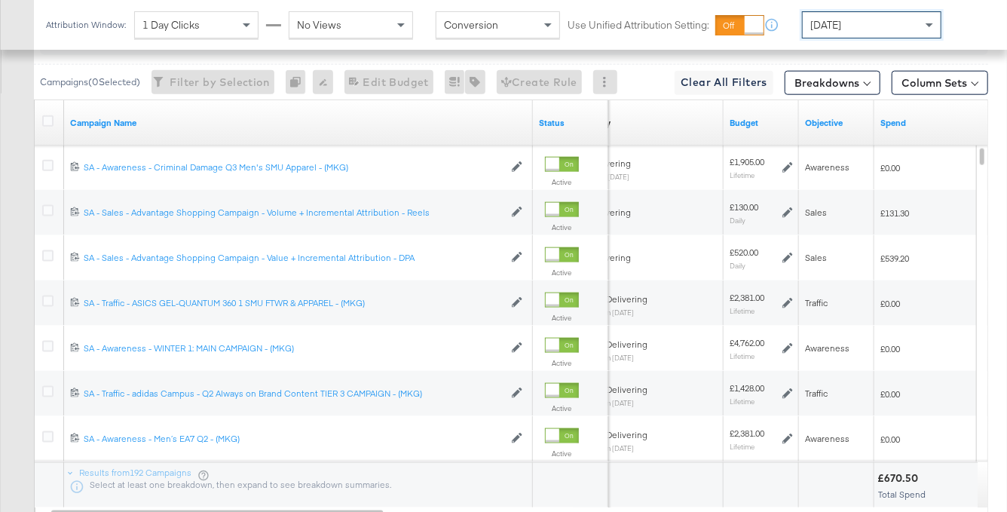
click at [841, 26] on span "[DATE]" at bounding box center [825, 25] width 31 height 14
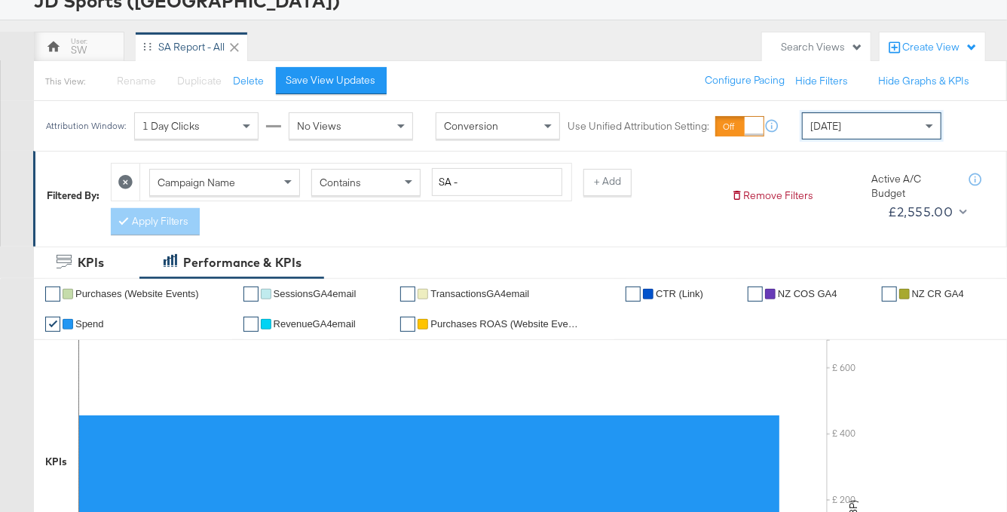
scroll to position [0, 0]
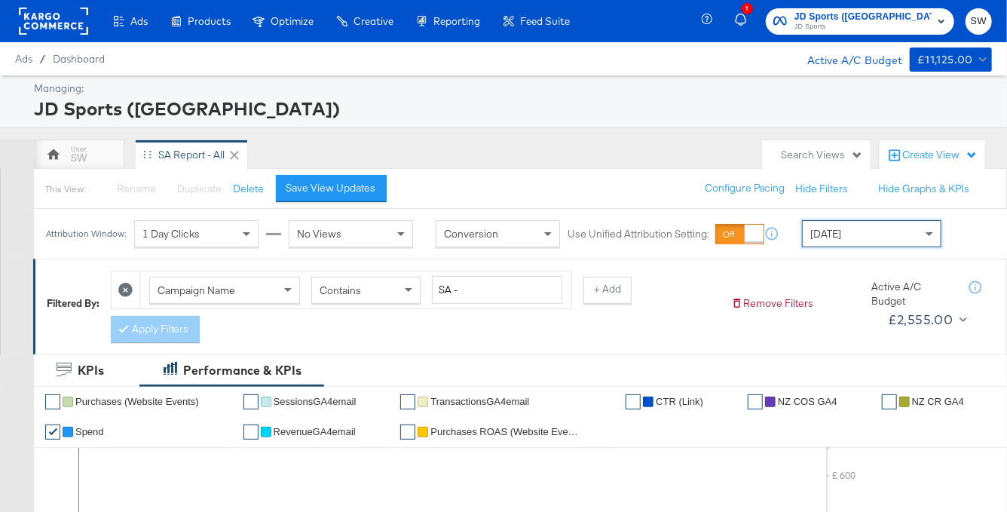
click at [67, 14] on rect at bounding box center [53, 21] width 69 height 27
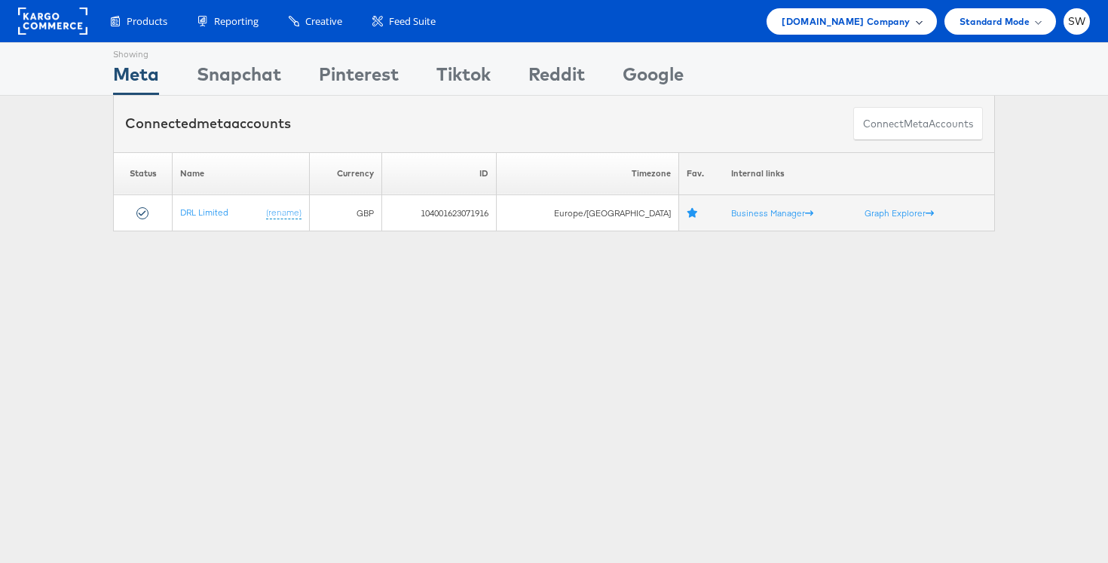
click at [859, 14] on span "[DOMAIN_NAME] Company" at bounding box center [846, 22] width 128 height 16
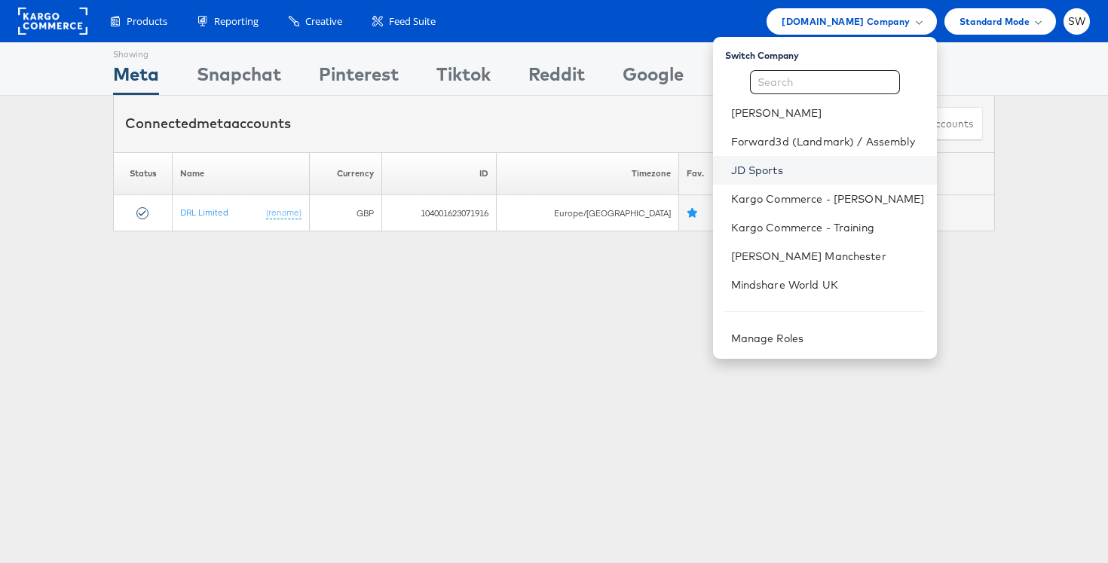
click at [760, 164] on link "JD Sports" at bounding box center [828, 170] width 194 height 15
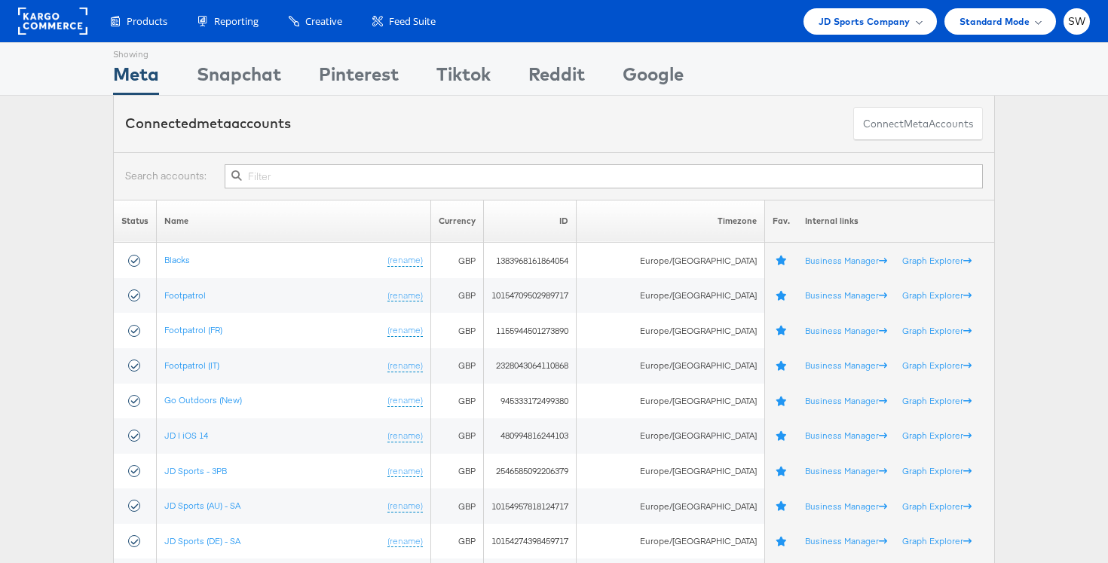
click at [288, 181] on input "text" at bounding box center [604, 176] width 758 height 24
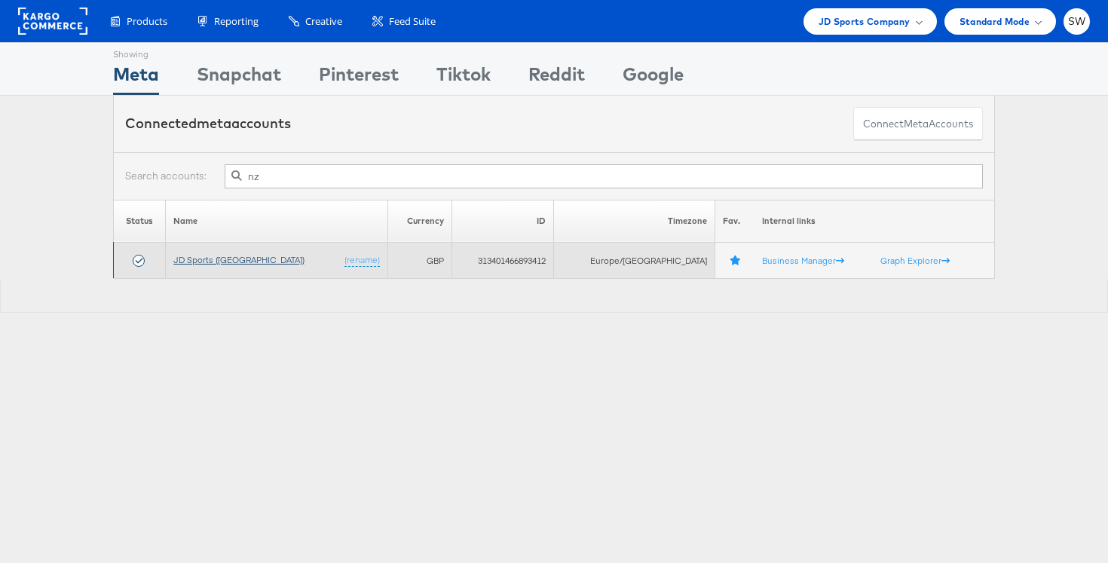
type input "nz"
click at [215, 258] on link "JD Sports ([GEOGRAPHIC_DATA])" at bounding box center [238, 259] width 131 height 11
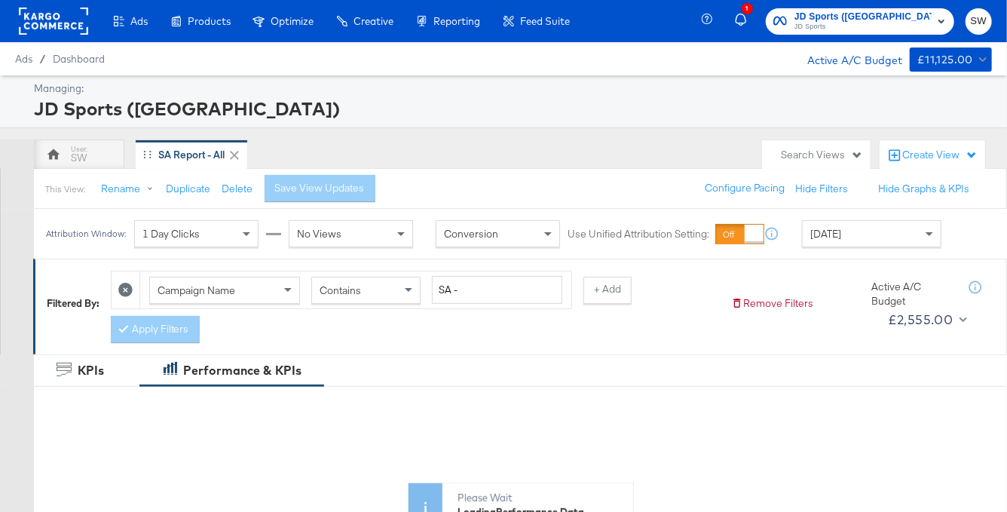
click at [865, 230] on div "[DATE]" at bounding box center [872, 234] width 138 height 26
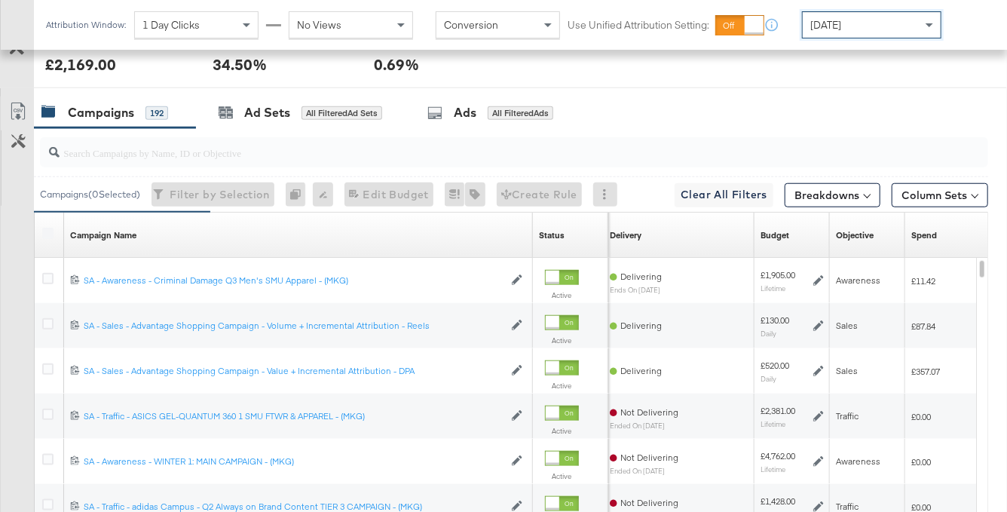
scroll to position [738, 0]
click at [935, 234] on link "Spend" at bounding box center [977, 235] width 133 height 12
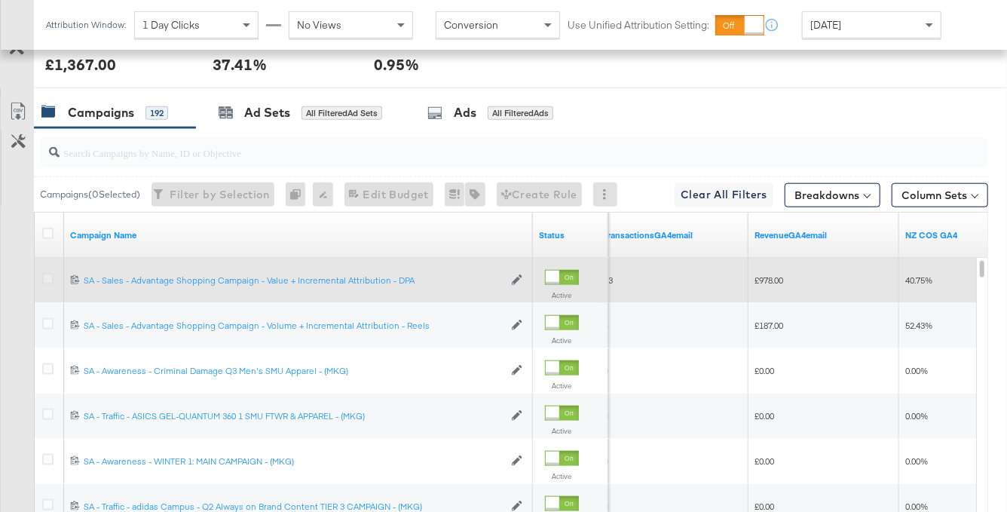
click at [48, 275] on icon at bounding box center [47, 278] width 11 height 11
click at [0, 0] on input "checkbox" at bounding box center [0, 0] width 0 height 0
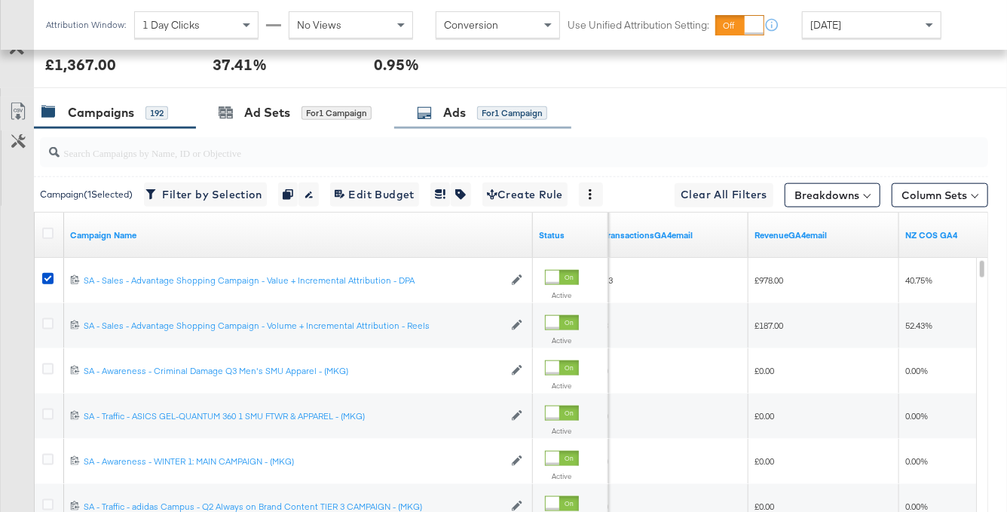
click at [488, 106] on div "for 1 Campaign" at bounding box center [512, 113] width 70 height 14
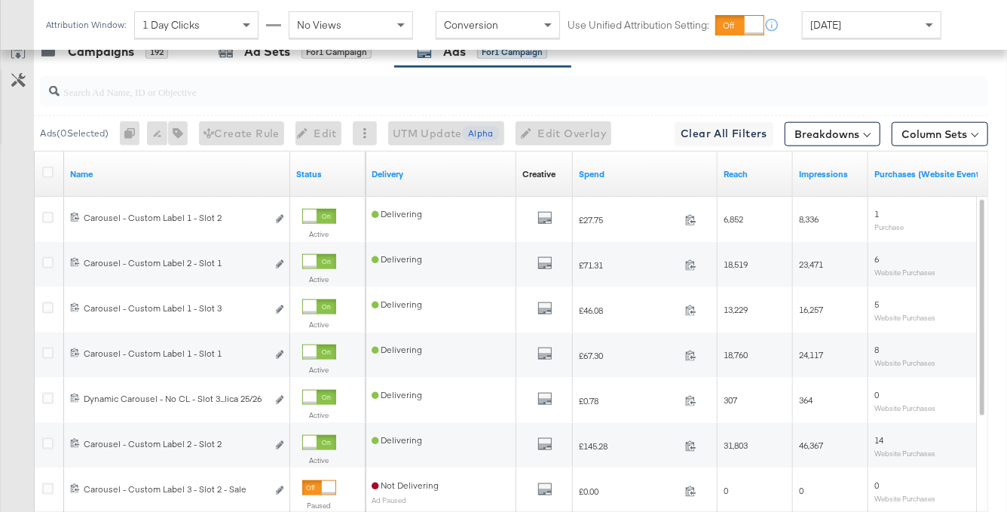
scroll to position [813, 0]
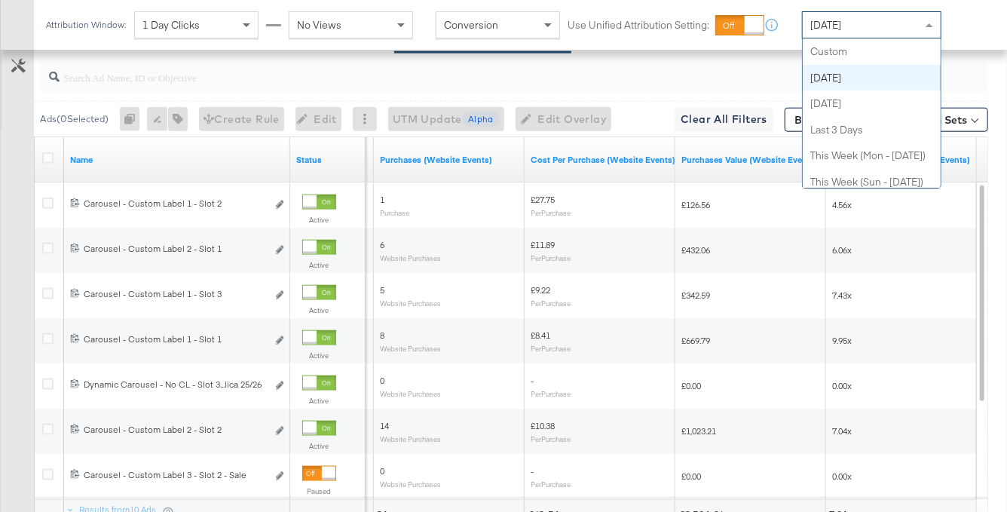
click at [870, 25] on div "[DATE]" at bounding box center [872, 25] width 138 height 26
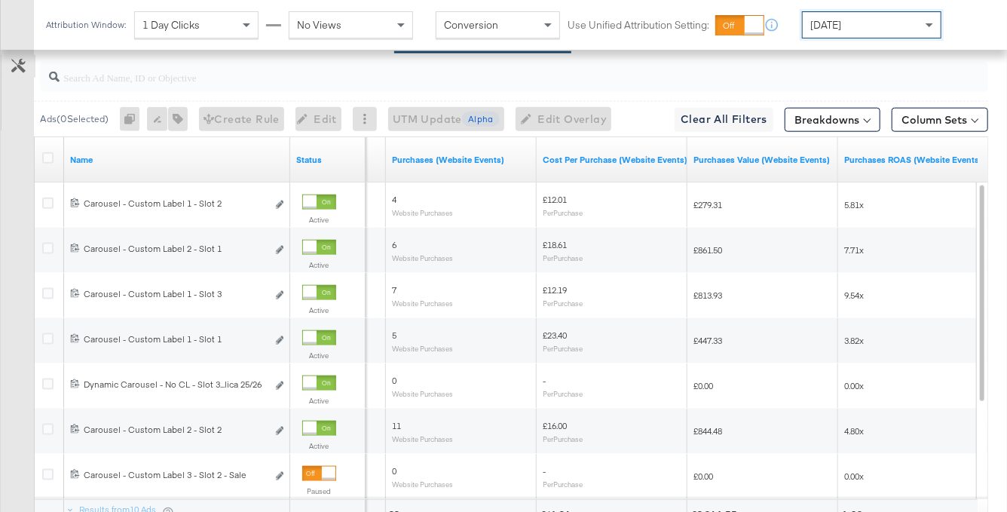
click at [23, 66] on icon at bounding box center [18, 66] width 14 height 14
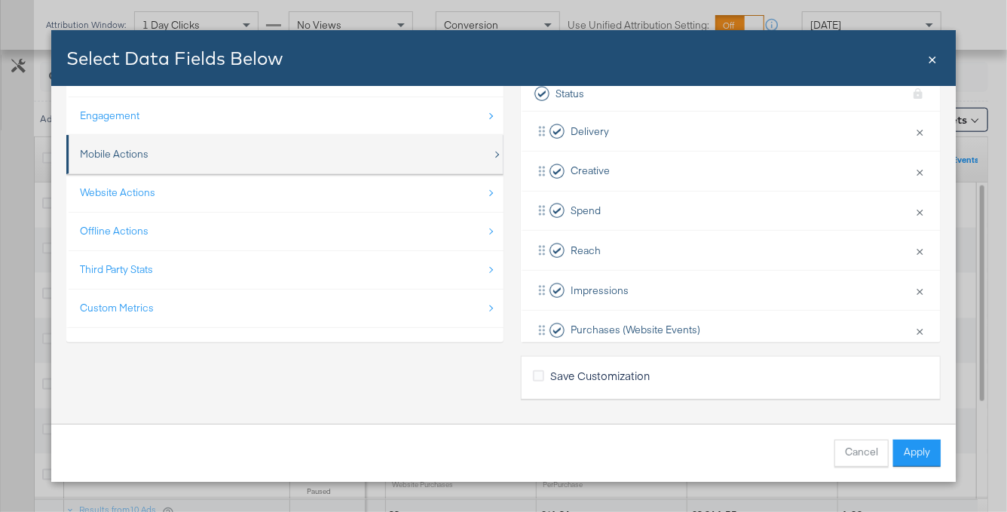
scroll to position [15, 0]
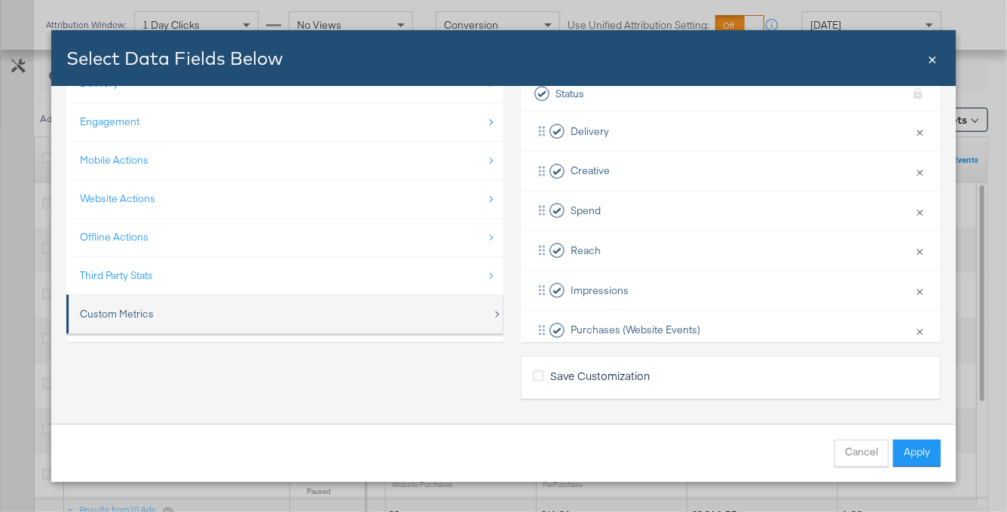
click at [164, 304] on div "Custom Metrics" at bounding box center [286, 313] width 412 height 31
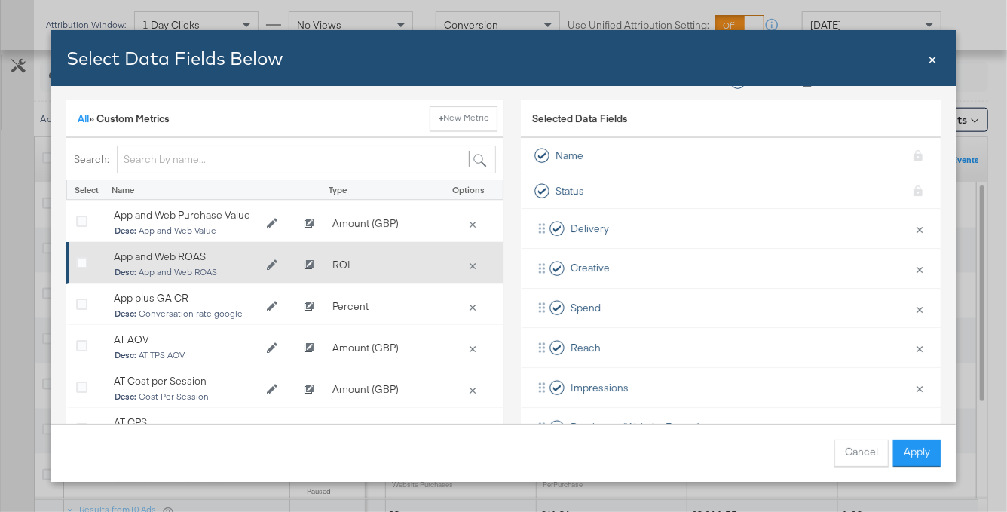
scroll to position [0, 0]
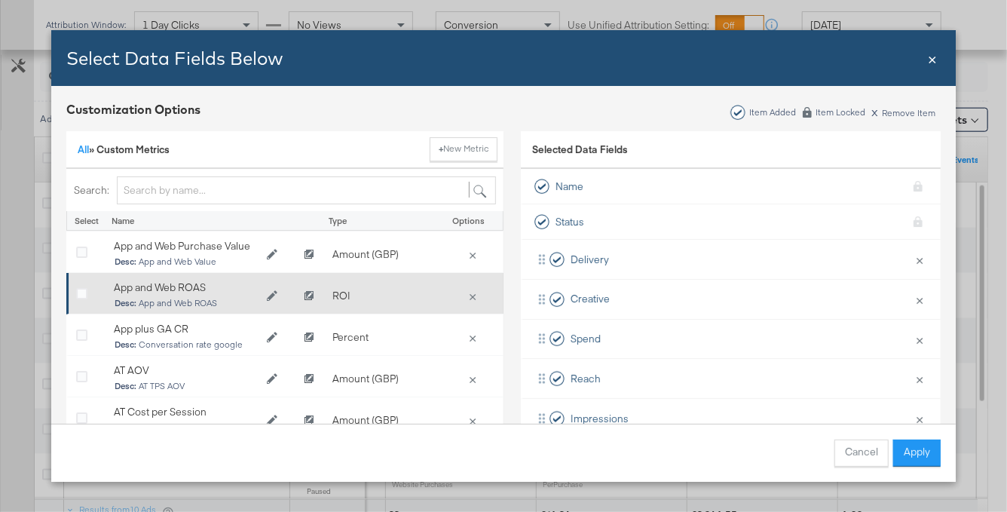
click at [170, 167] on div "All » Custom Metrics + New Metric" at bounding box center [284, 150] width 437 height 38
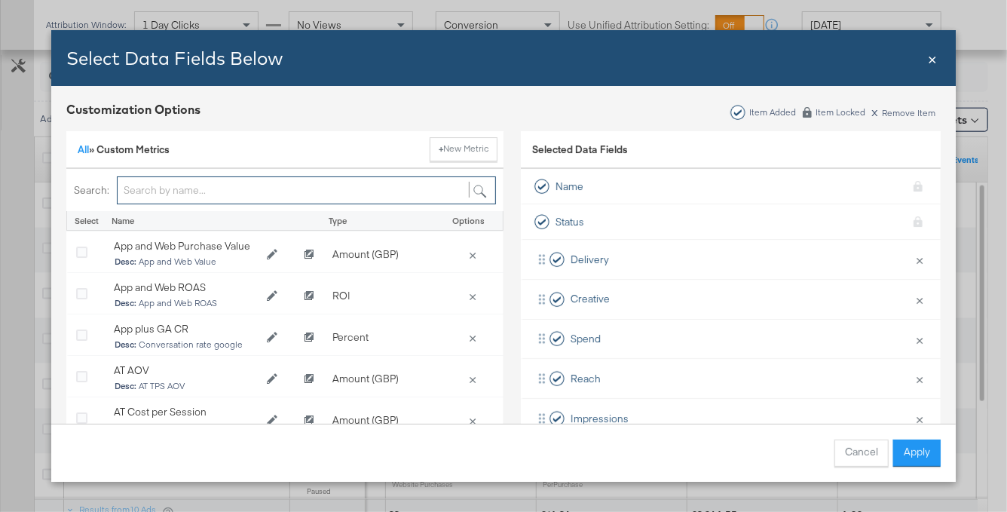
click at [176, 197] on input "Bulk Add Locations Modal" at bounding box center [306, 190] width 379 height 28
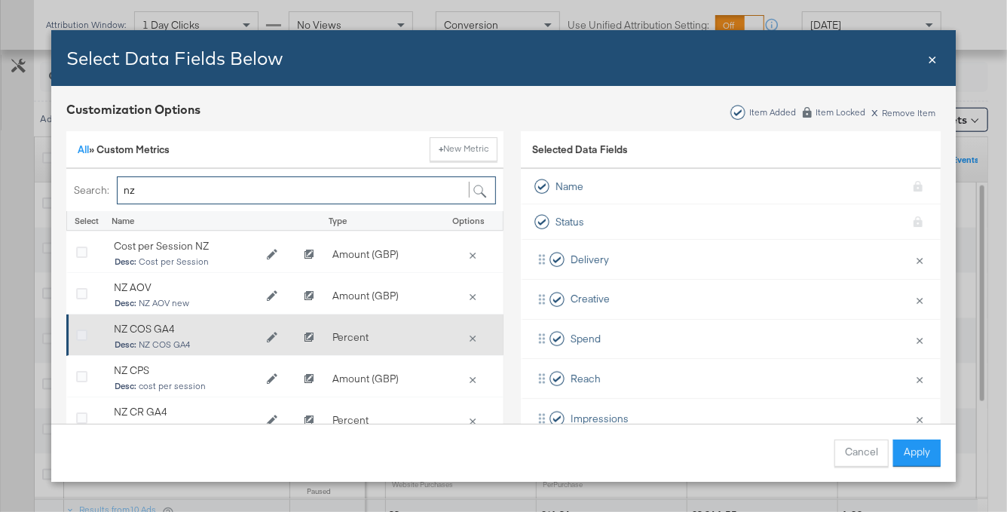
type input "nz"
click at [81, 332] on icon "Bulk Add Locations Modal" at bounding box center [81, 335] width 11 height 11
click at [0, 0] on input "Bulk Add Locations Modal" at bounding box center [0, 0] width 0 height 0
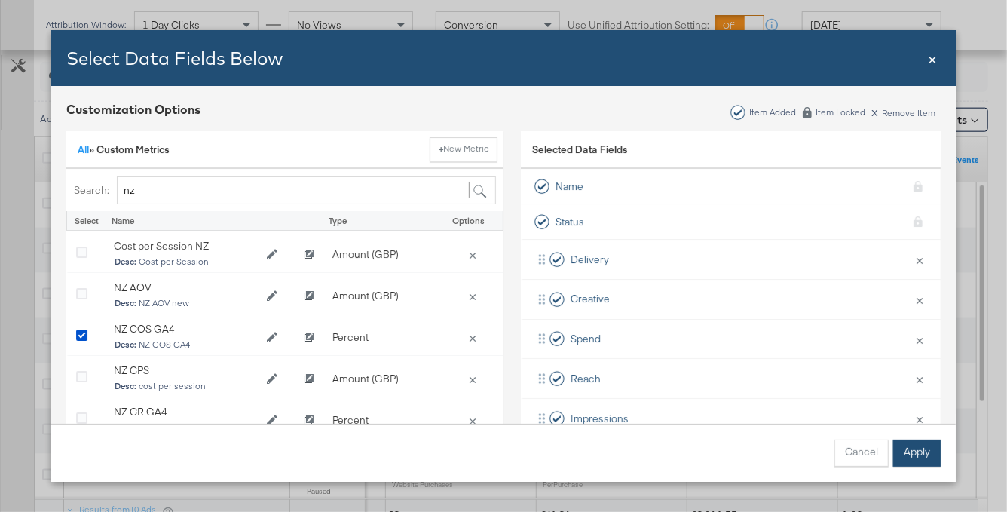
click at [922, 455] on button "Apply" at bounding box center [916, 452] width 47 height 27
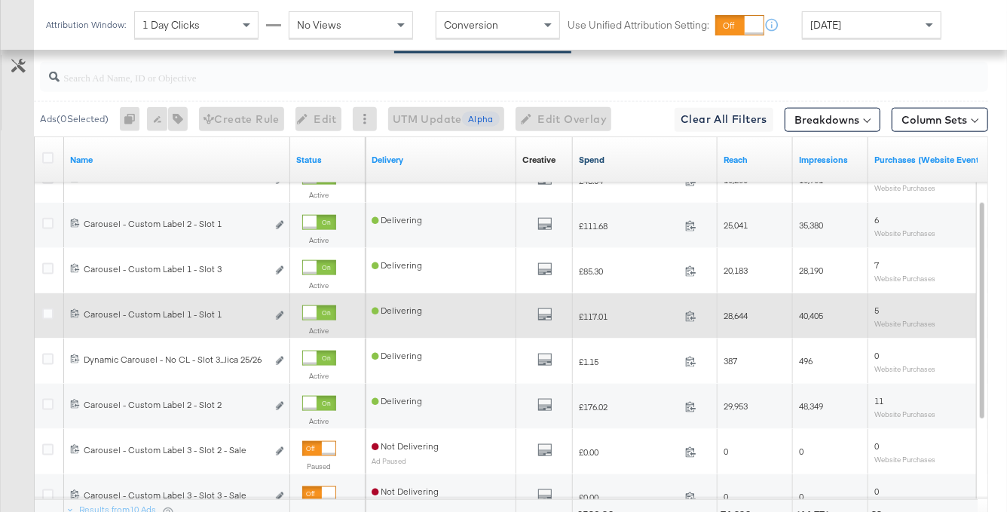
click at [604, 159] on link "Spend" at bounding box center [645, 160] width 133 height 12
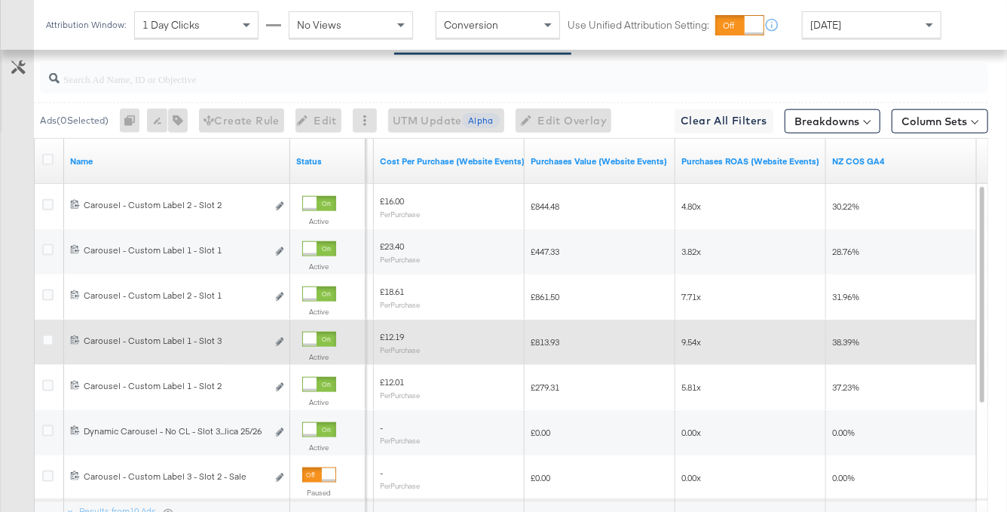
scroll to position [809, 0]
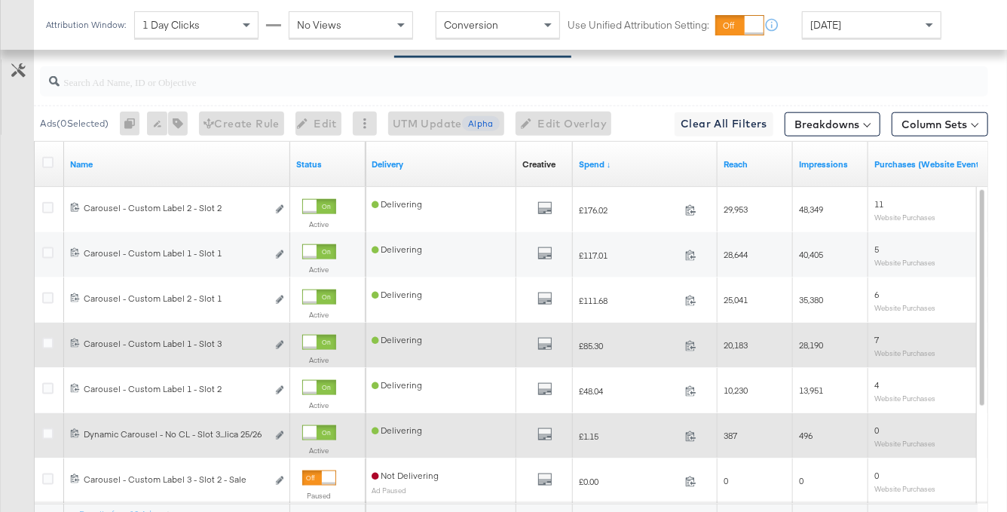
click at [317, 430] on div at bounding box center [319, 432] width 34 height 15
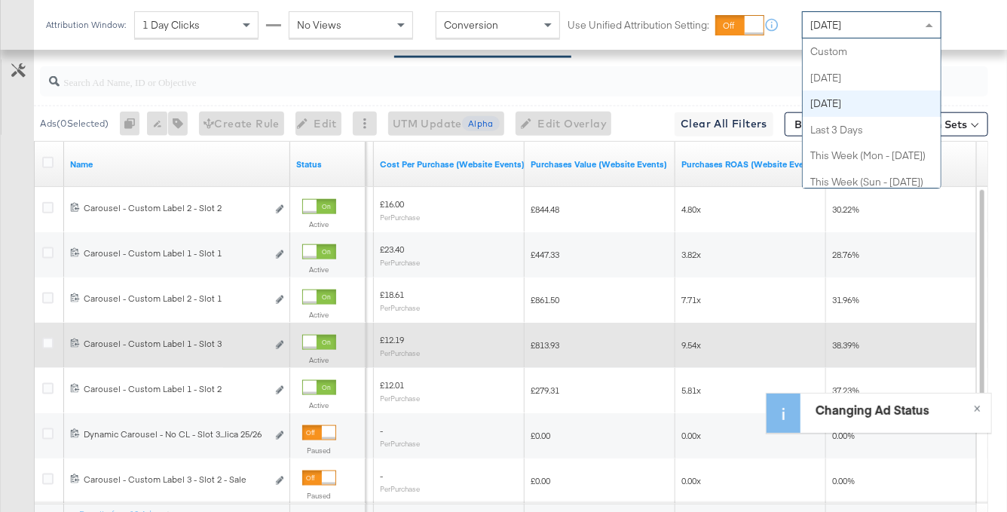
click at [880, 17] on div "[DATE]" at bounding box center [872, 25] width 138 height 26
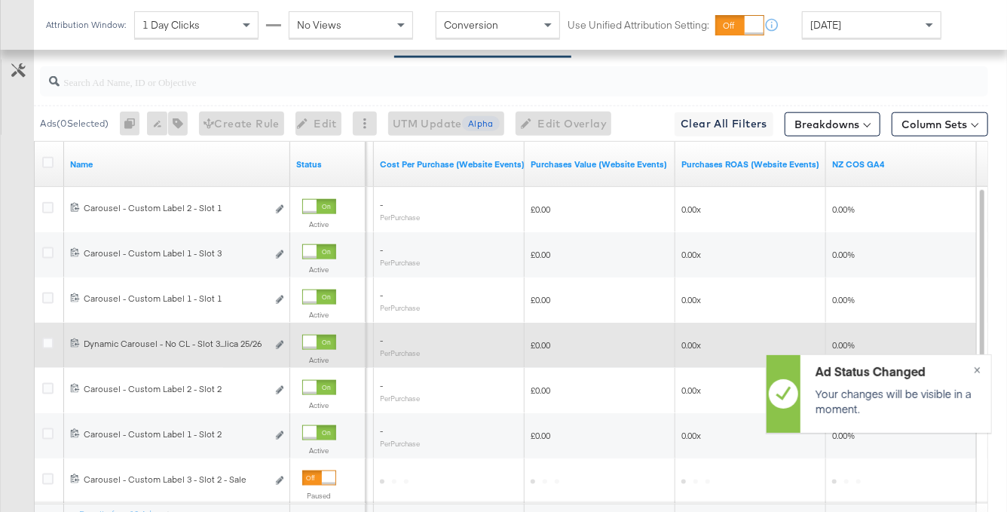
click at [870, 81] on input "search" at bounding box center [482, 75] width 845 height 29
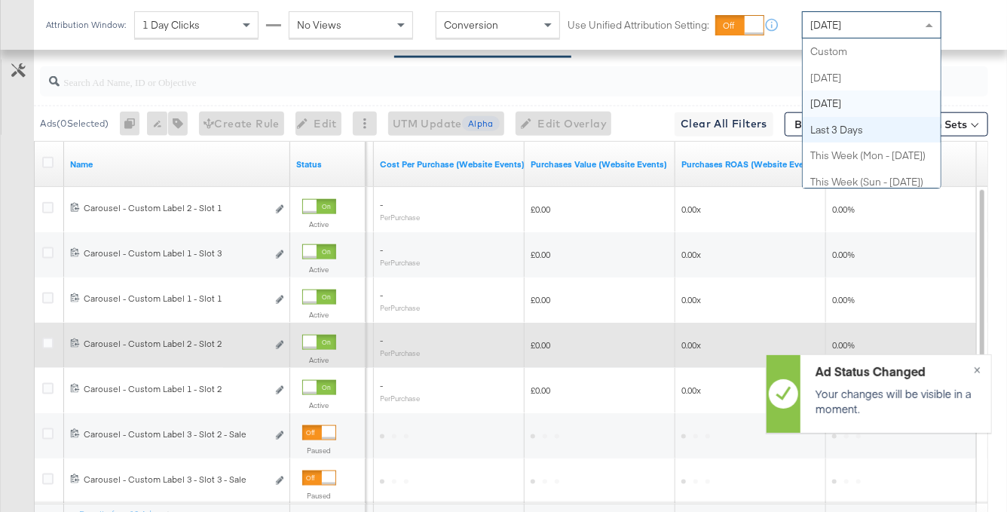
click at [864, 33] on div "[DATE]" at bounding box center [872, 25] width 138 height 26
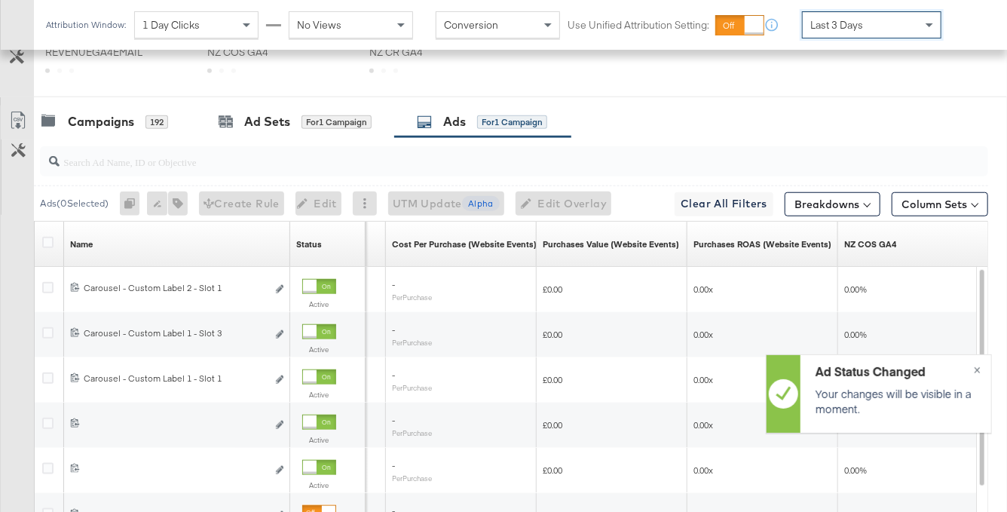
scroll to position [662, 0]
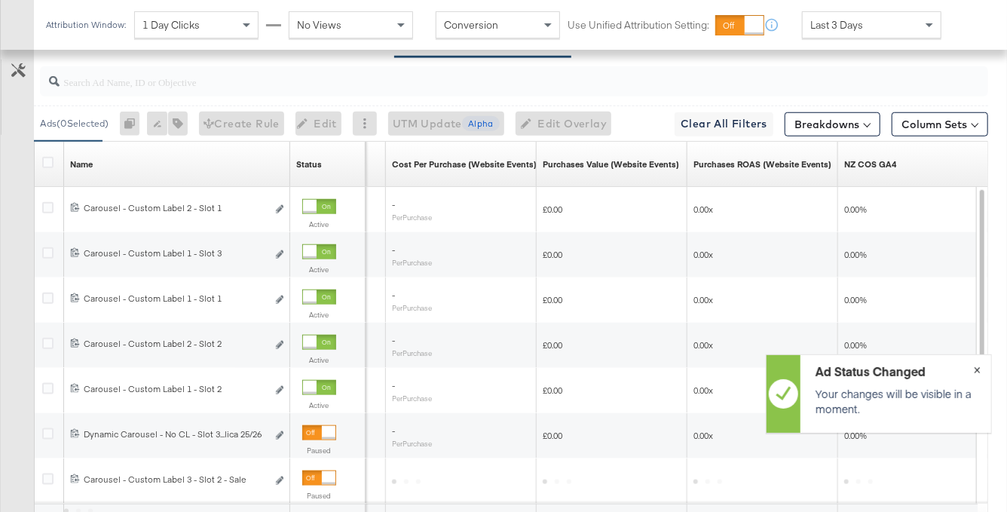
click at [981, 368] on button "×" at bounding box center [977, 368] width 28 height 27
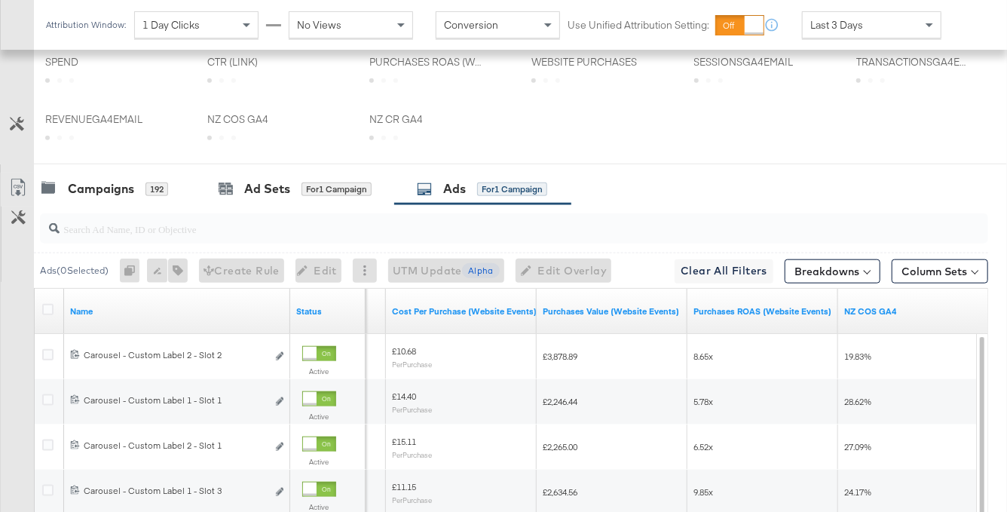
scroll to position [809, 0]
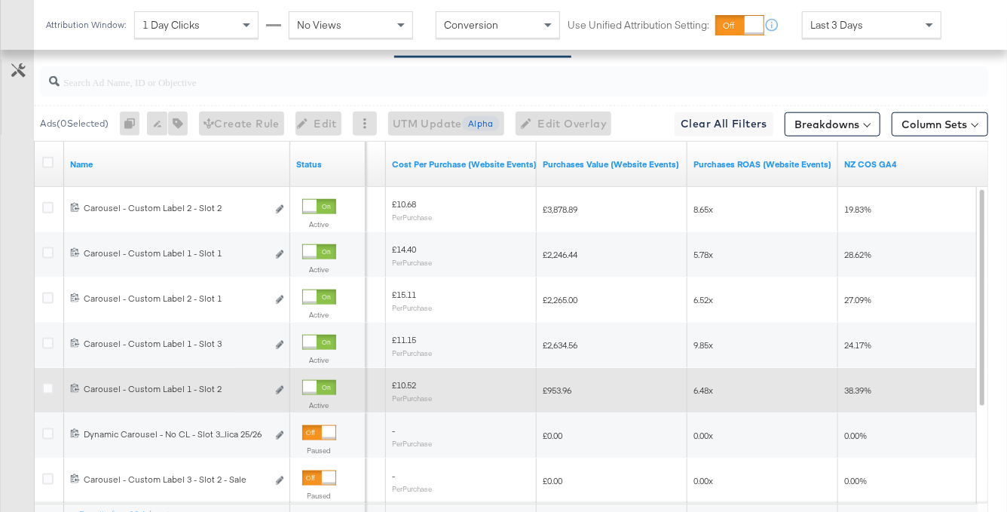
click at [311, 386] on div at bounding box center [310, 388] width 14 height 14
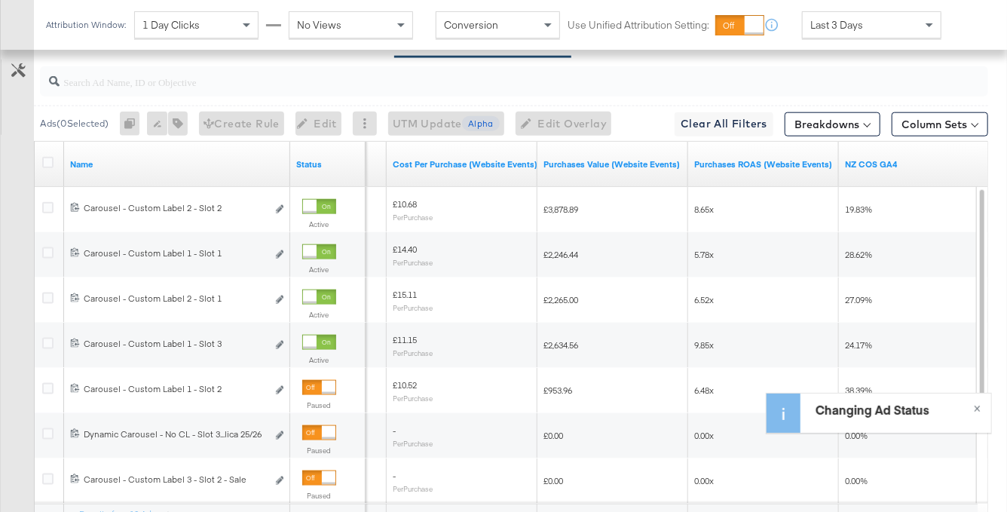
scroll to position [670, 0]
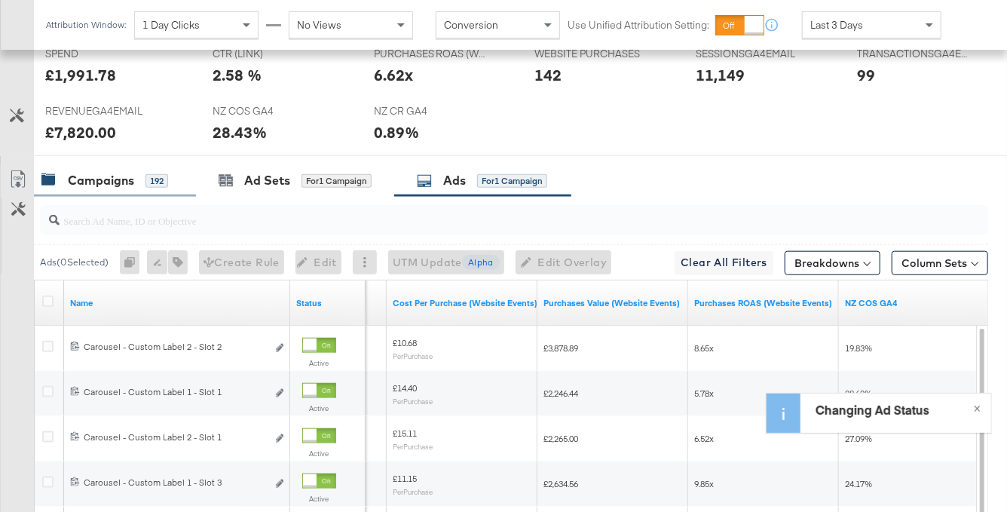
click at [138, 182] on div "Campaigns 192" at bounding box center [104, 180] width 127 height 17
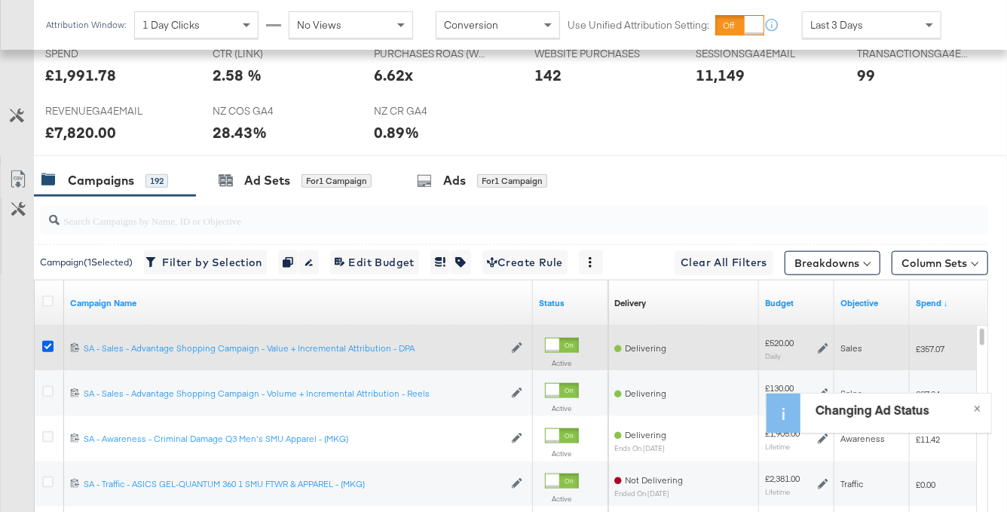
click at [47, 342] on icon at bounding box center [47, 346] width 11 height 11
click at [0, 0] on input "checkbox" at bounding box center [0, 0] width 0 height 0
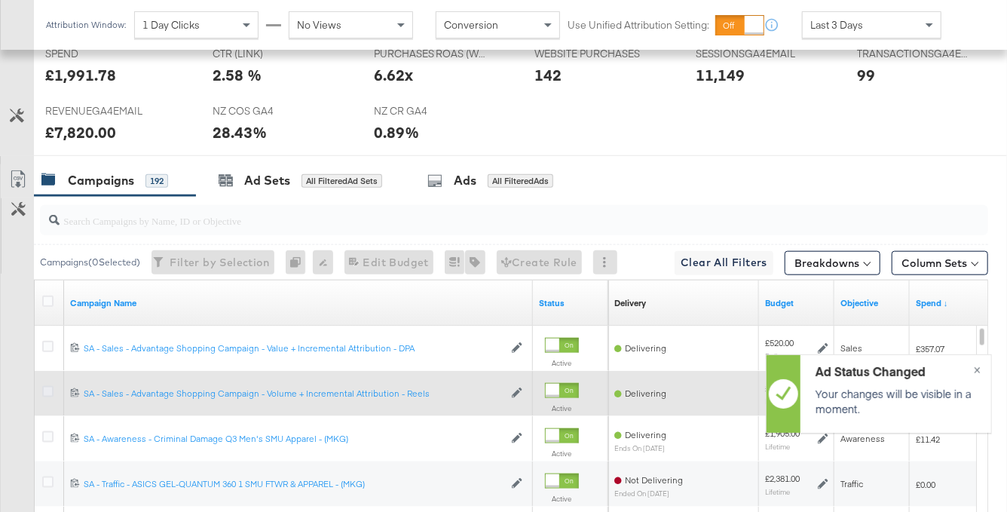
click at [47, 389] on icon at bounding box center [47, 391] width 11 height 11
click at [0, 0] on input "checkbox" at bounding box center [0, 0] width 0 height 0
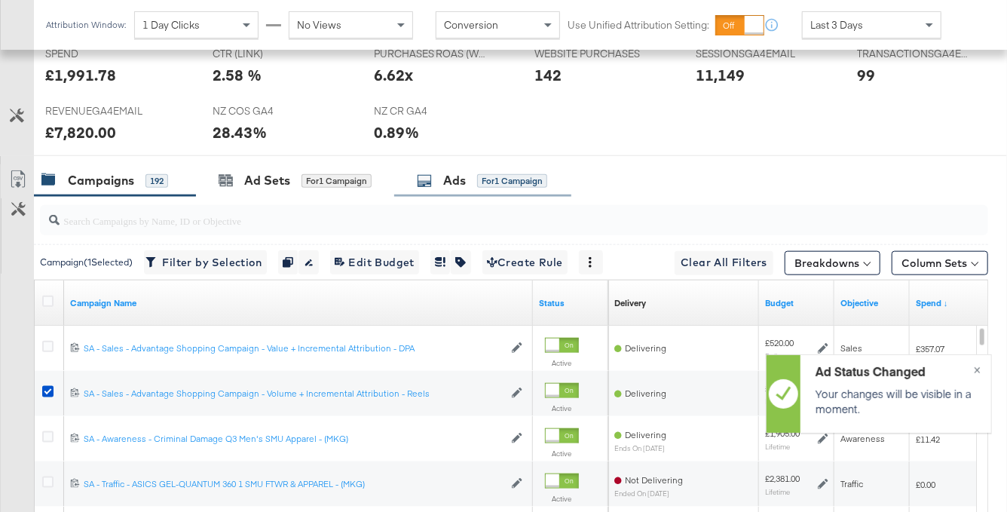
click at [497, 180] on div "for 1 Campaign" at bounding box center [512, 181] width 70 height 14
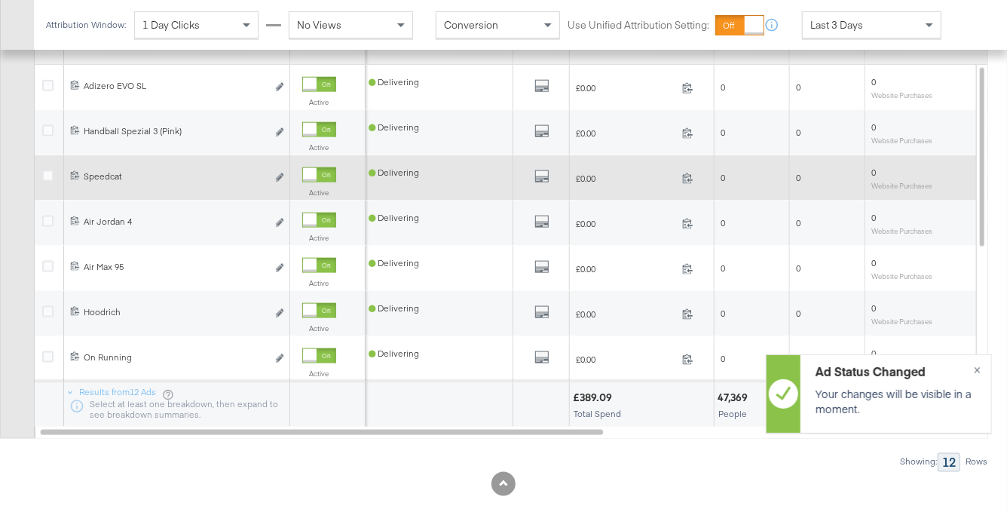
scroll to position [847, 0]
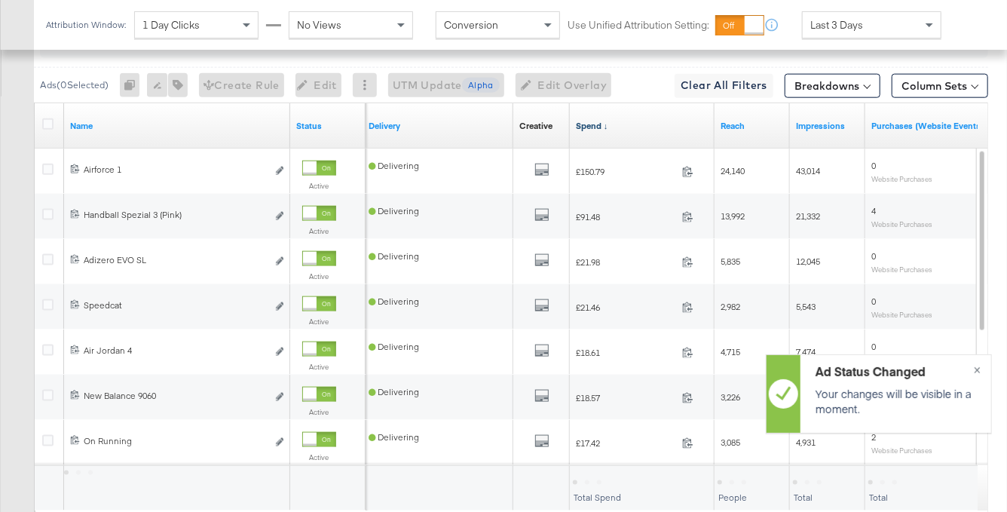
click at [621, 125] on link "Spend ↓" at bounding box center [642, 126] width 133 height 12
click at [621, 125] on link "Spend ↑" at bounding box center [642, 126] width 133 height 12
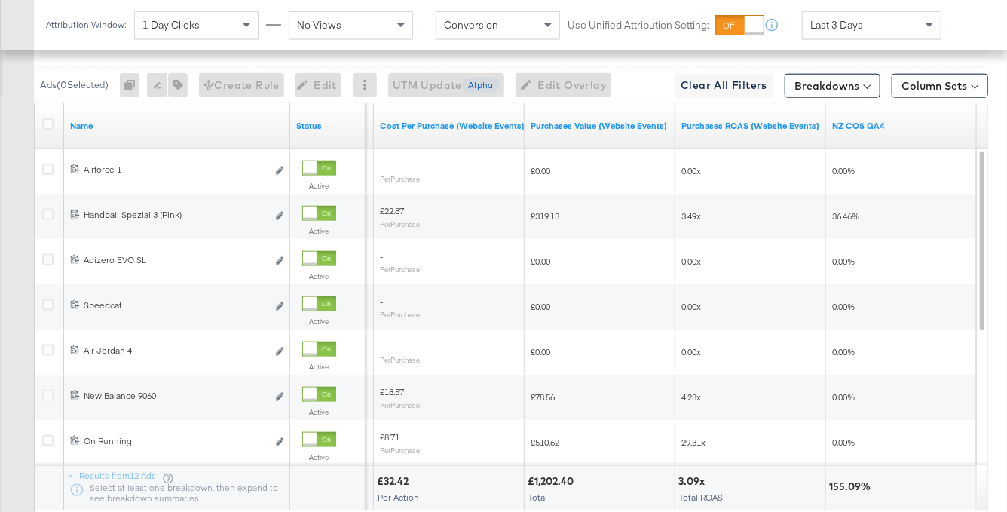
click at [861, 23] on span "Last 3 Days" at bounding box center [836, 25] width 53 height 14
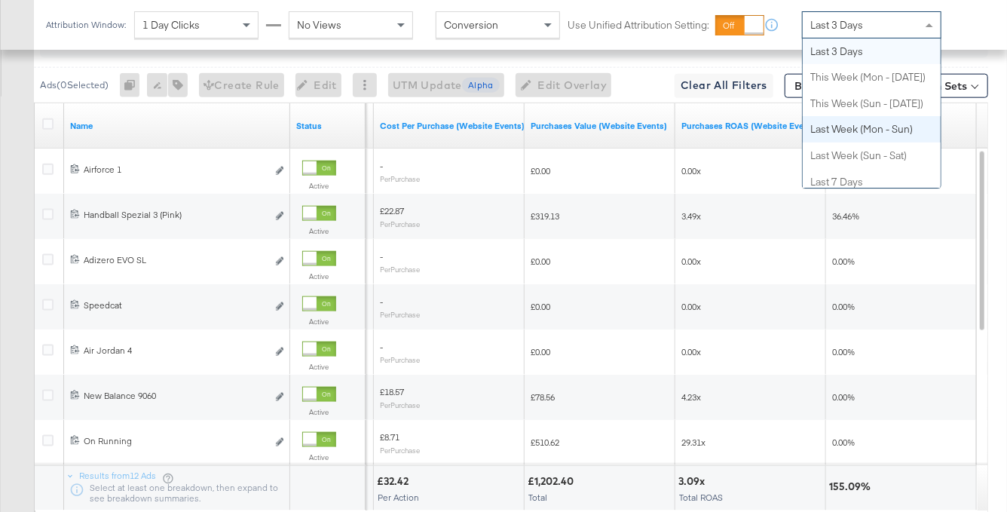
scroll to position [0, 0]
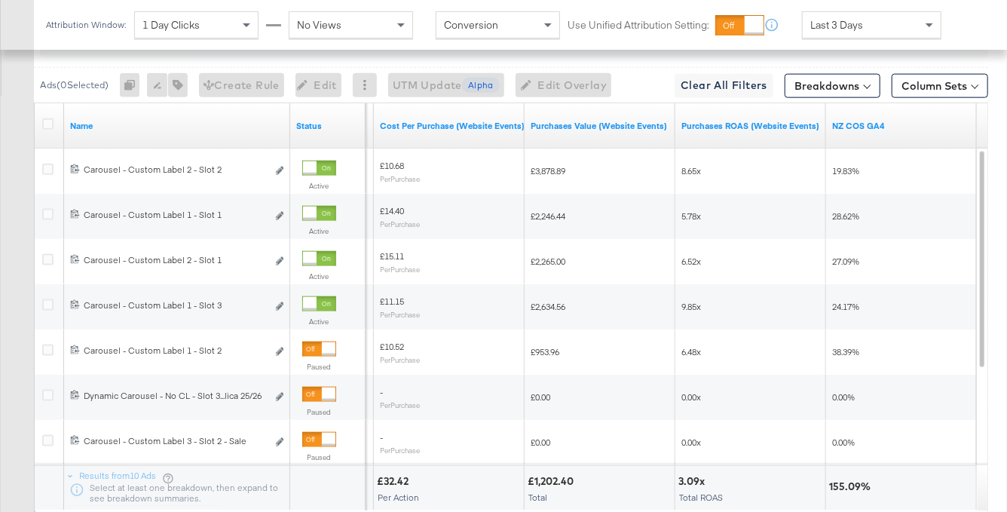
click at [1000, 218] on div "KPIs Performance & KPIs Customize KPIs ✔ Purchases (Website Events) ✔ SessionsG…" at bounding box center [503, 64] width 1007 height 1114
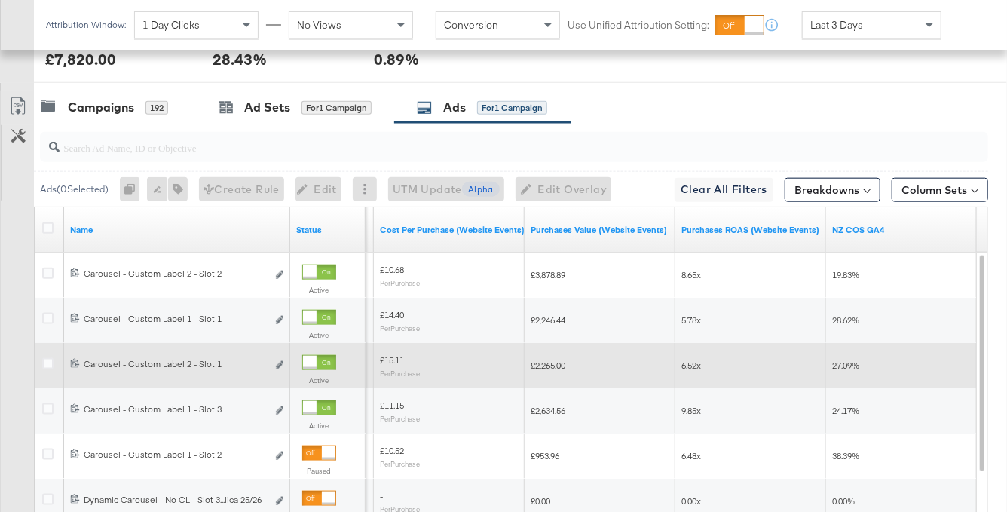
scroll to position [593, 0]
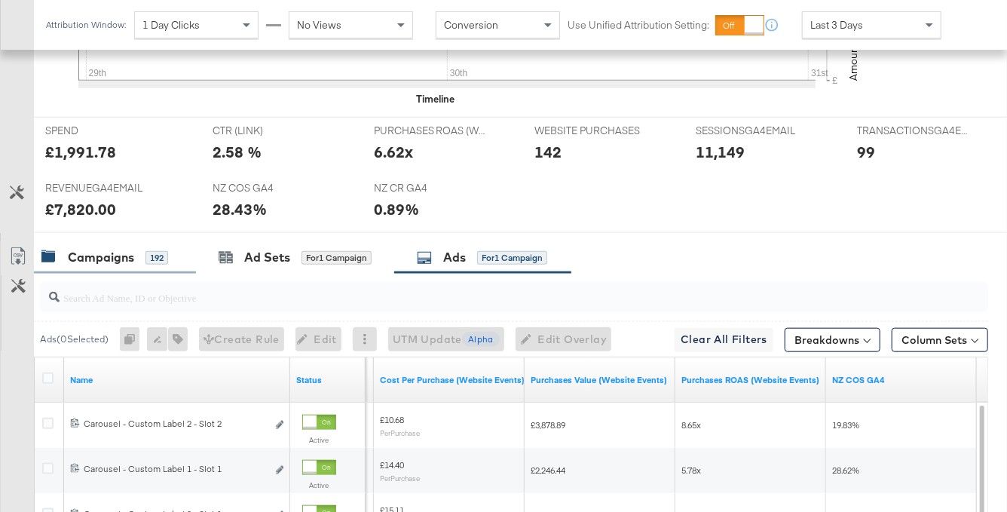
click at [96, 256] on div "Campaigns" at bounding box center [101, 257] width 66 height 17
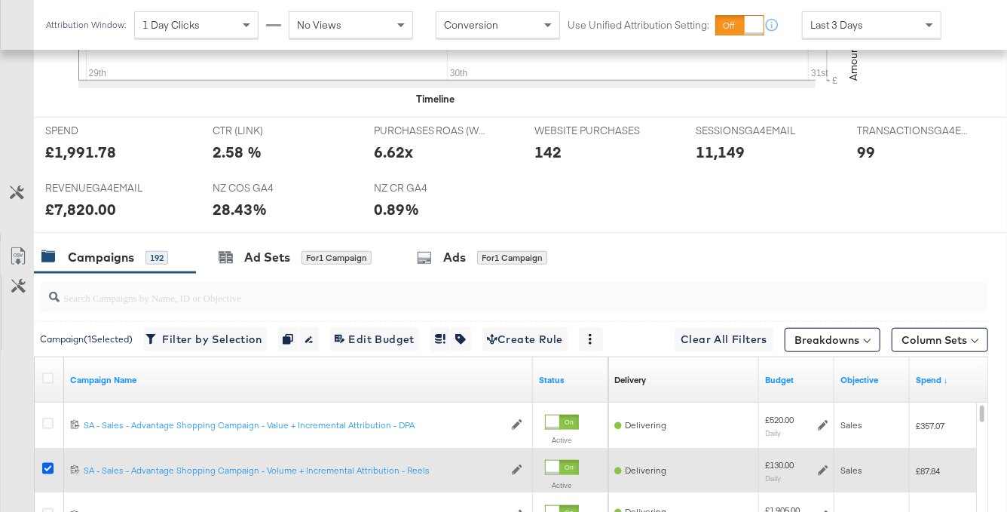
click at [50, 469] on icon at bounding box center [47, 468] width 11 height 11
click at [0, 0] on input "checkbox" at bounding box center [0, 0] width 0 height 0
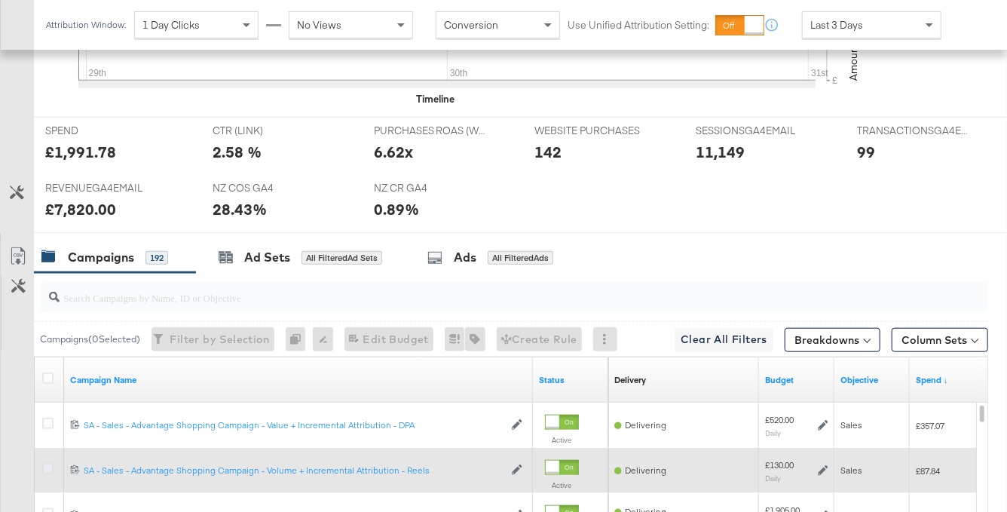
click at [46, 466] on icon at bounding box center [47, 468] width 11 height 11
click at [0, 0] on input "checkbox" at bounding box center [0, 0] width 0 height 0
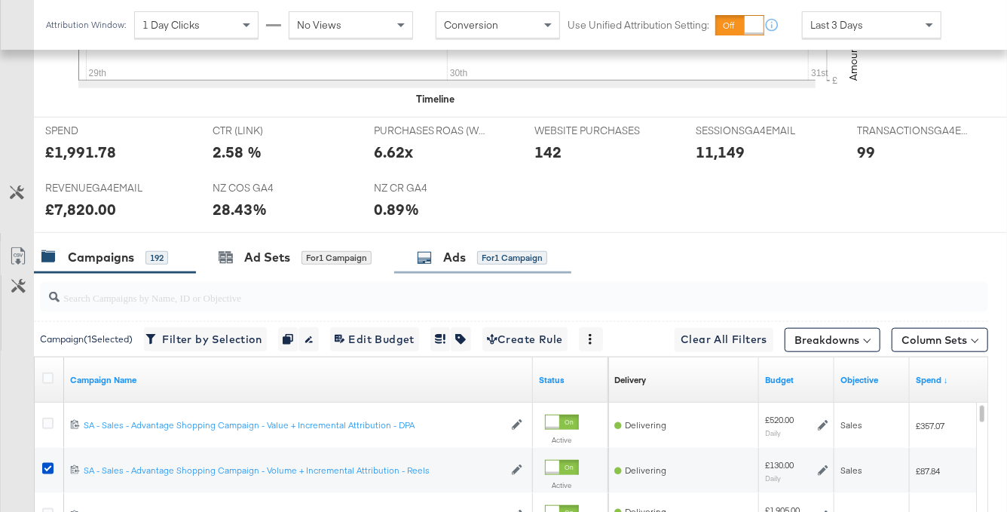
click at [500, 258] on div "for 1 Campaign" at bounding box center [512, 258] width 70 height 14
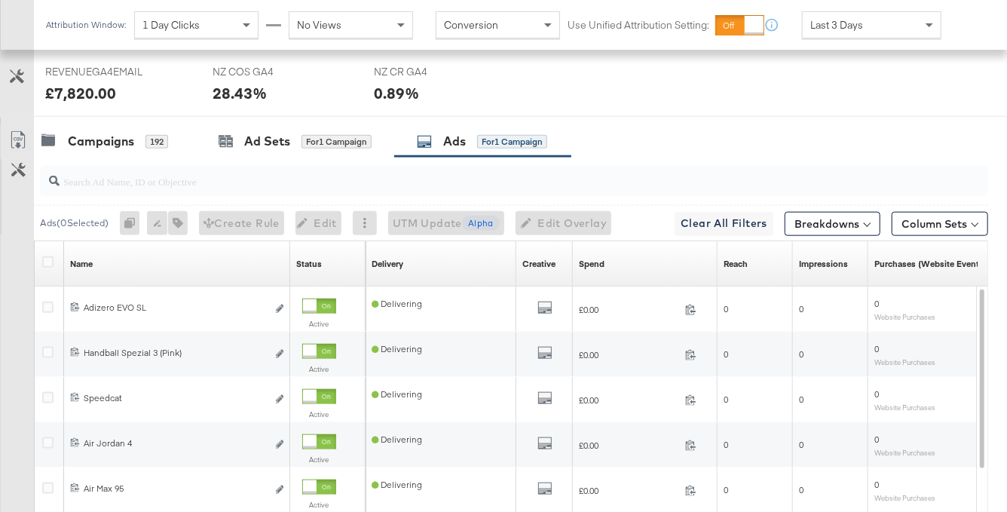
scroll to position [857, 0]
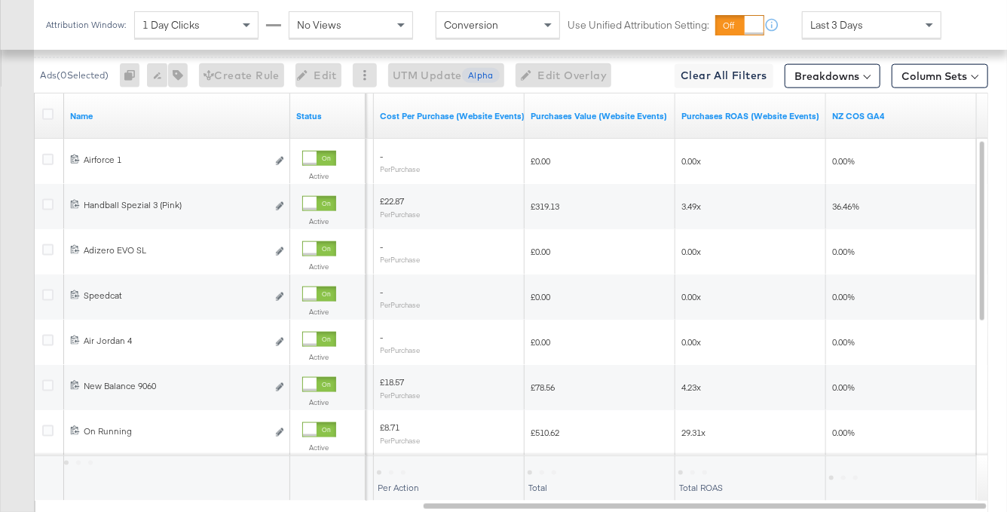
click at [873, 24] on div "Last 3 Days" at bounding box center [872, 25] width 138 height 26
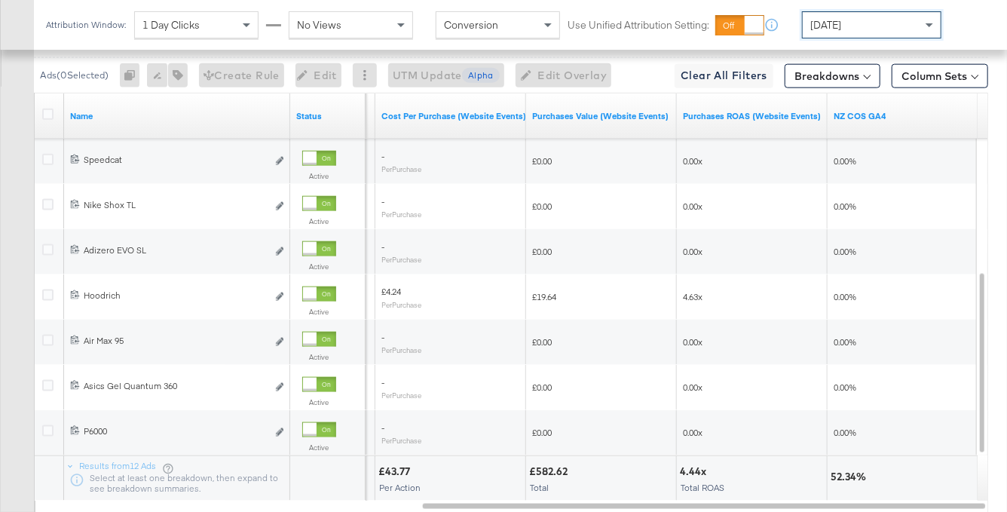
scroll to position [916, 0]
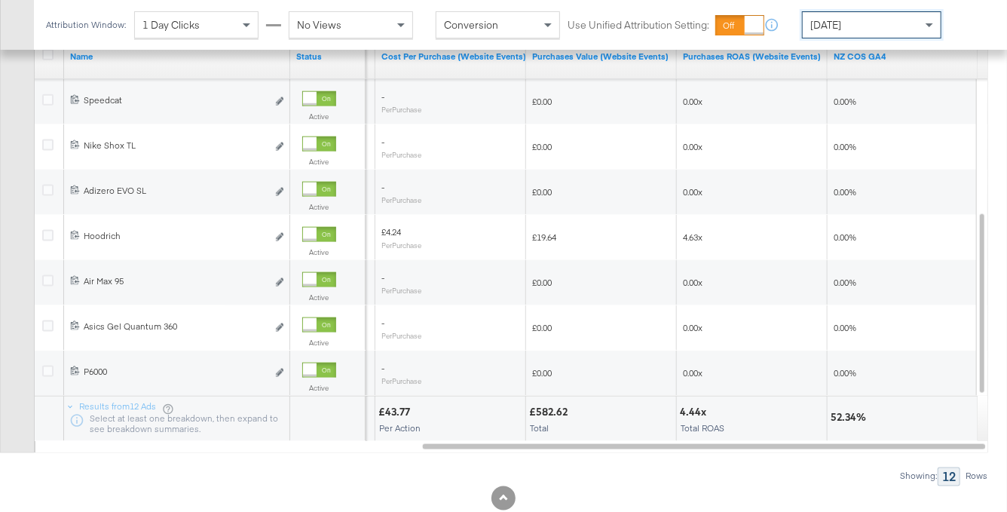
click at [874, 18] on div "[DATE]" at bounding box center [872, 25] width 138 height 26
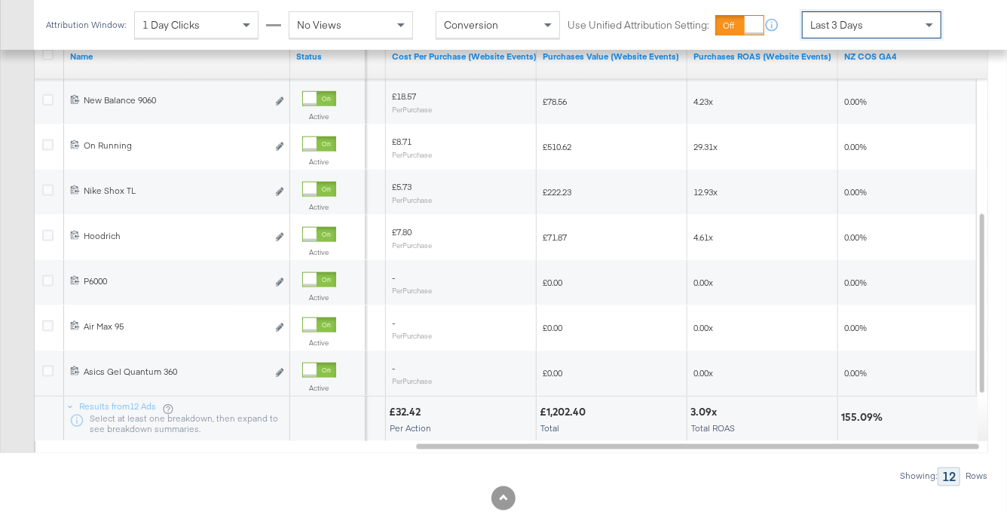
scroll to position [955, 0]
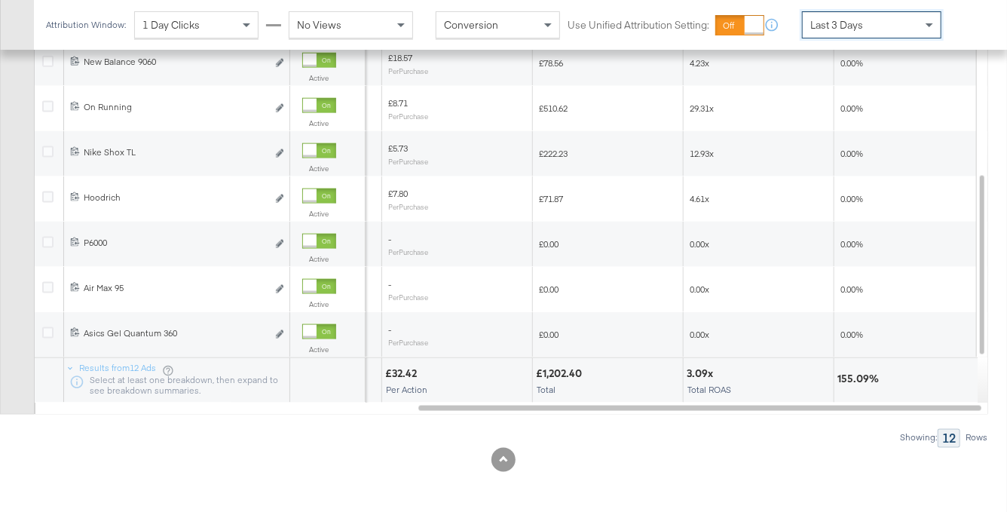
click at [858, 27] on span "Last 3 Days" at bounding box center [836, 25] width 53 height 14
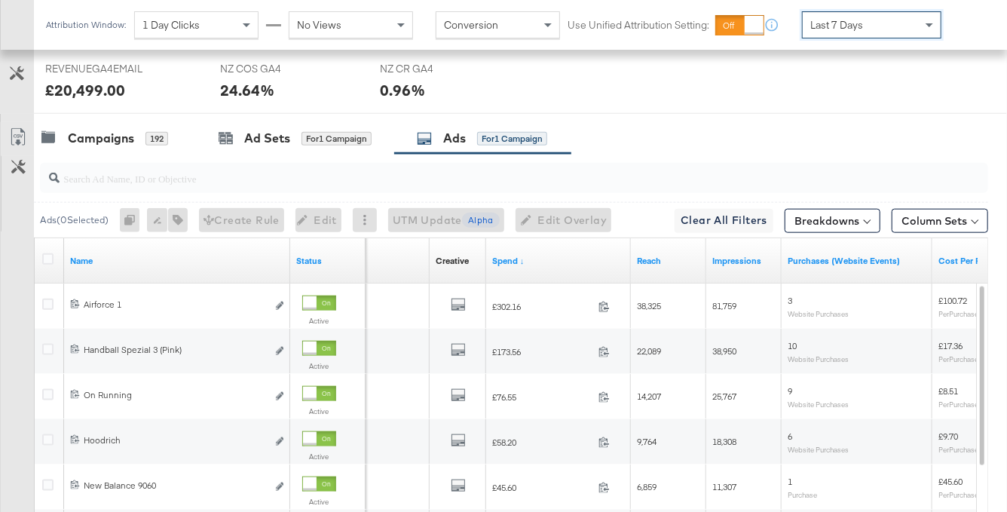
scroll to position [711, 0]
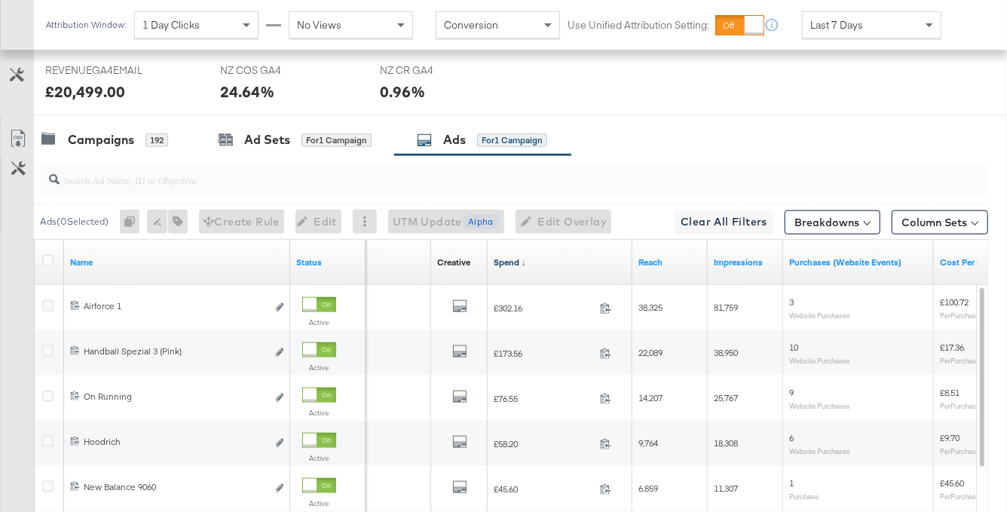
click at [534, 261] on link "Spend ↓" at bounding box center [560, 262] width 133 height 12
click at [534, 261] on link "Spend ↑" at bounding box center [560, 262] width 133 height 12
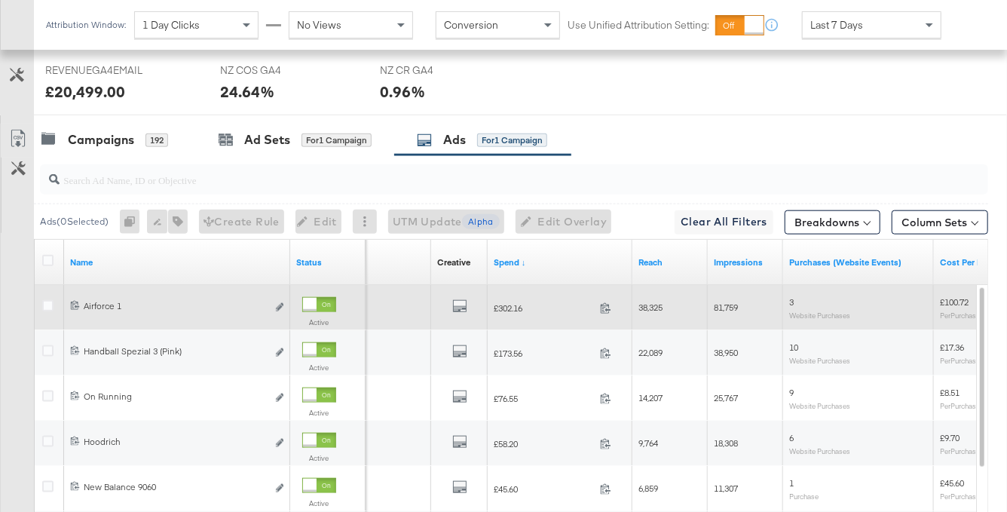
click at [317, 302] on div at bounding box center [310, 305] width 14 height 14
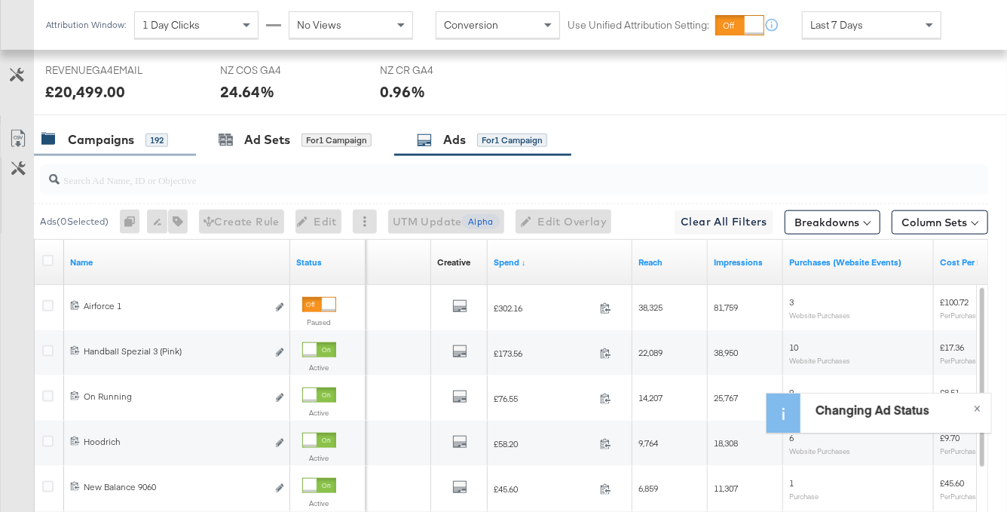
click at [126, 142] on div "Campaigns" at bounding box center [101, 139] width 66 height 17
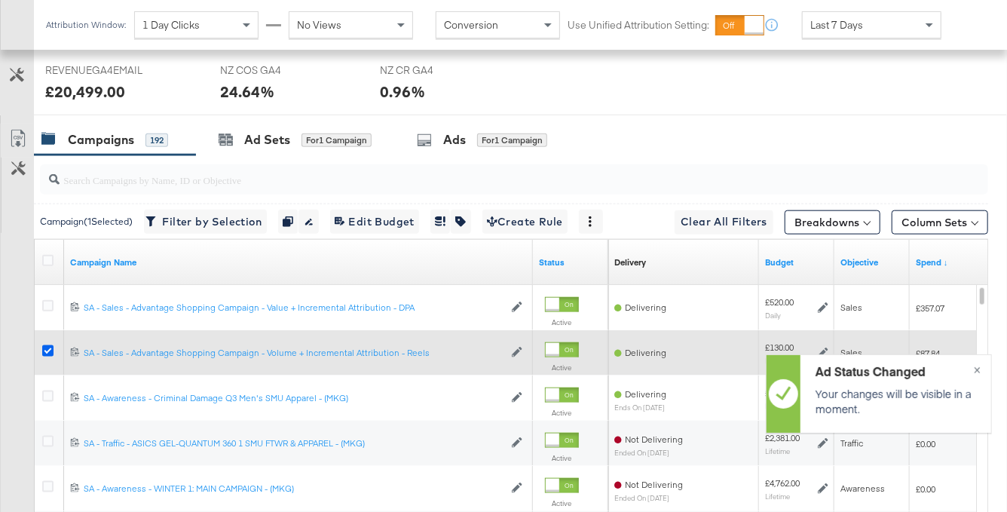
click at [44, 348] on icon at bounding box center [47, 350] width 11 height 11
click at [0, 0] on input "checkbox" at bounding box center [0, 0] width 0 height 0
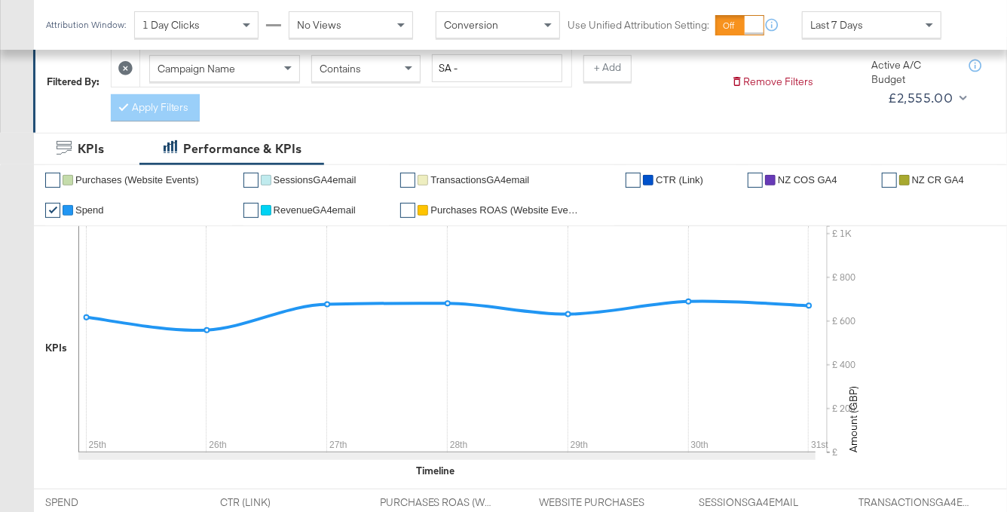
scroll to position [0, 0]
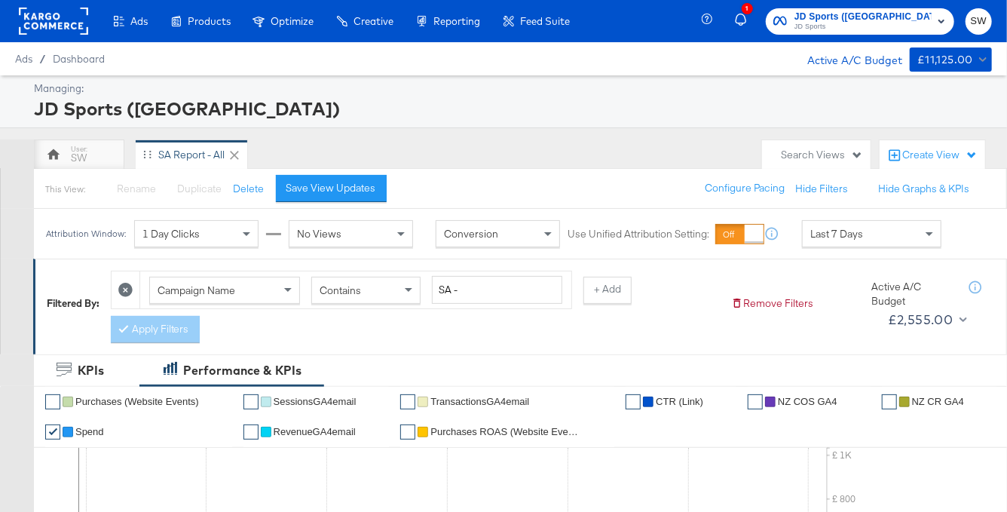
click at [927, 16] on span "JD Sports ([GEOGRAPHIC_DATA])" at bounding box center [862, 17] width 137 height 16
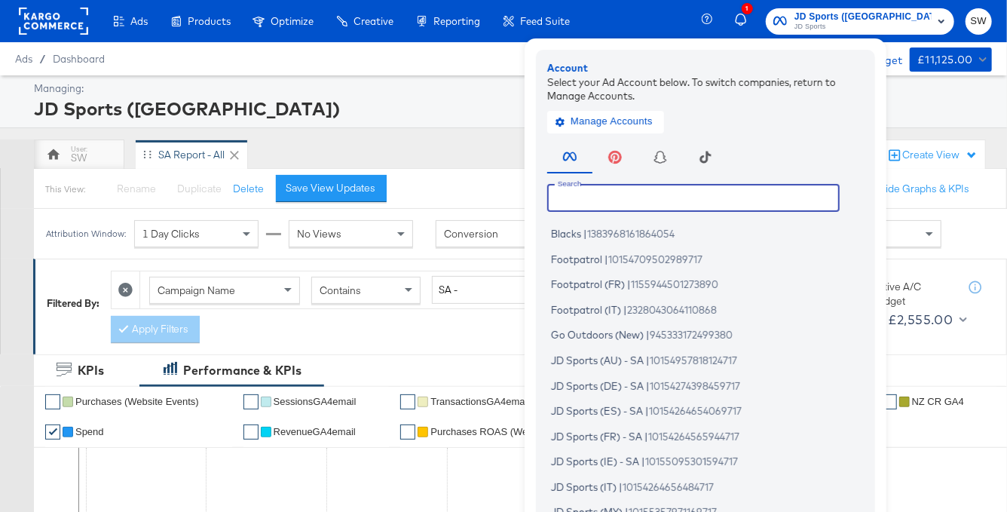
click at [730, 197] on input "text" at bounding box center [693, 197] width 292 height 27
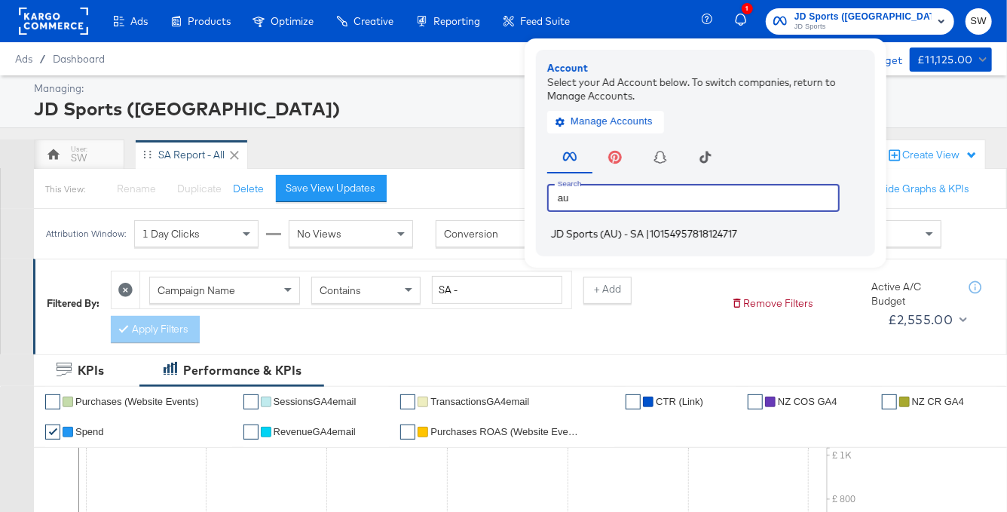
type input "au"
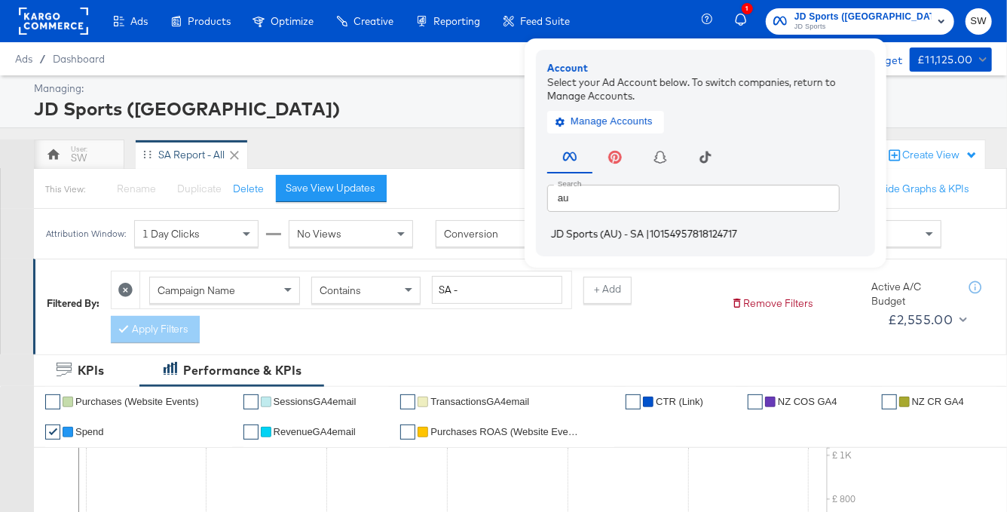
click at [705, 225] on li "JD Sports (AU) - SA | 10154957818124717" at bounding box center [709, 234] width 324 height 22
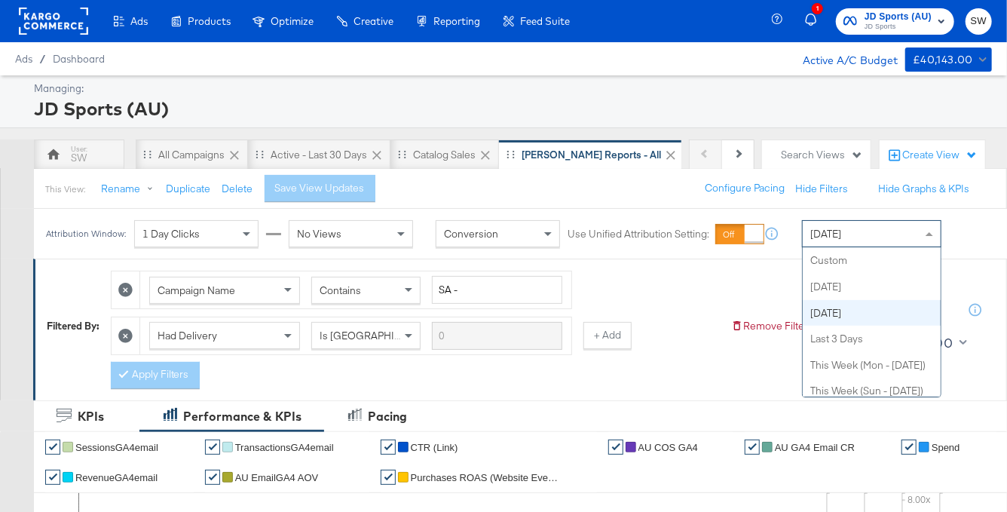
click at [861, 243] on div "[DATE]" at bounding box center [872, 234] width 138 height 26
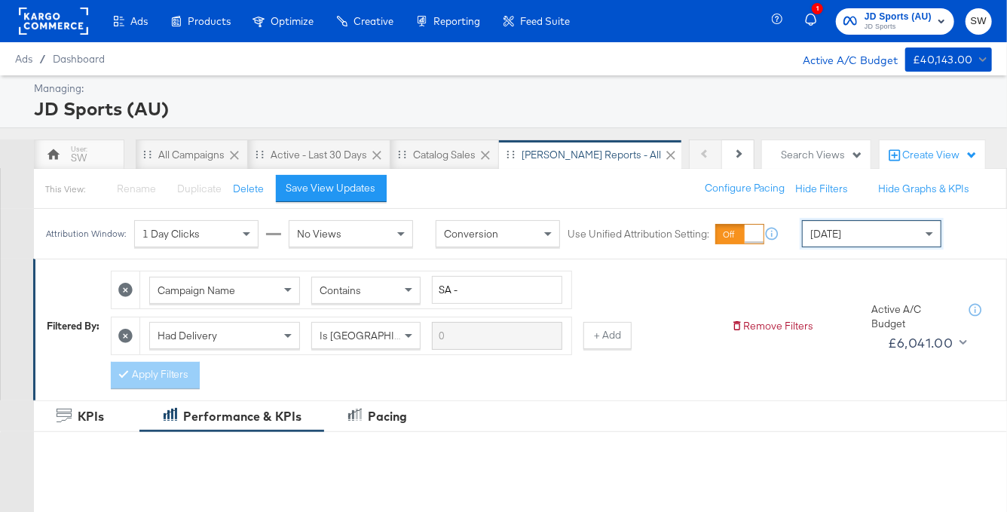
click at [840, 231] on div "[DATE]" at bounding box center [872, 234] width 138 height 26
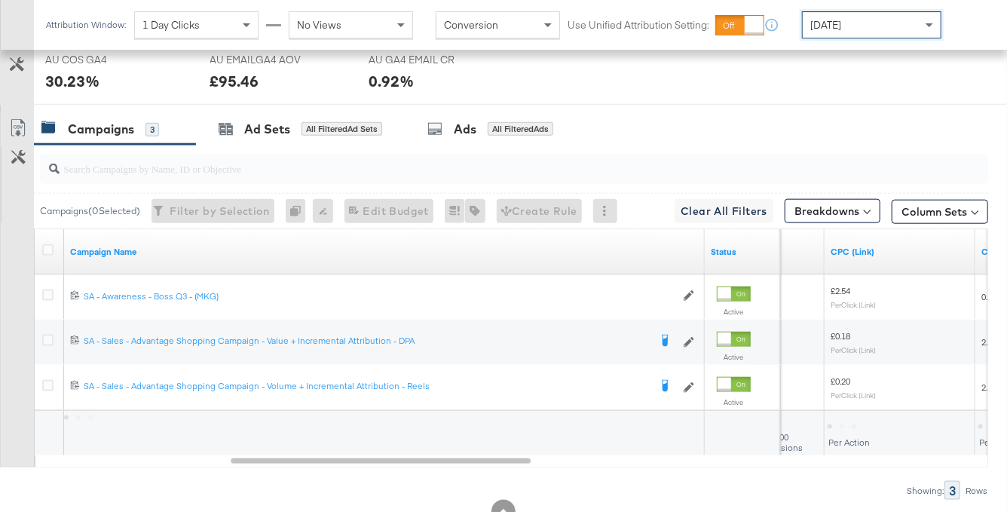
scroll to position [819, 0]
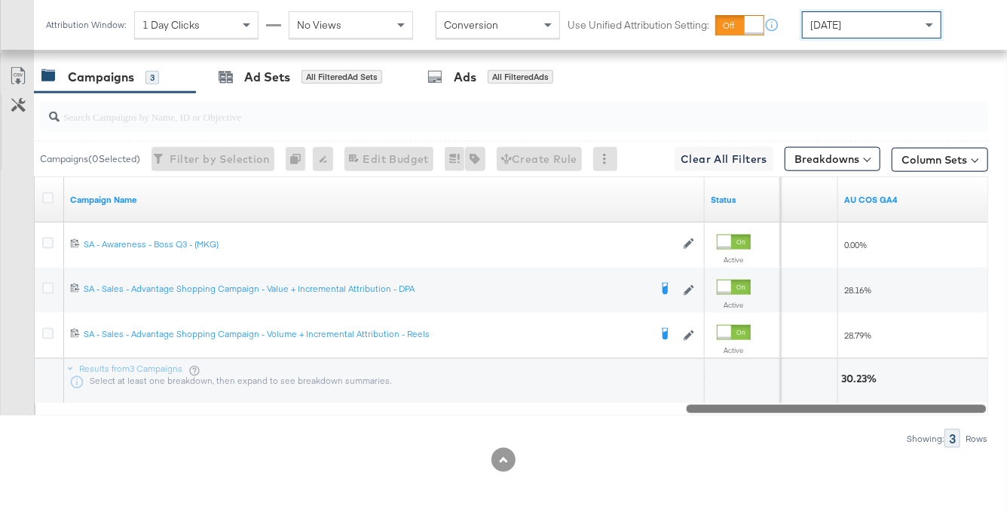
drag, startPoint x: 812, startPoint y: 408, endPoint x: 879, endPoint y: 408, distance: 67.1
click at [879, 409] on div at bounding box center [837, 408] width 300 height 13
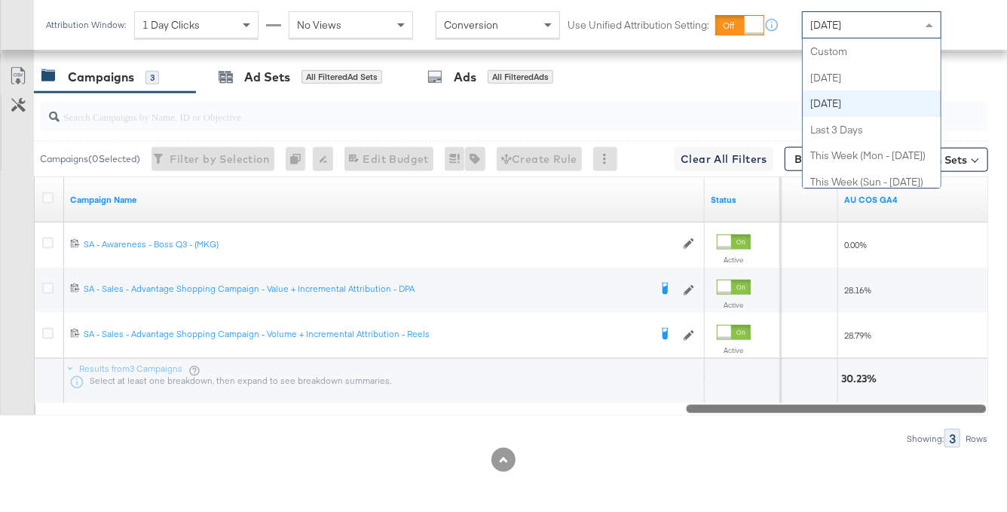
click at [867, 17] on div "[DATE]" at bounding box center [872, 25] width 138 height 26
